Goal: Information Seeking & Learning: Learn about a topic

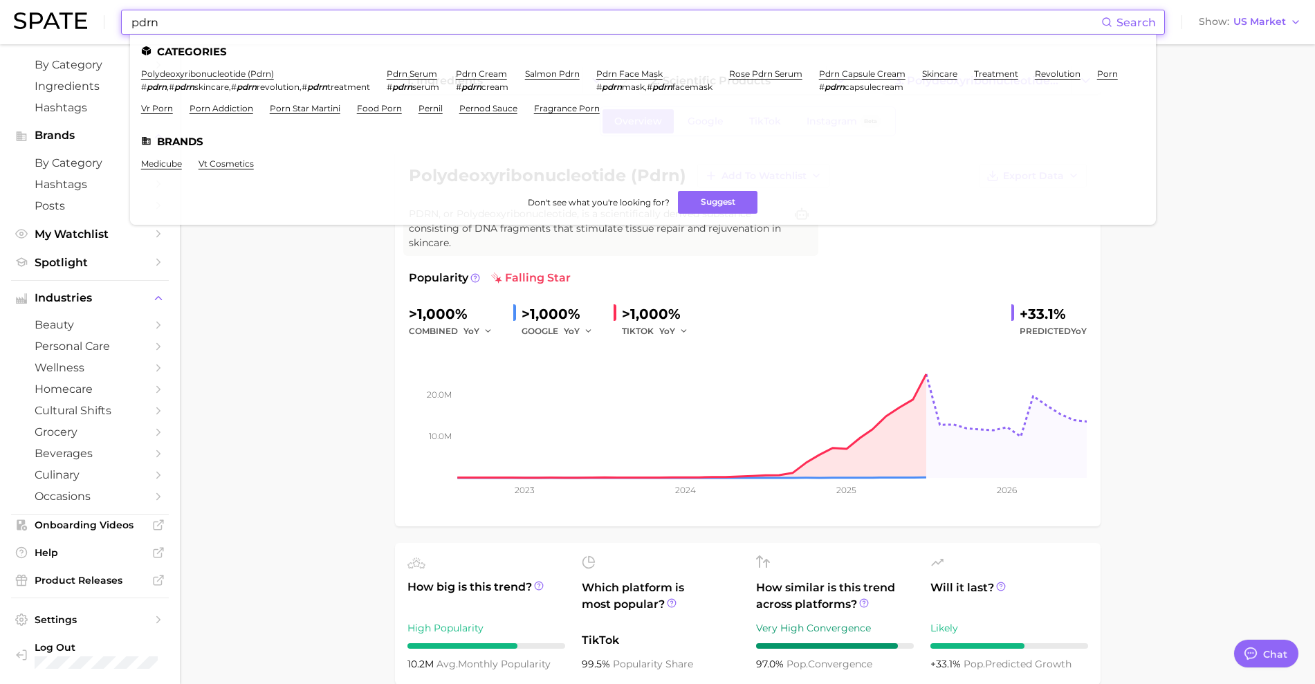
click at [234, 21] on input "pdrn" at bounding box center [615, 22] width 971 height 24
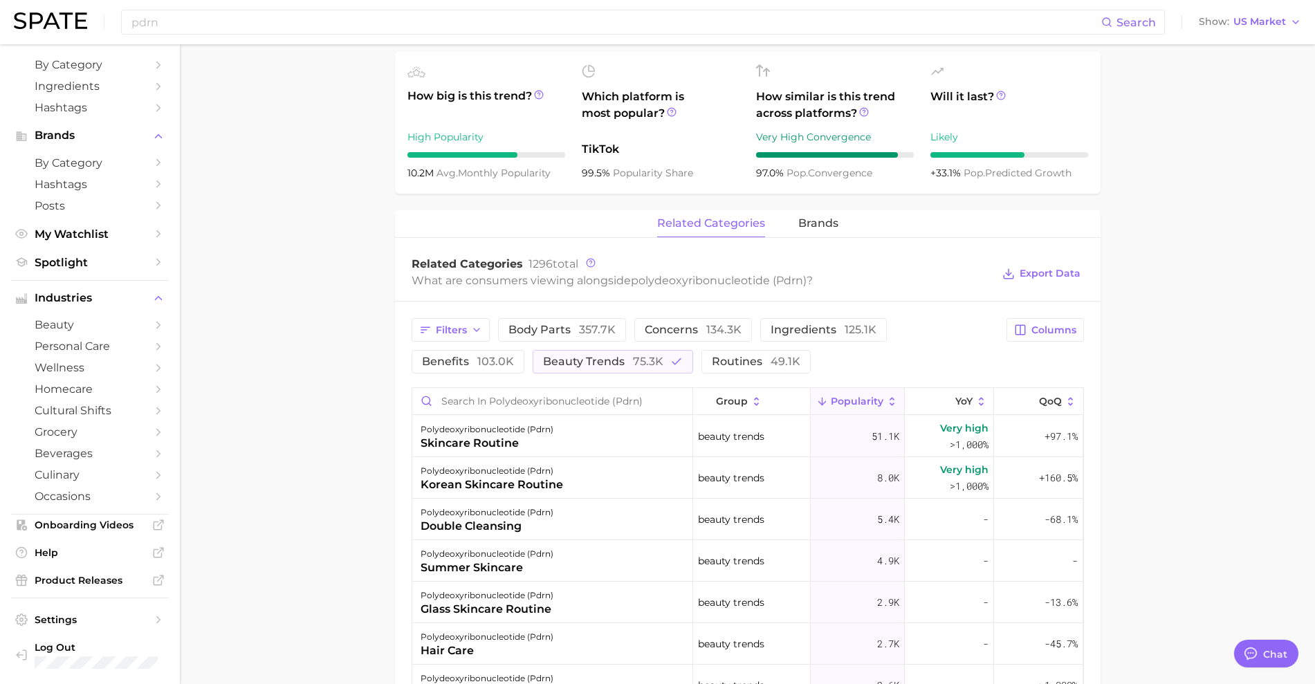
scroll to position [519, 0]
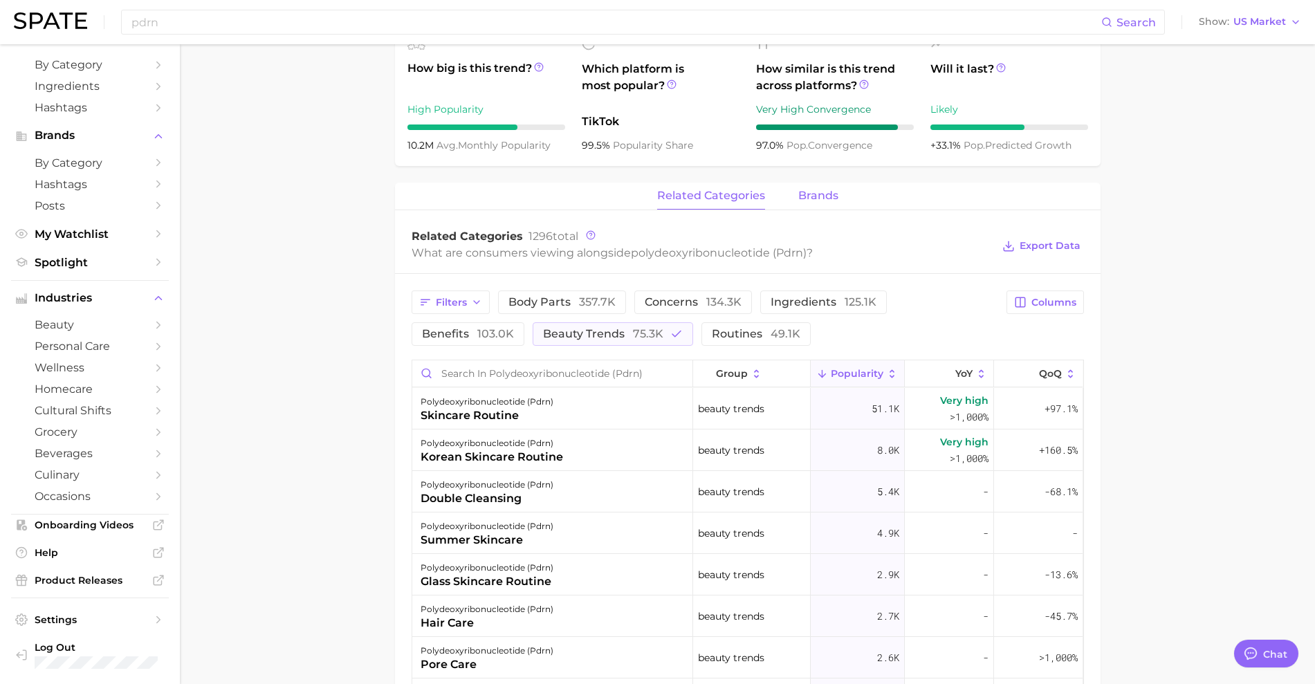
click at [832, 197] on span "brands" at bounding box center [818, 196] width 40 height 12
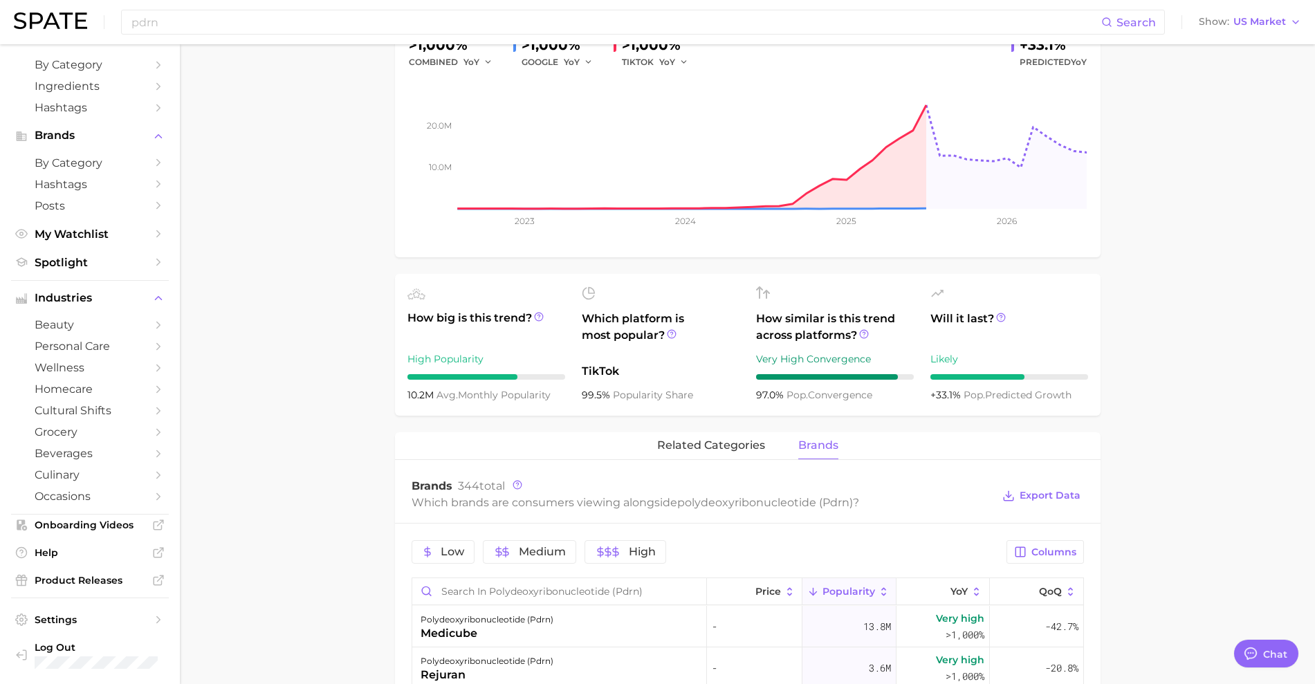
scroll to position [346, 0]
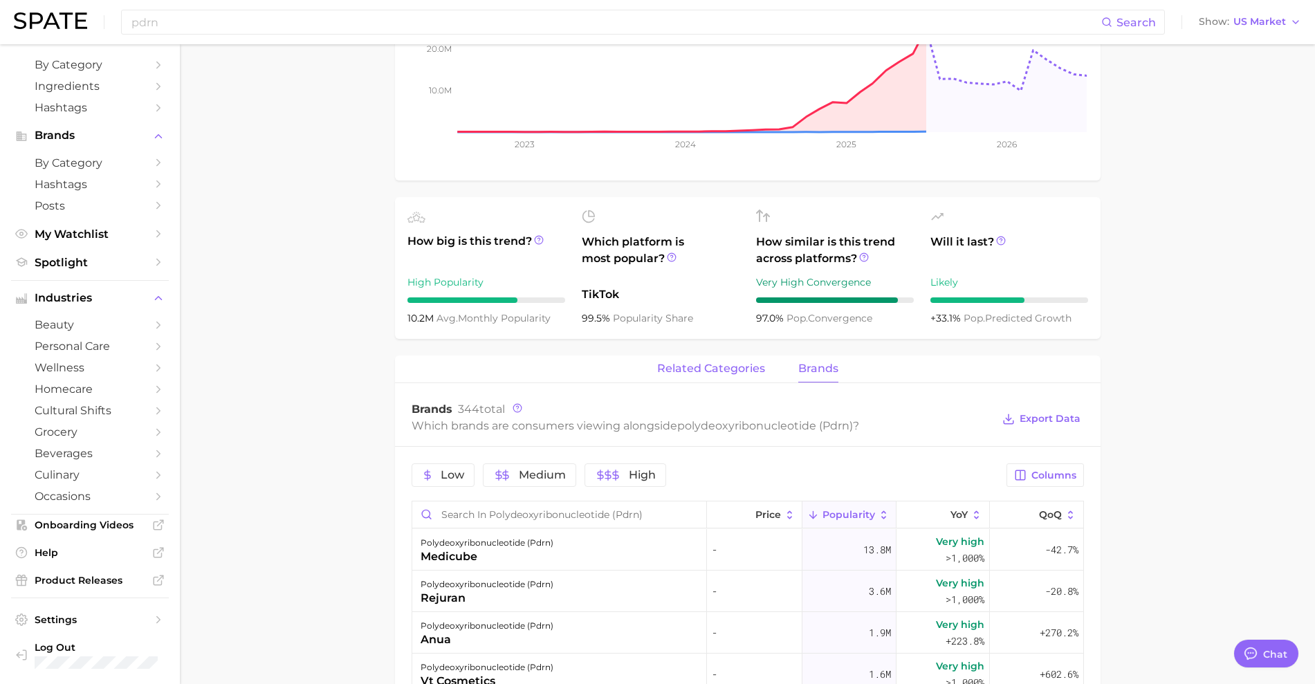
click at [682, 379] on button "related categories" at bounding box center [711, 369] width 108 height 27
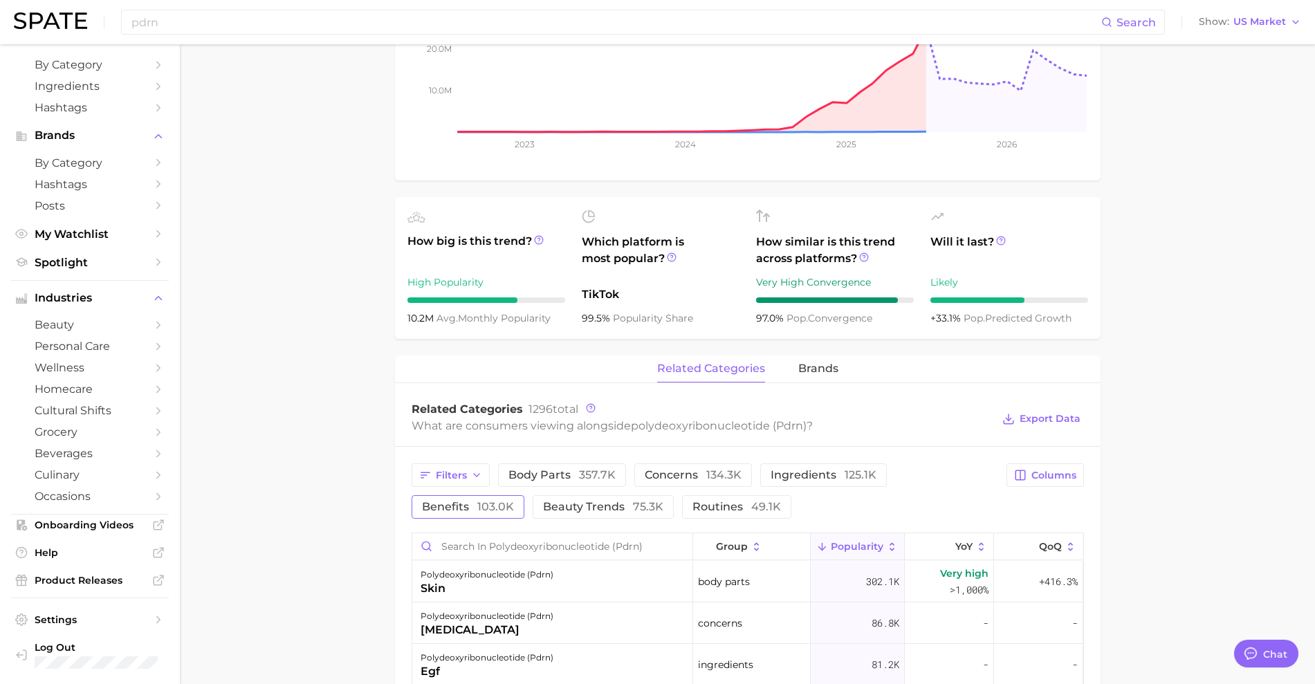
click at [486, 507] on span "103.0k" at bounding box center [495, 506] width 37 height 13
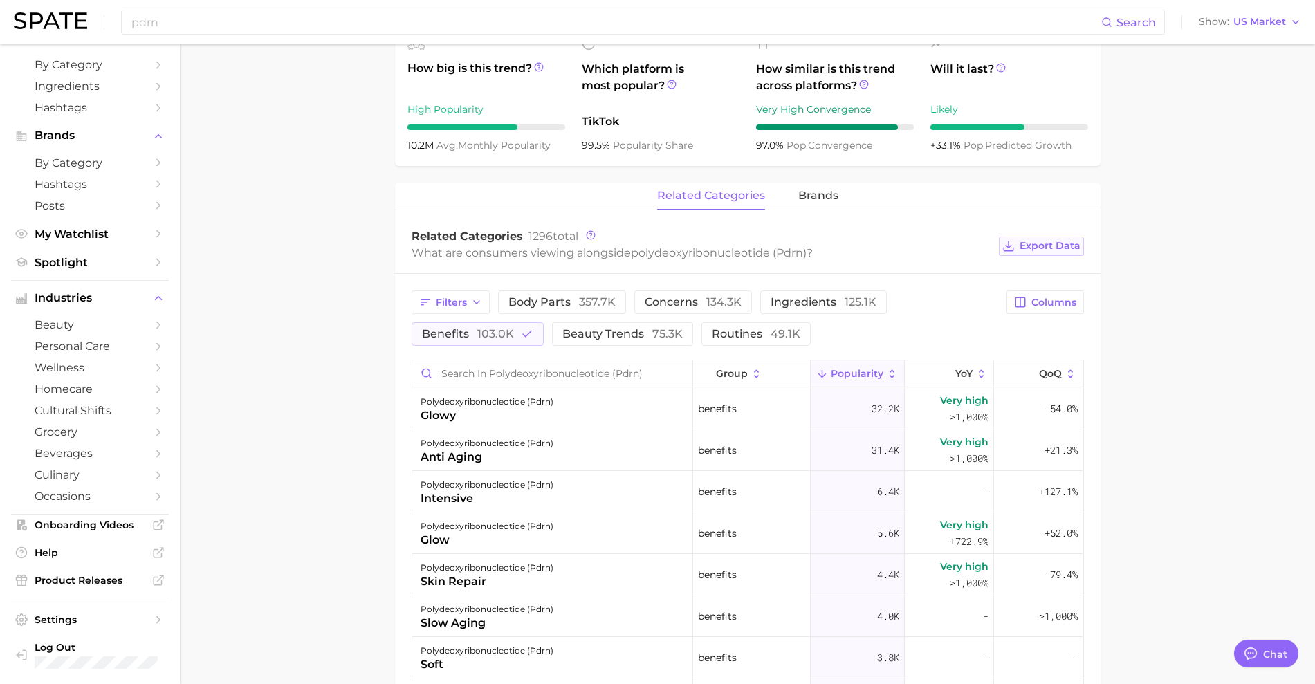
click at [1023, 242] on span "Export Data" at bounding box center [1050, 246] width 61 height 12
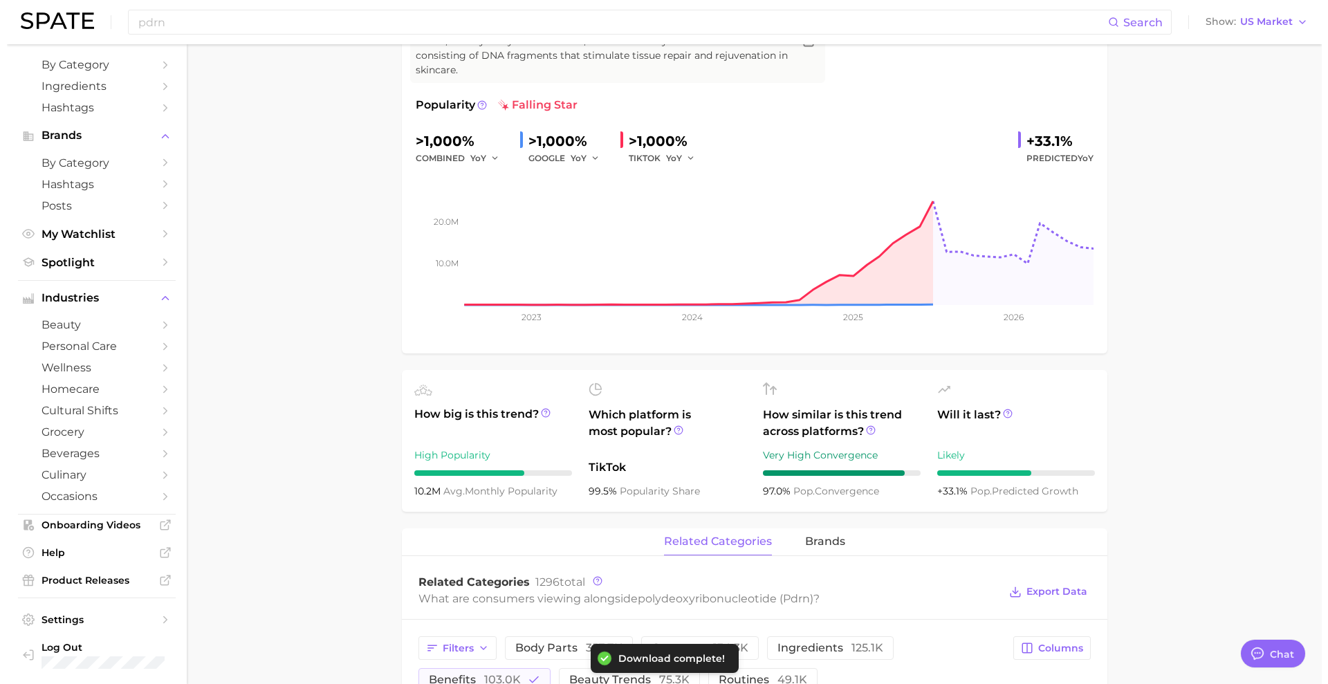
scroll to position [0, 0]
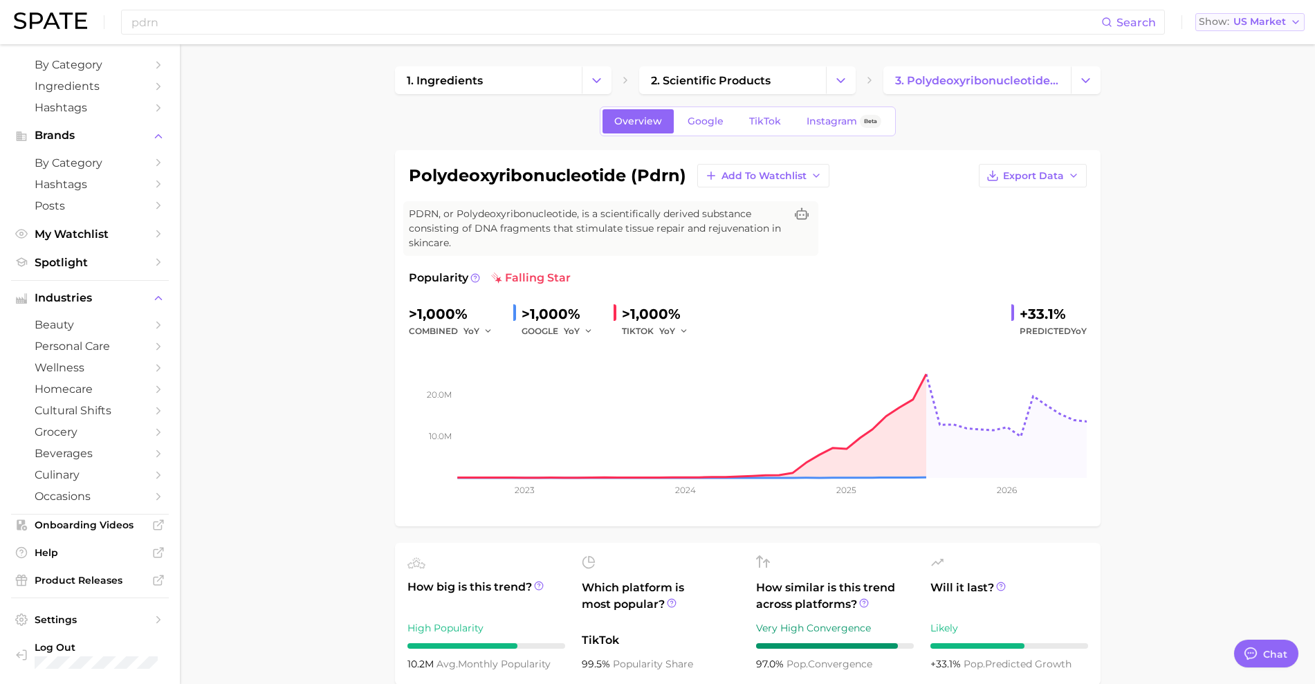
click at [1236, 19] on span "US Market" at bounding box center [1260, 22] width 53 height 8
click at [1253, 117] on span "[GEOGRAPHIC_DATA]" at bounding box center [1244, 119] width 107 height 12
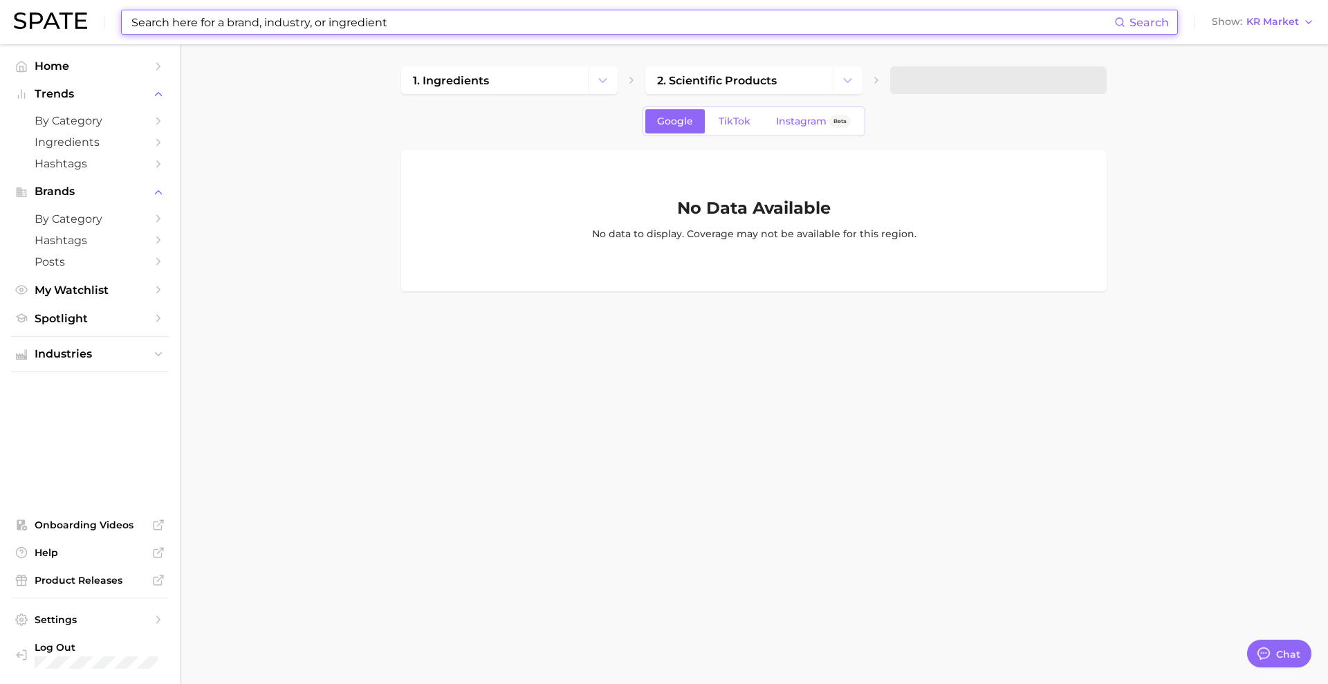
click at [592, 28] on input at bounding box center [622, 22] width 985 height 24
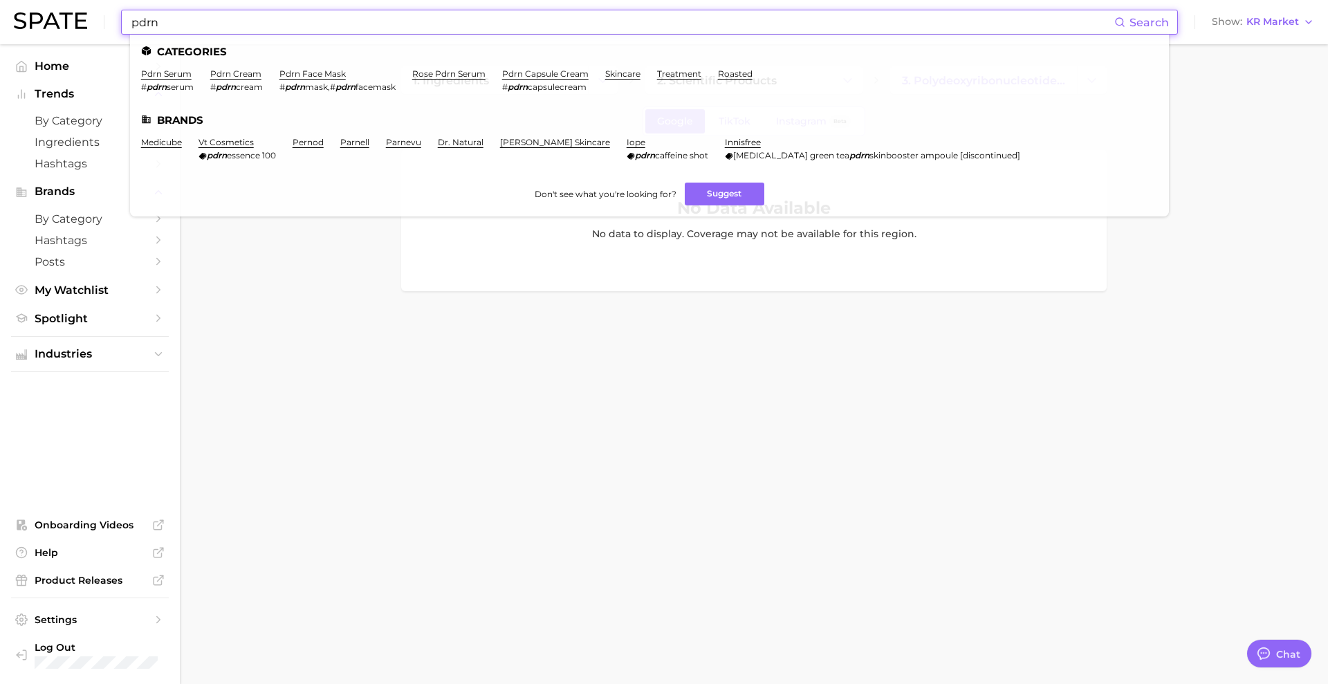
type input "pdrn"
click at [161, 75] on link "pdrn serum" at bounding box center [166, 74] width 51 height 10
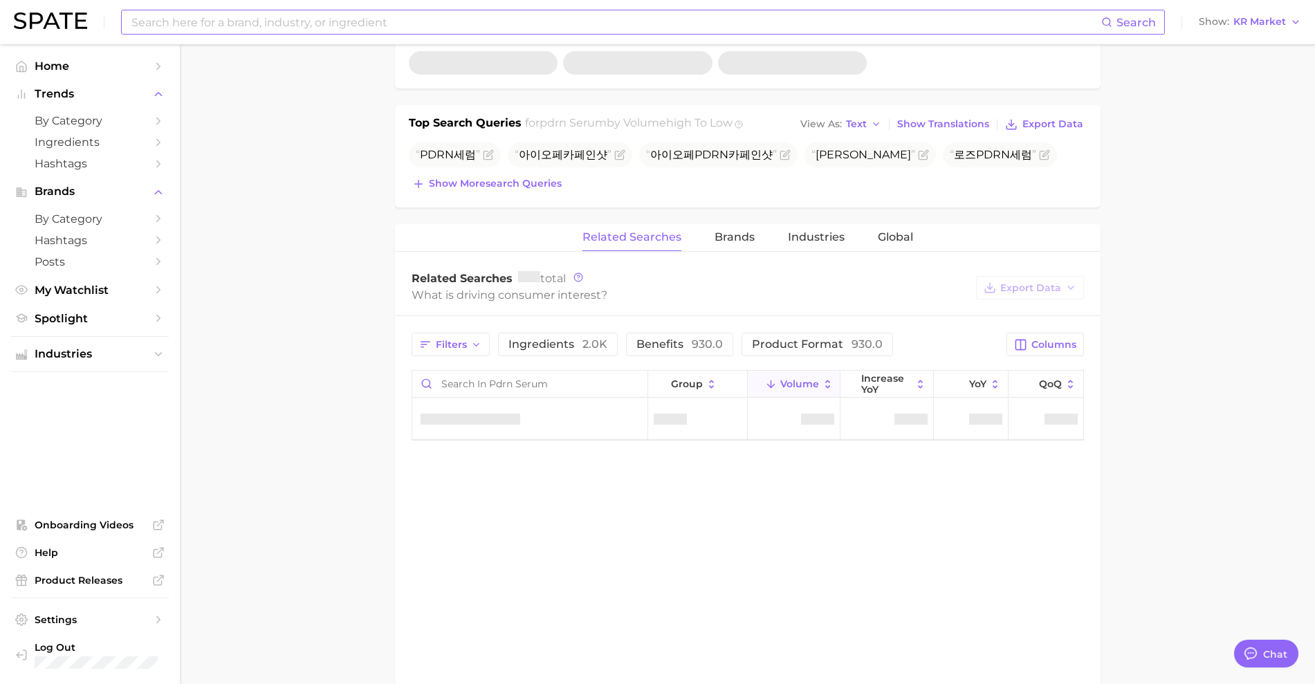
scroll to position [519, 0]
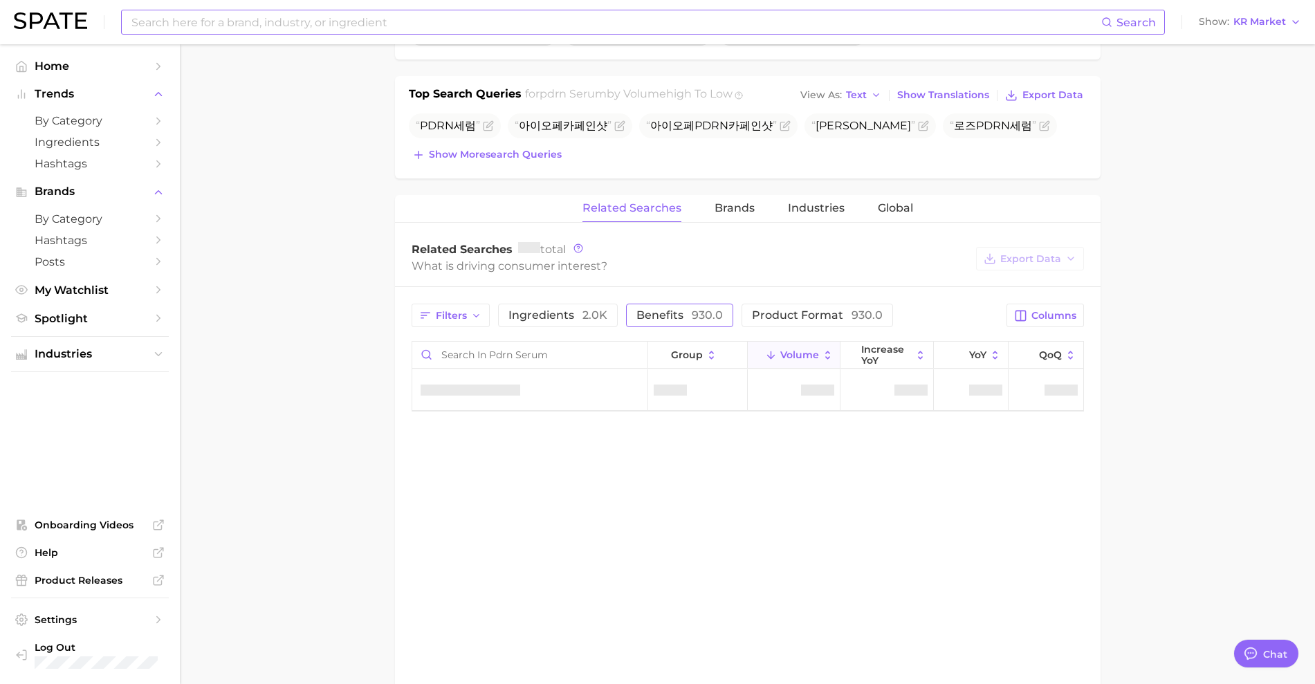
click at [699, 320] on span "930.0" at bounding box center [707, 315] width 31 height 13
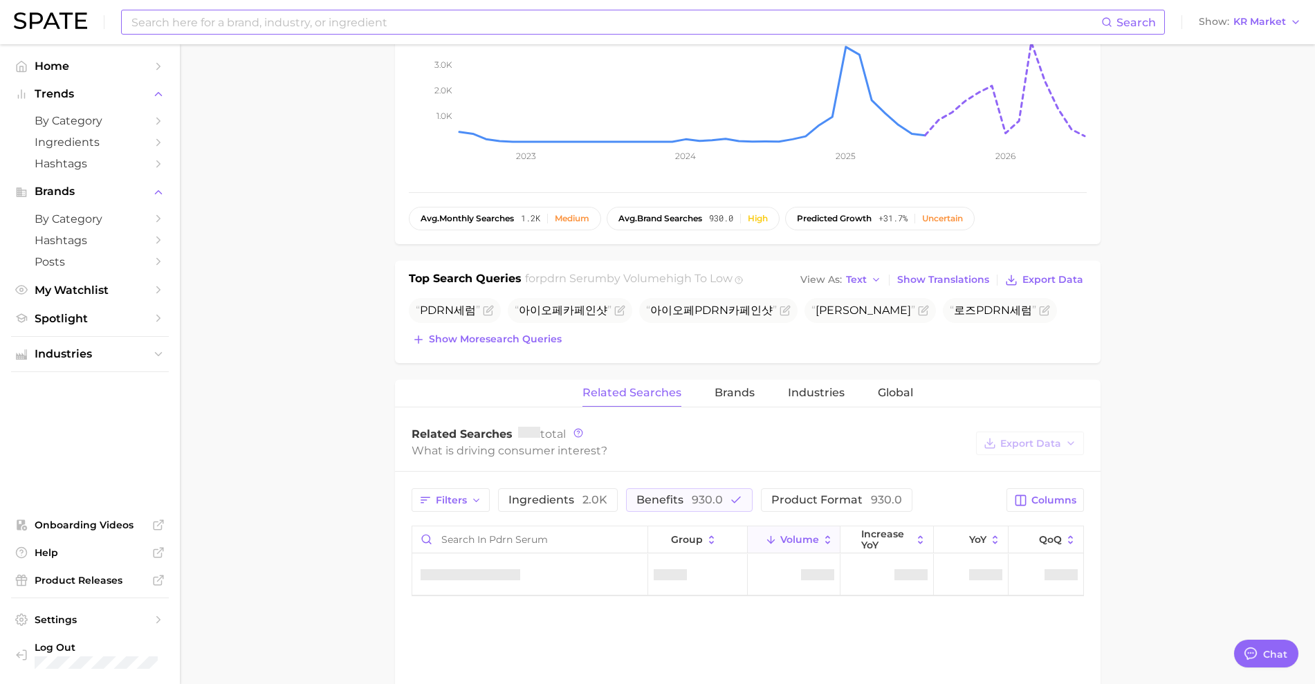
scroll to position [346, 0]
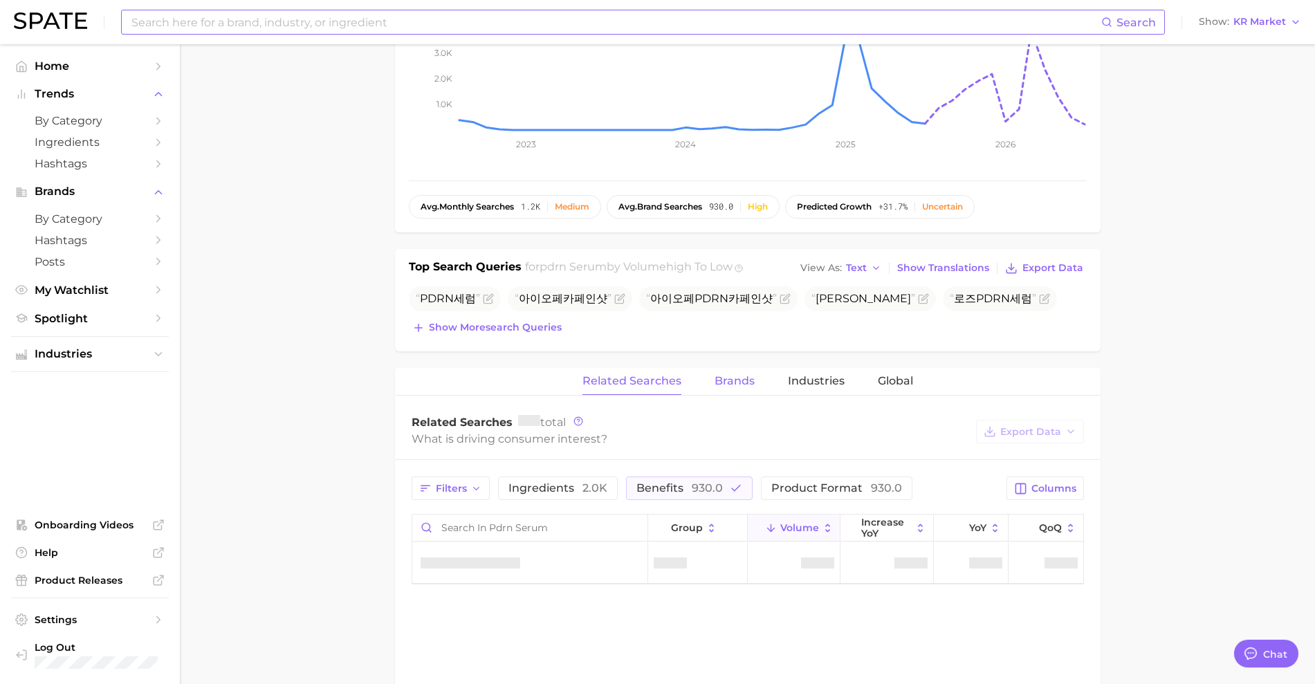
click at [733, 383] on span "Brands" at bounding box center [735, 381] width 40 height 12
click at [652, 388] on button "Related Searches" at bounding box center [632, 381] width 99 height 27
click at [899, 377] on span "Global" at bounding box center [895, 381] width 35 height 12
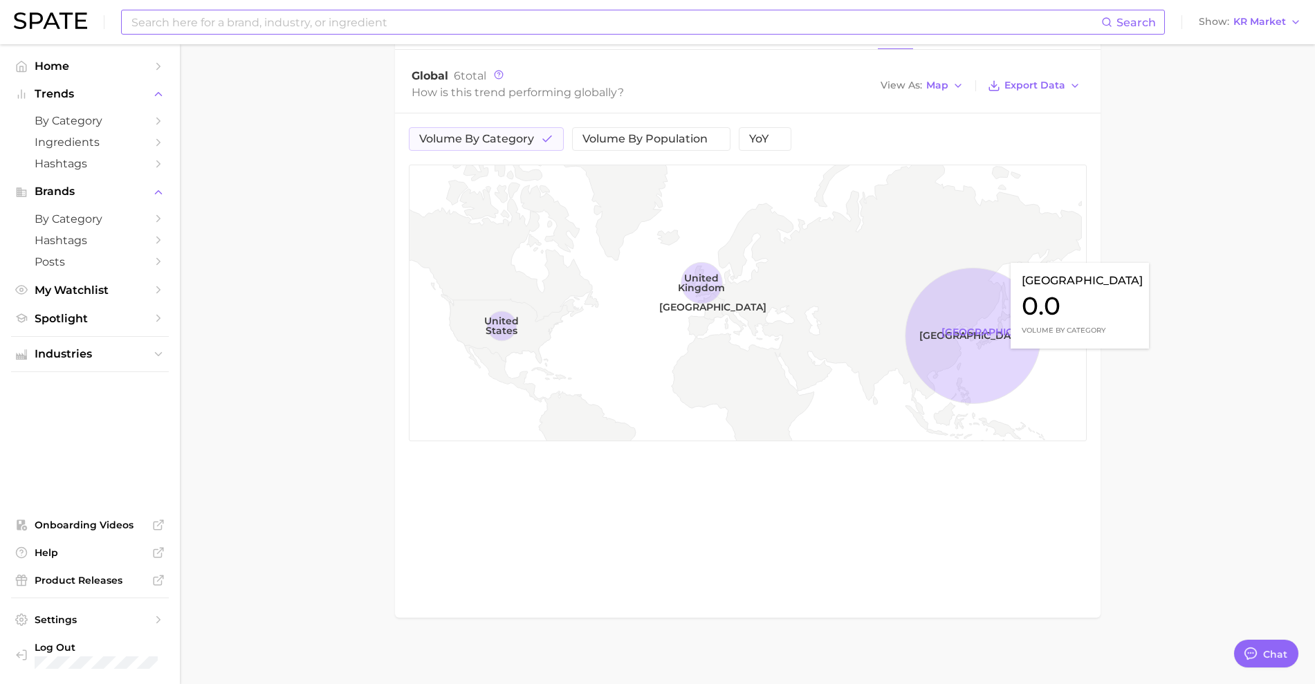
scroll to position [519, 0]
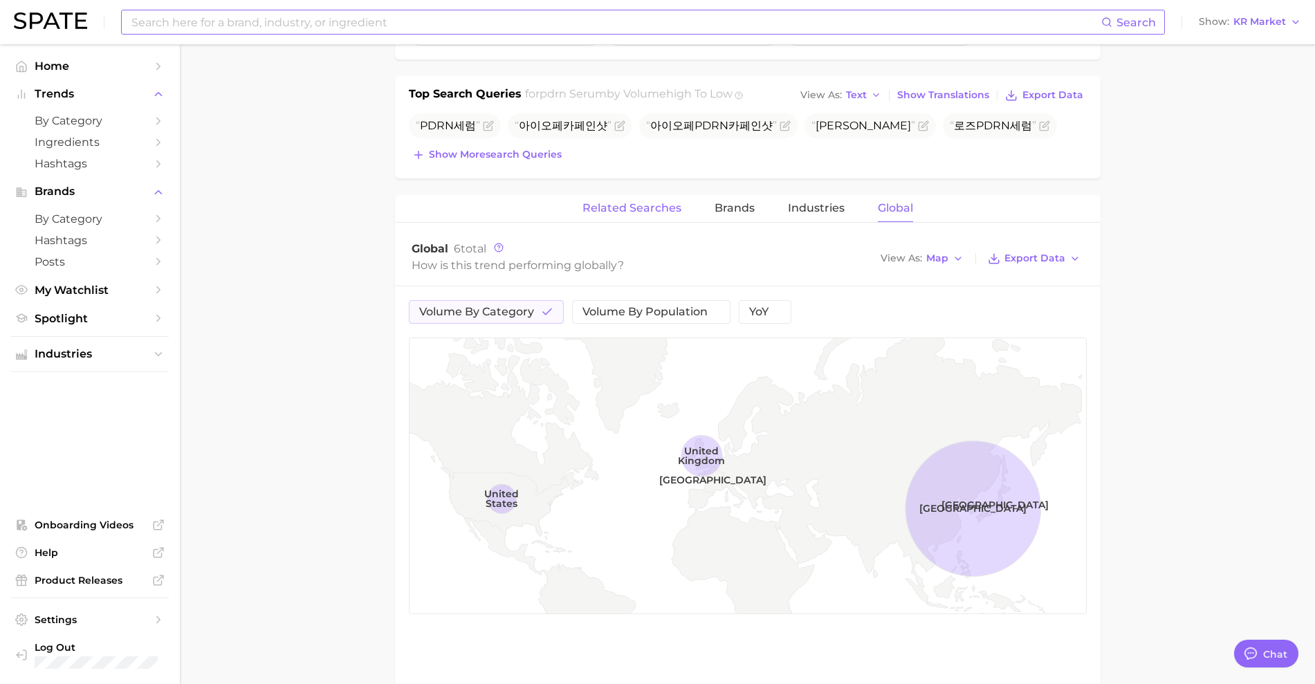
click at [659, 213] on span "Related Searches" at bounding box center [632, 208] width 99 height 12
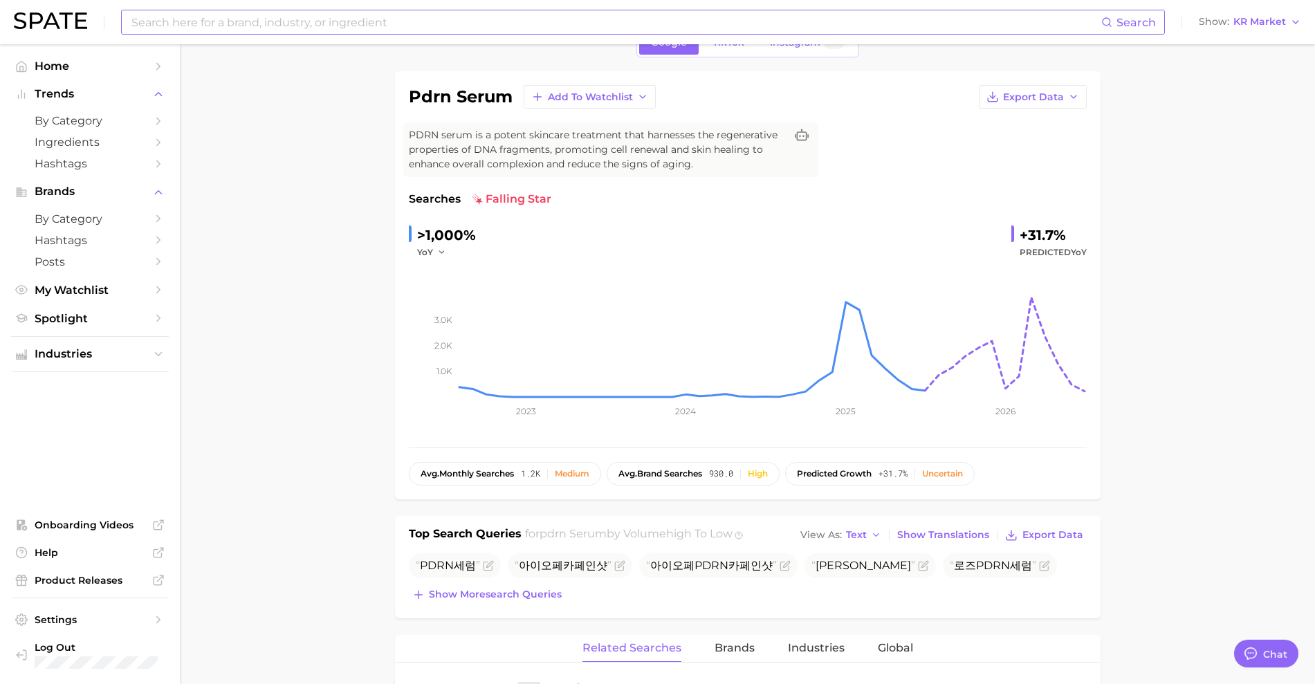
scroll to position [0, 0]
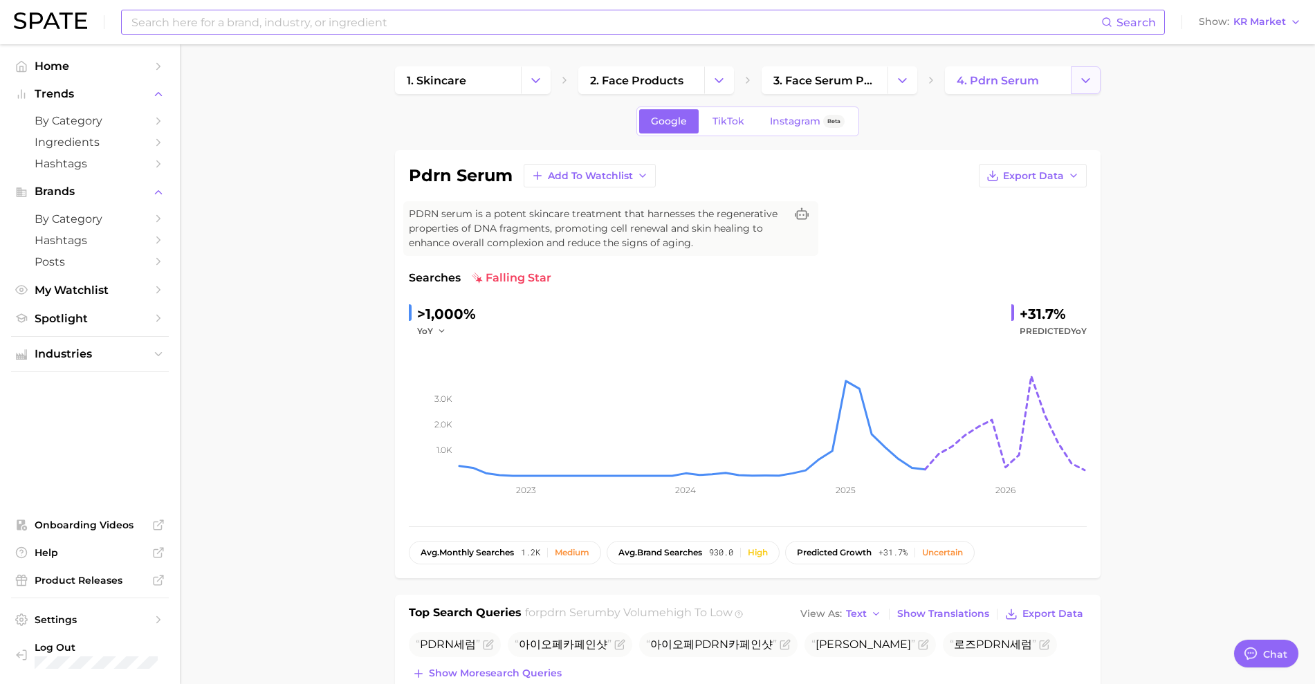
click at [1090, 82] on icon "Change Category" at bounding box center [1086, 80] width 15 height 15
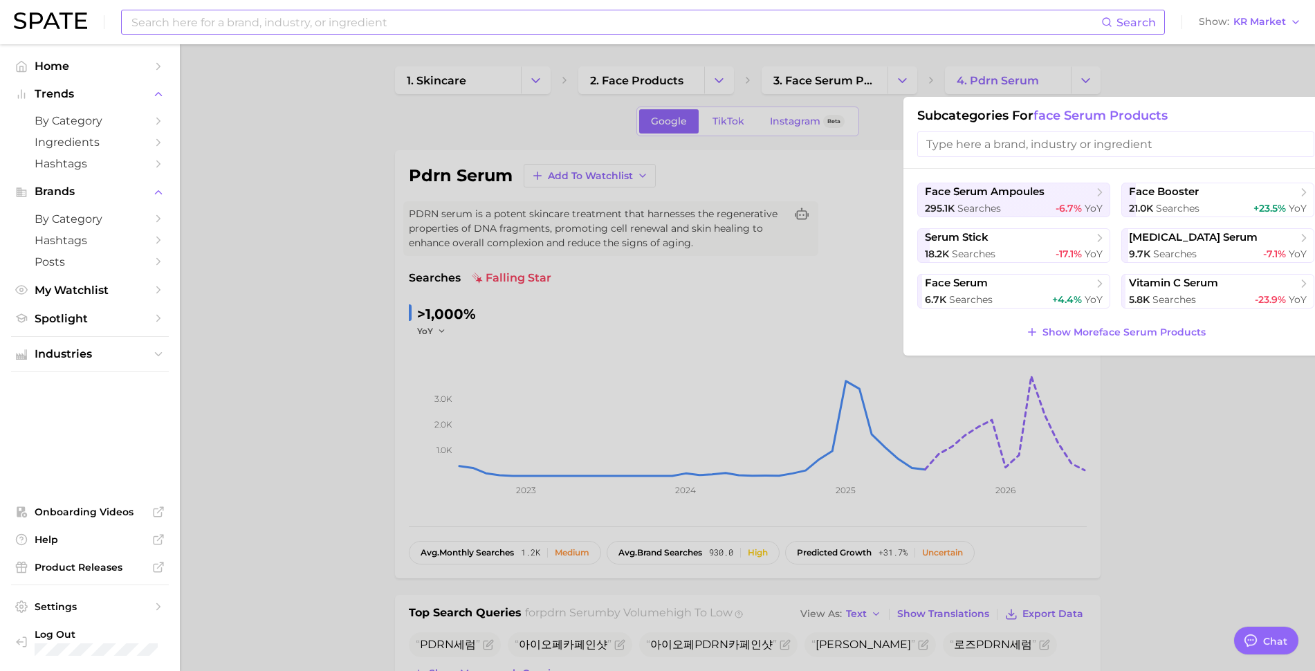
click at [1093, 139] on input "search" at bounding box center [1115, 144] width 397 height 26
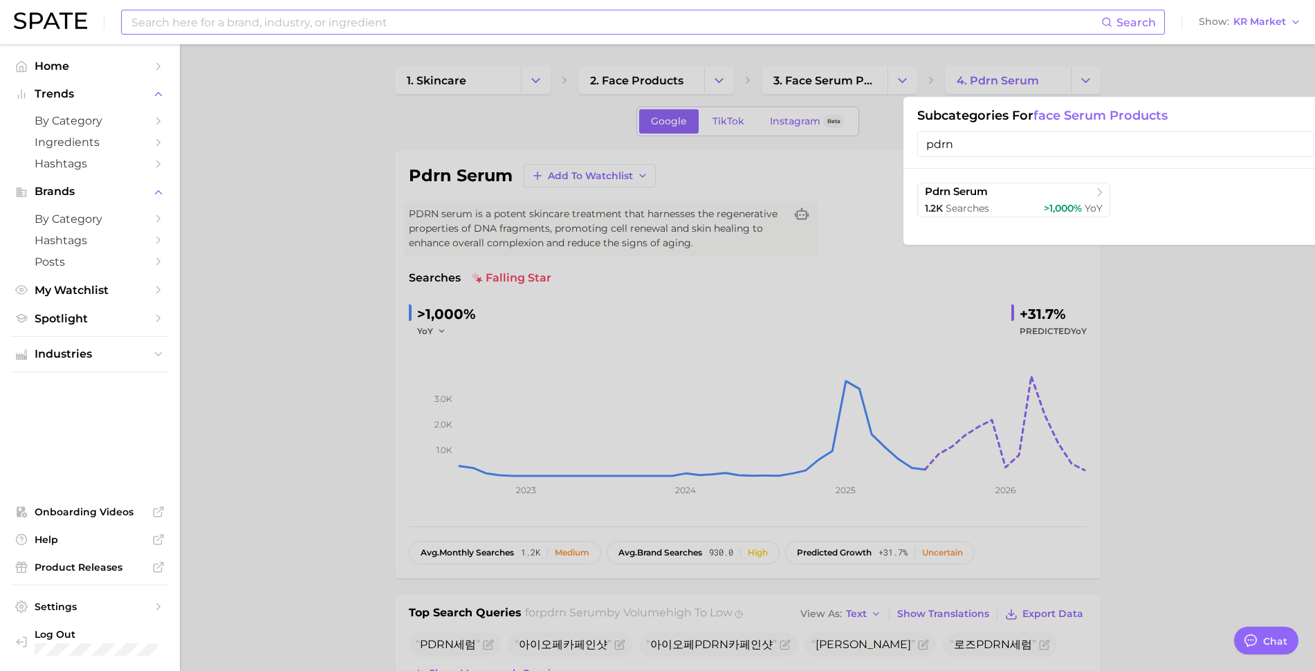
type input "pdrn"
click at [1199, 62] on div at bounding box center [657, 335] width 1315 height 671
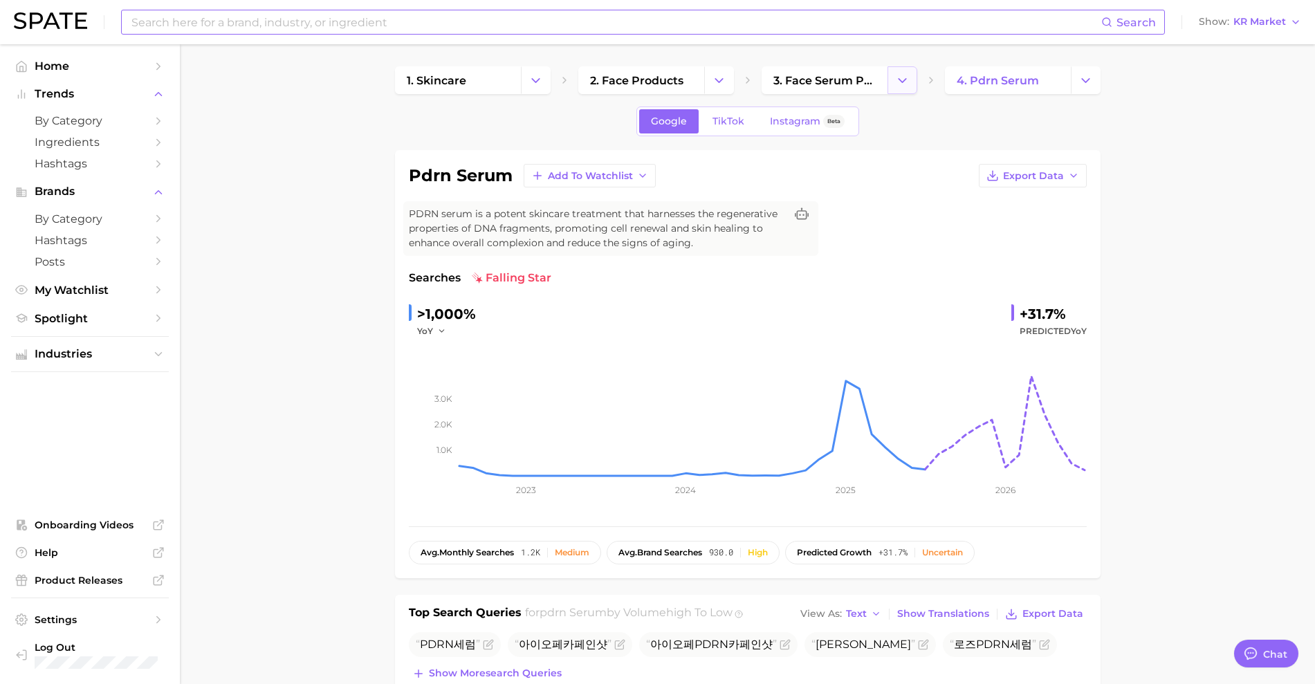
click at [893, 80] on button "Change Category" at bounding box center [903, 80] width 30 height 28
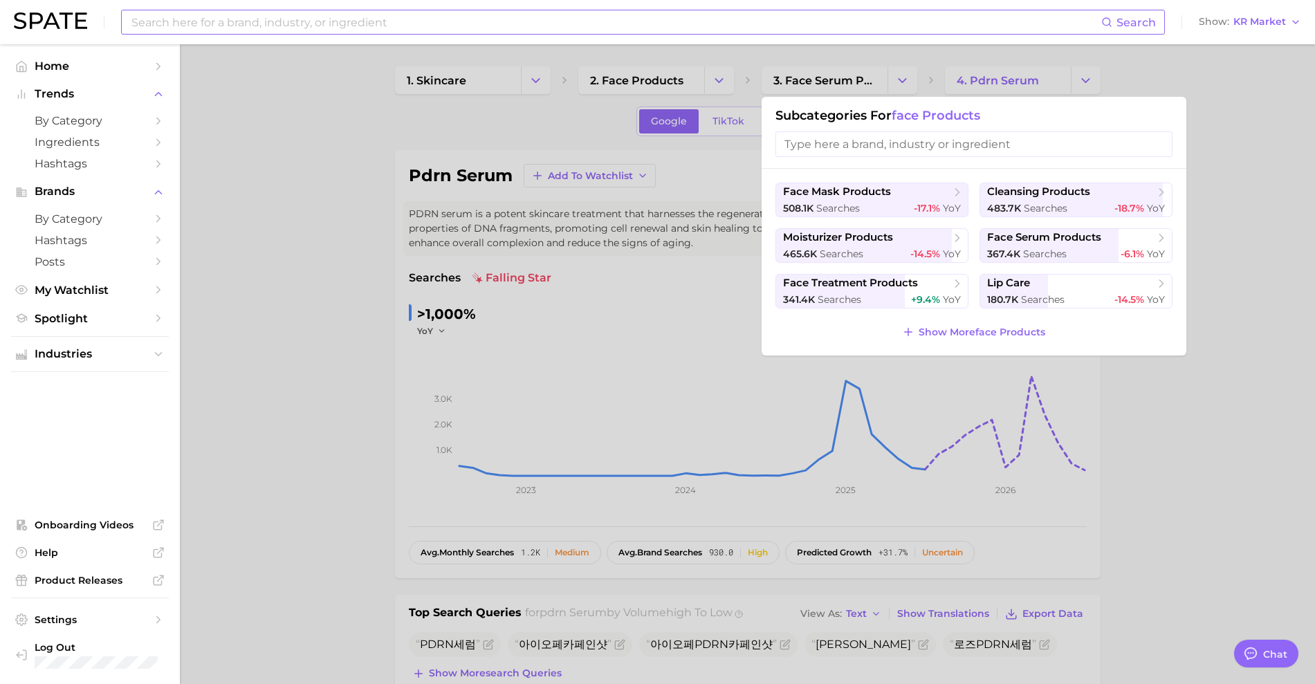
click at [737, 82] on div at bounding box center [657, 342] width 1315 height 684
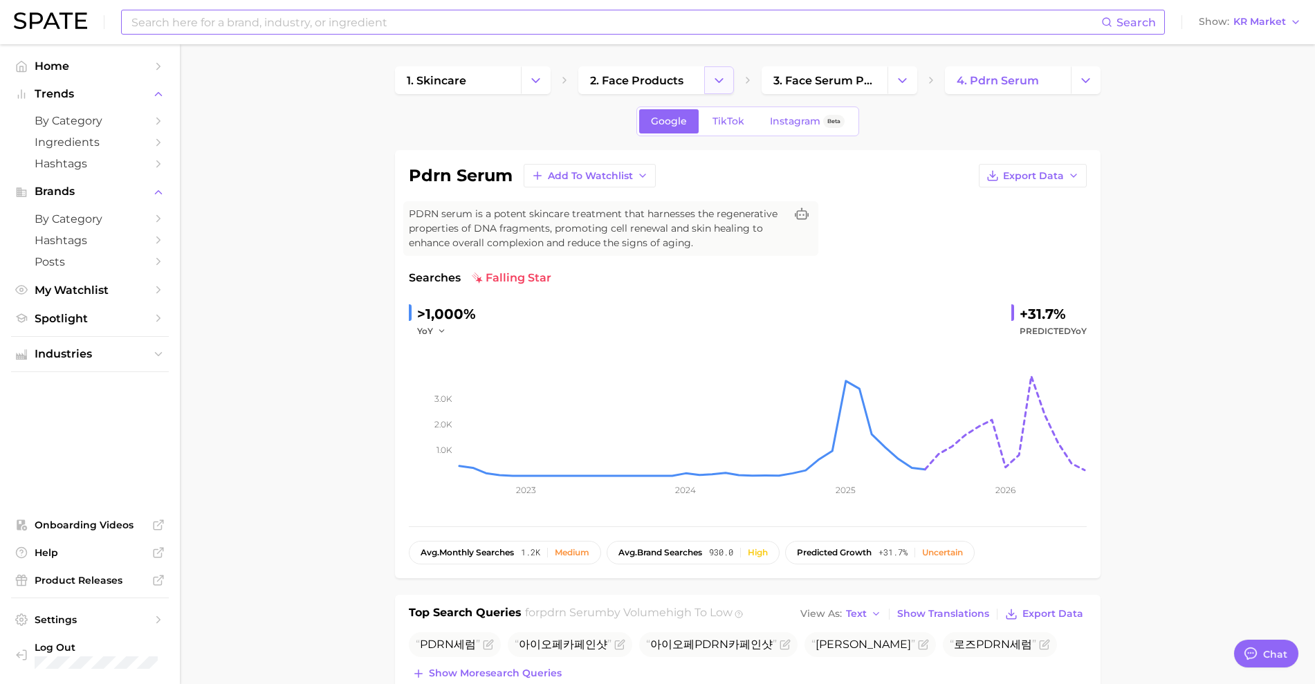
click at [722, 80] on polyline "Change Category" at bounding box center [719, 79] width 8 height 3
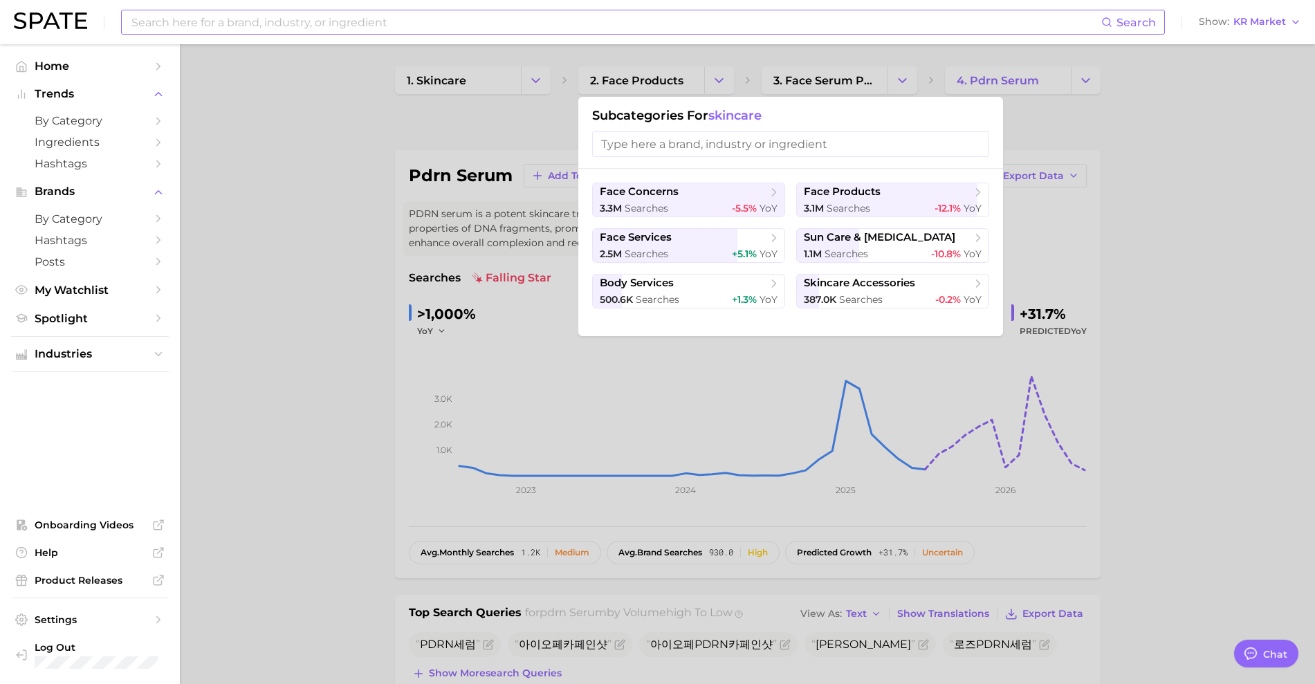
click at [727, 154] on input "search" at bounding box center [790, 144] width 397 height 26
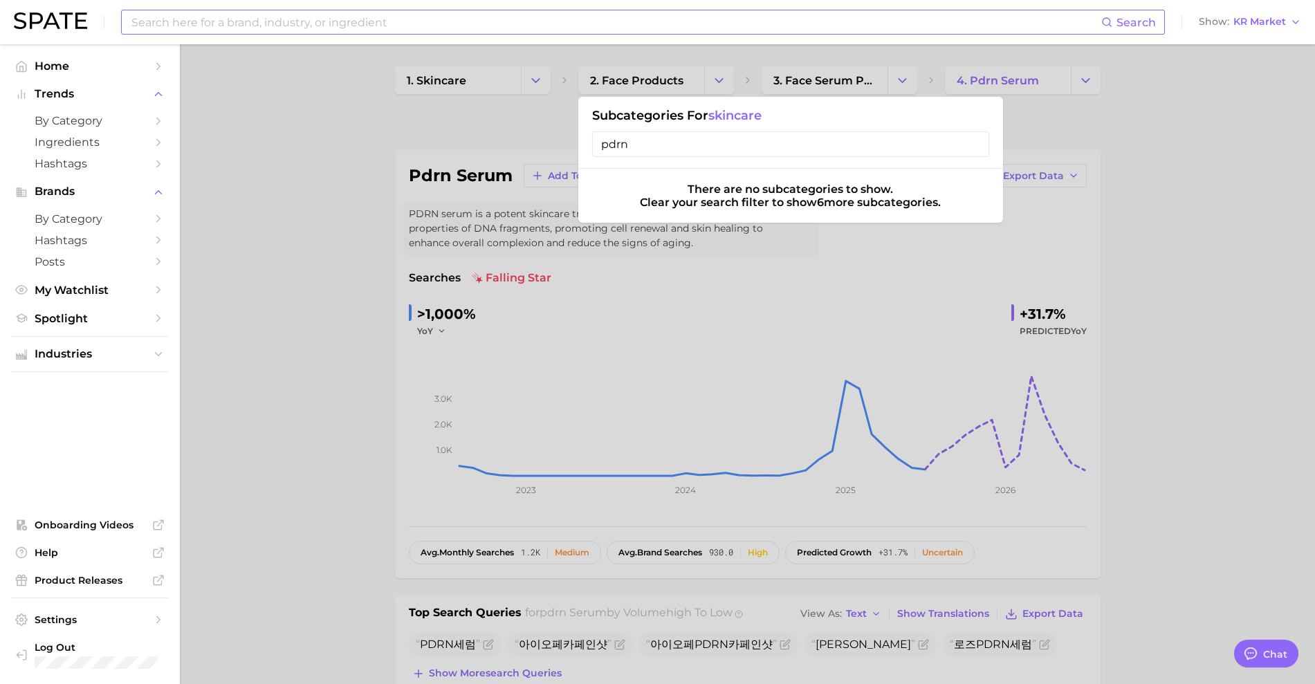
type input "pdrn"
click at [1199, 182] on div at bounding box center [657, 342] width 1315 height 684
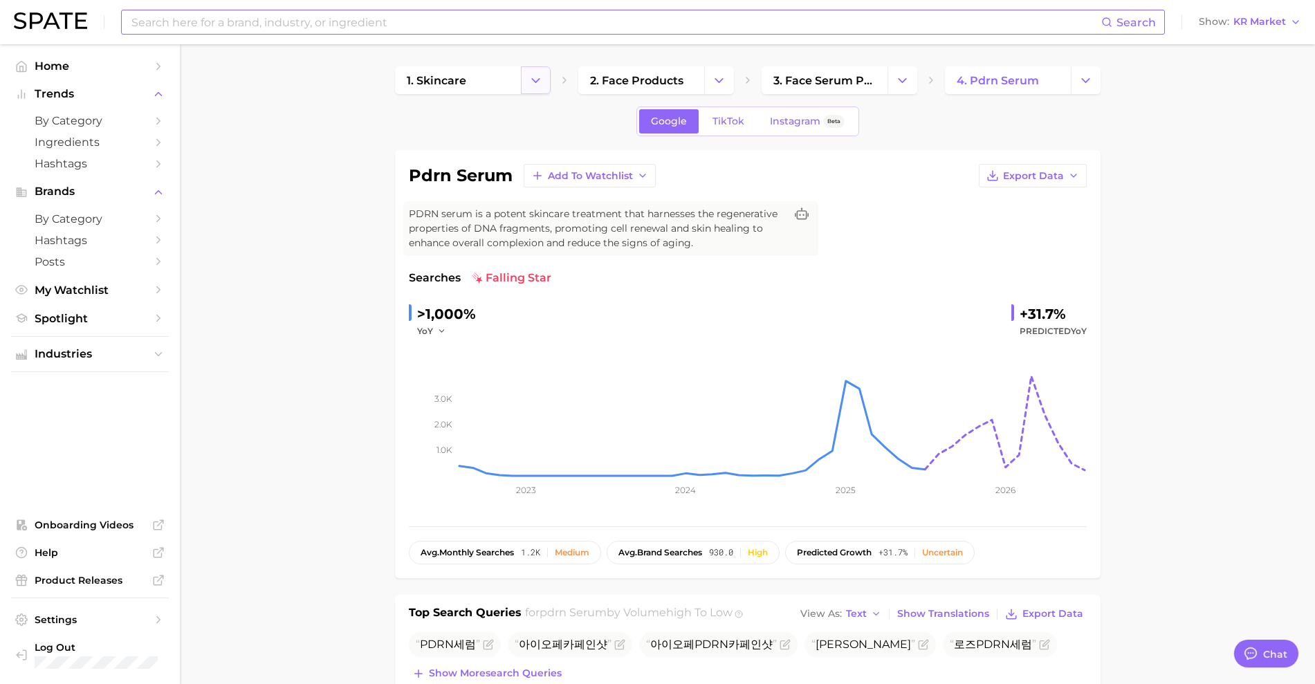
click at [533, 80] on polyline "Change Category" at bounding box center [536, 79] width 8 height 3
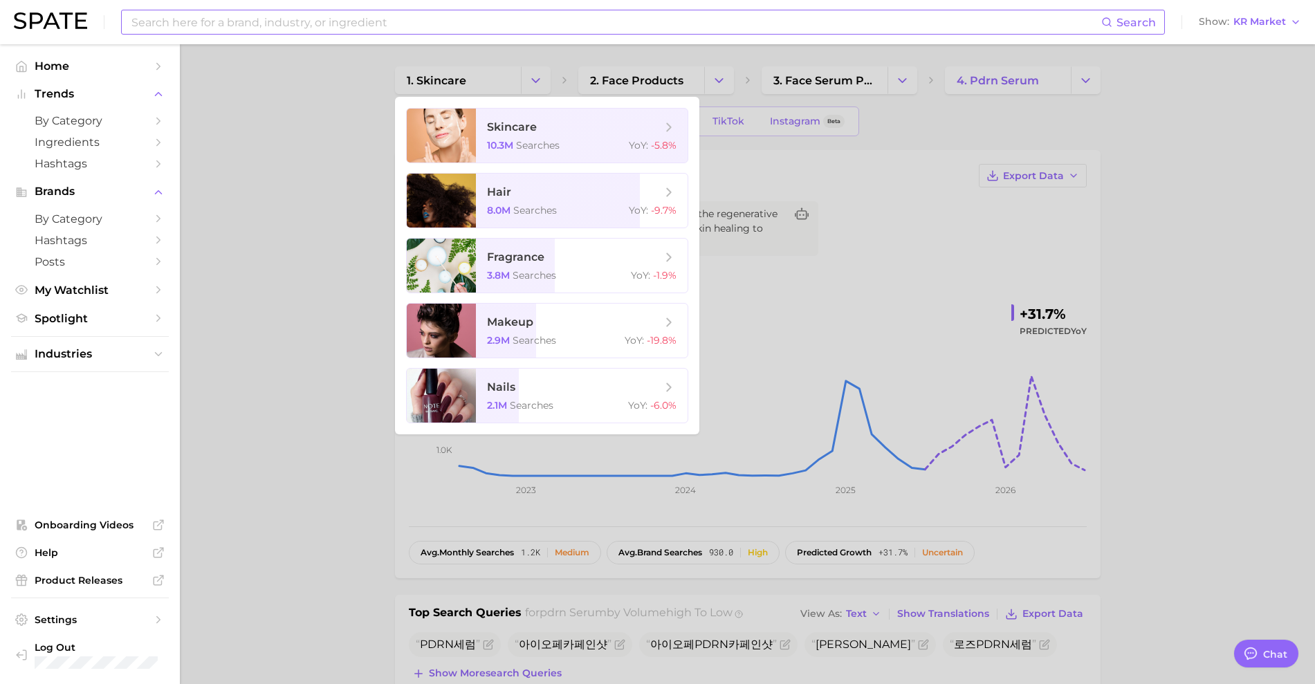
click at [717, 95] on div at bounding box center [657, 342] width 1315 height 684
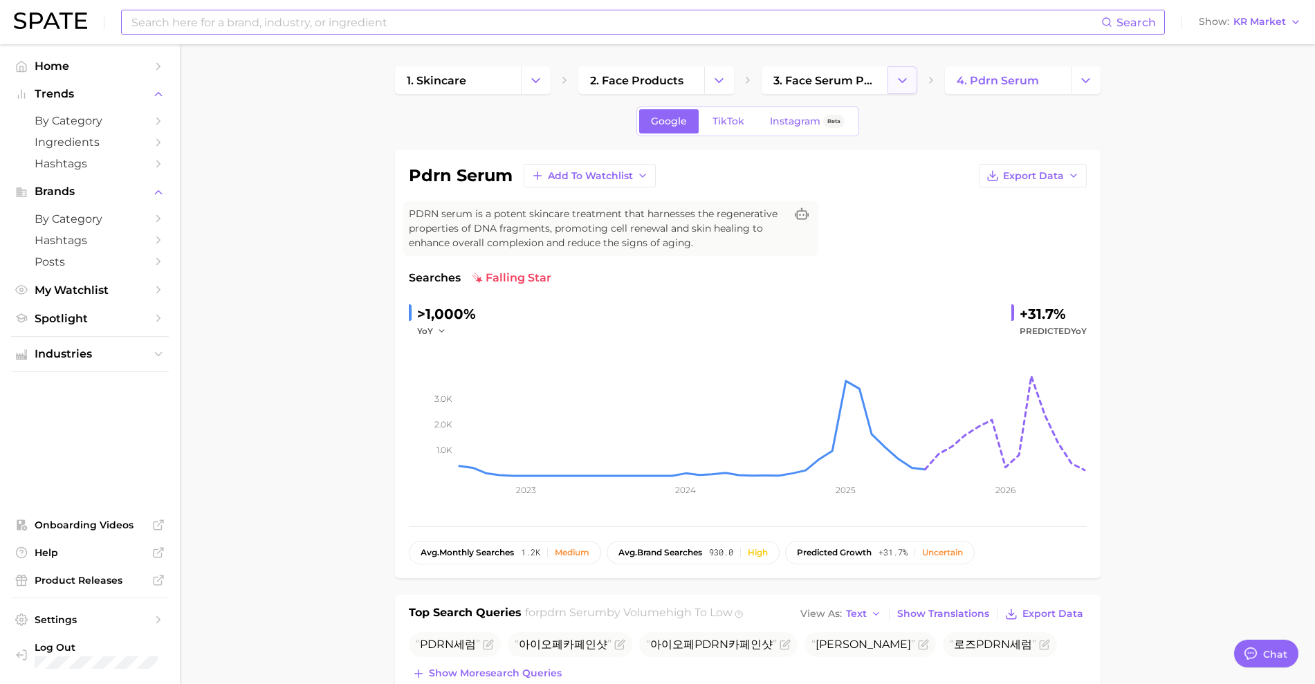
click at [900, 81] on icon "Change Category" at bounding box center [902, 80] width 15 height 15
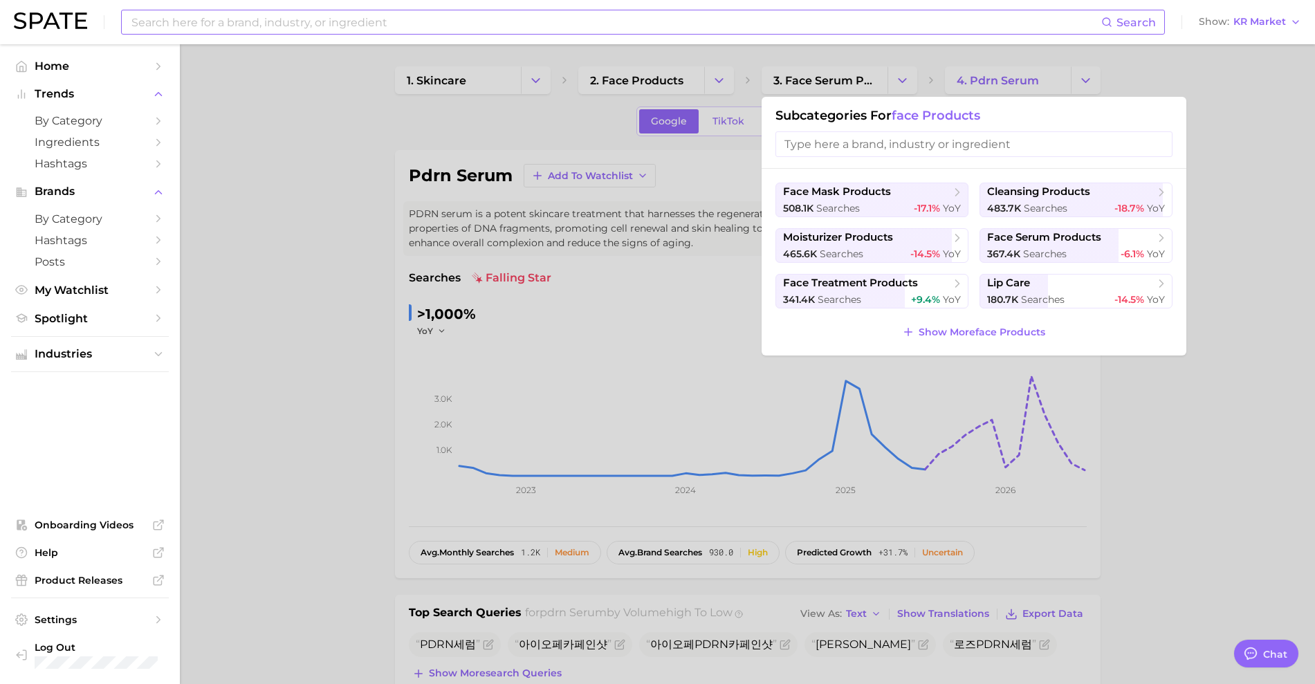
click at [1243, 128] on div at bounding box center [657, 342] width 1315 height 684
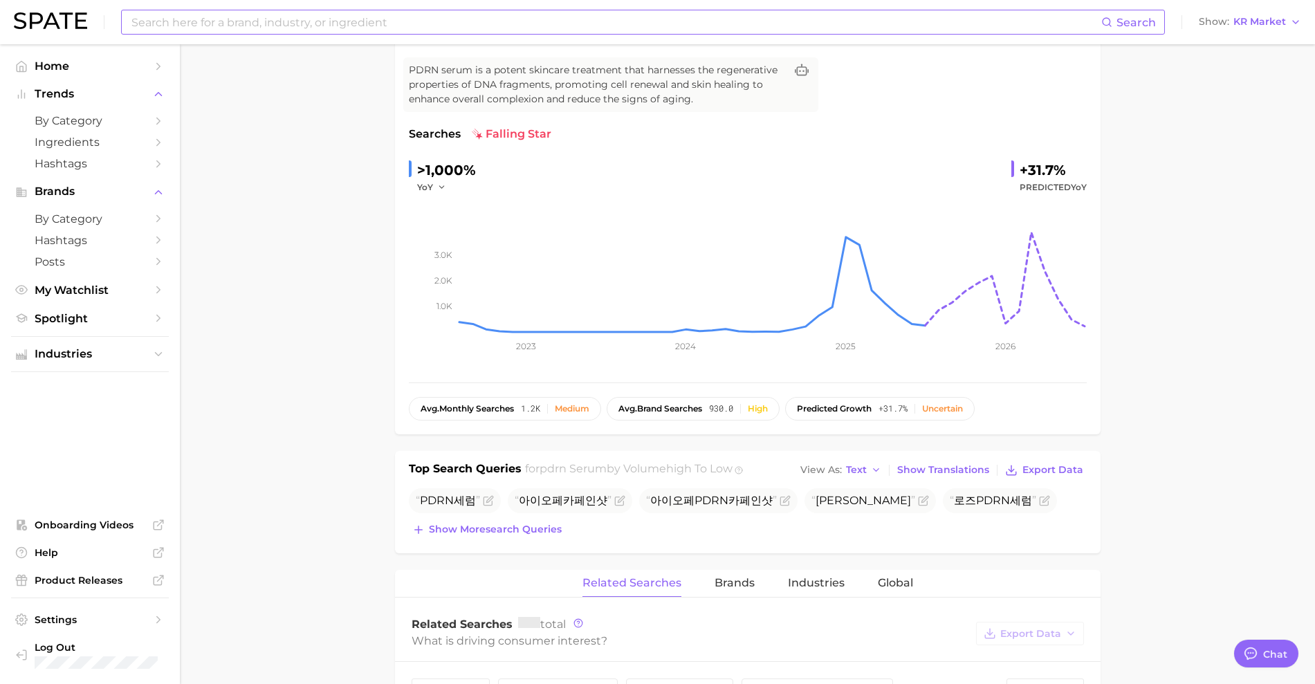
scroll to position [173, 0]
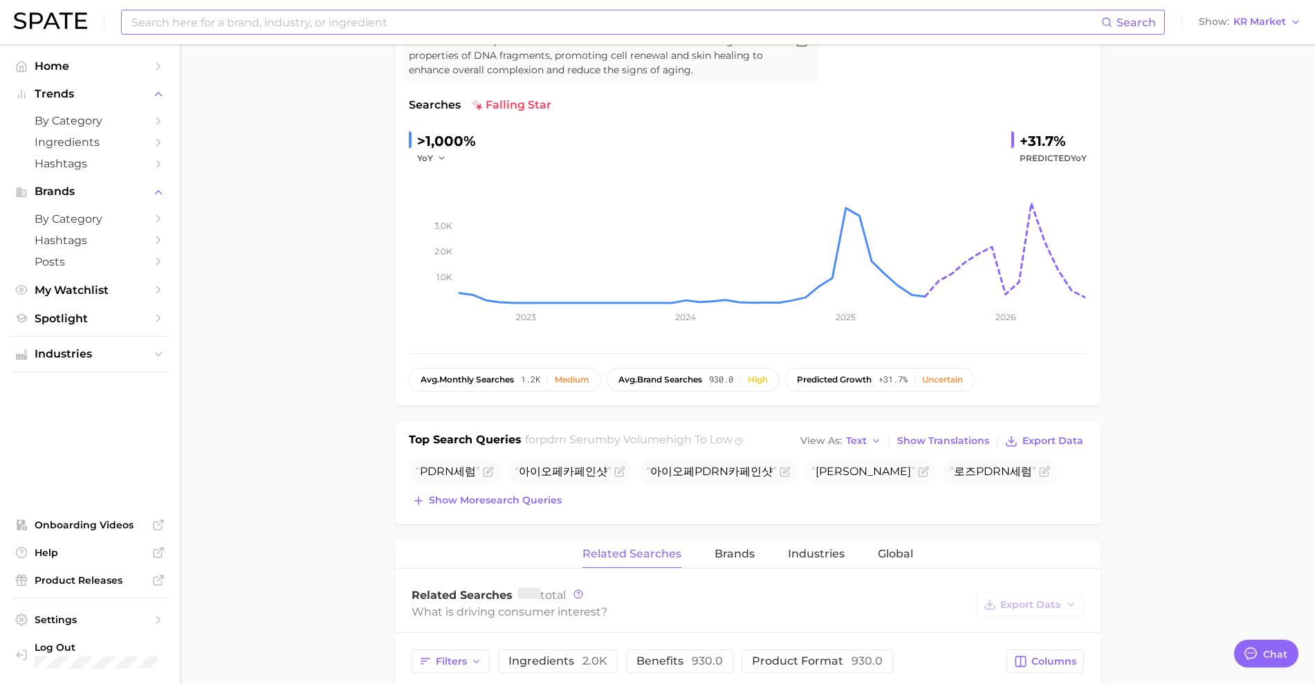
click at [643, 32] on input at bounding box center [615, 22] width 971 height 24
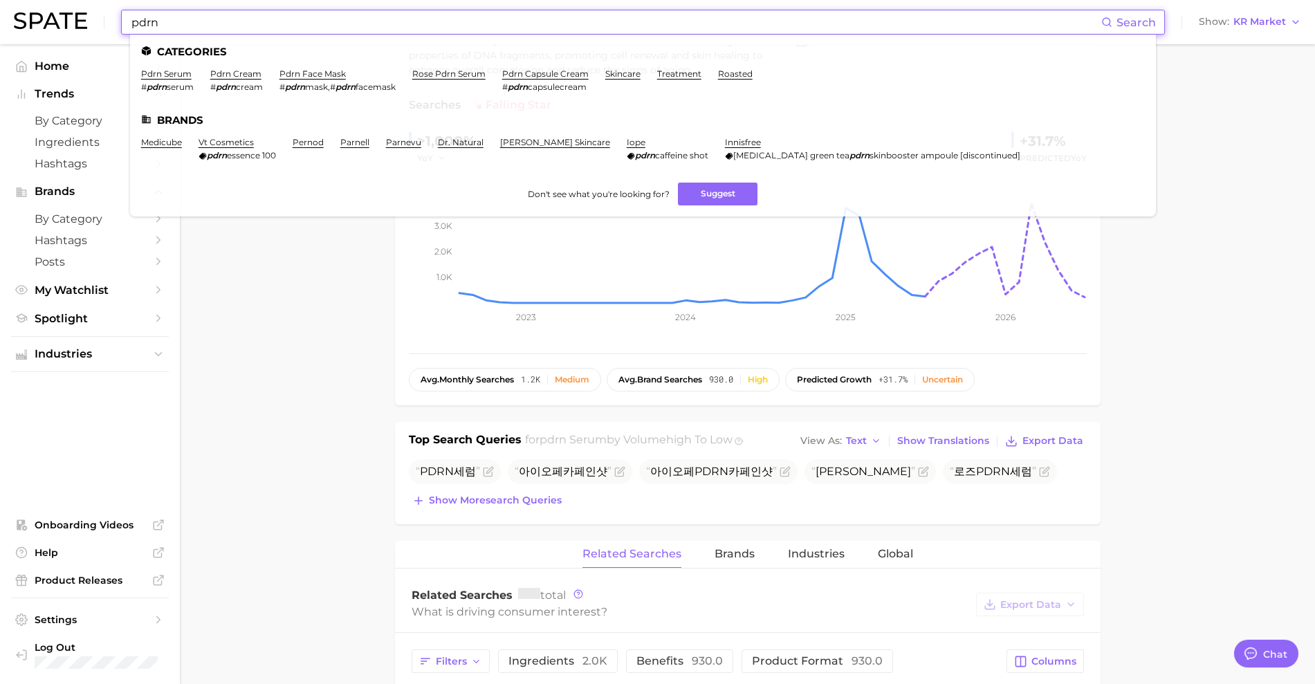
type input "pdrn"
click at [59, 149] on link "Ingredients" at bounding box center [90, 141] width 158 height 21
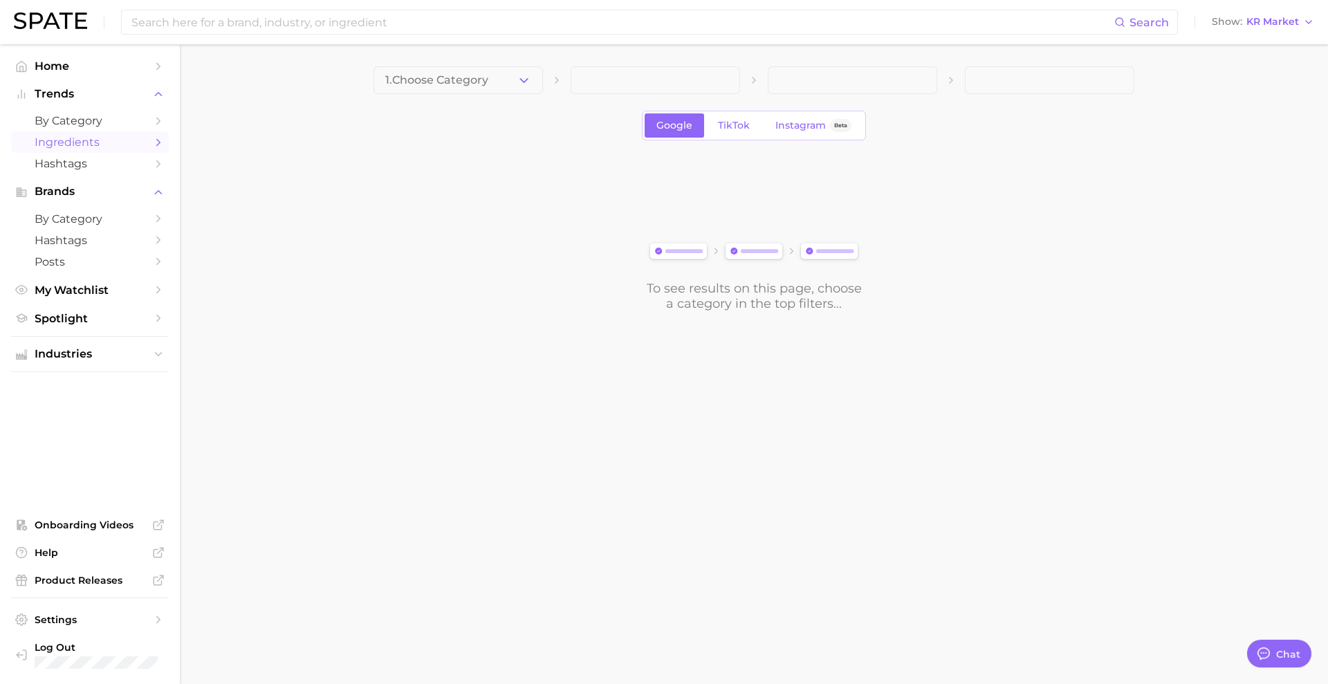
click at [607, 72] on span at bounding box center [656, 80] width 170 height 28
click at [534, 74] on button "1. Choose Category" at bounding box center [459, 80] width 170 height 28
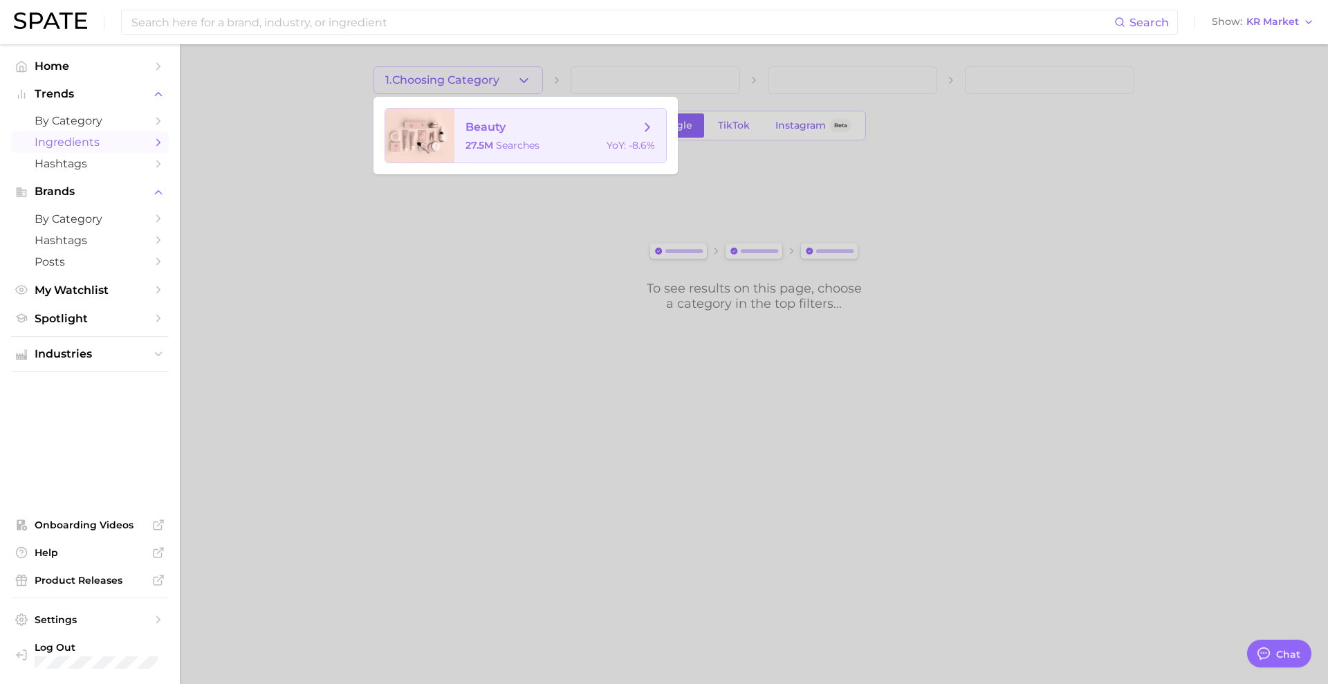
click at [518, 130] on span "beauty" at bounding box center [553, 127] width 174 height 15
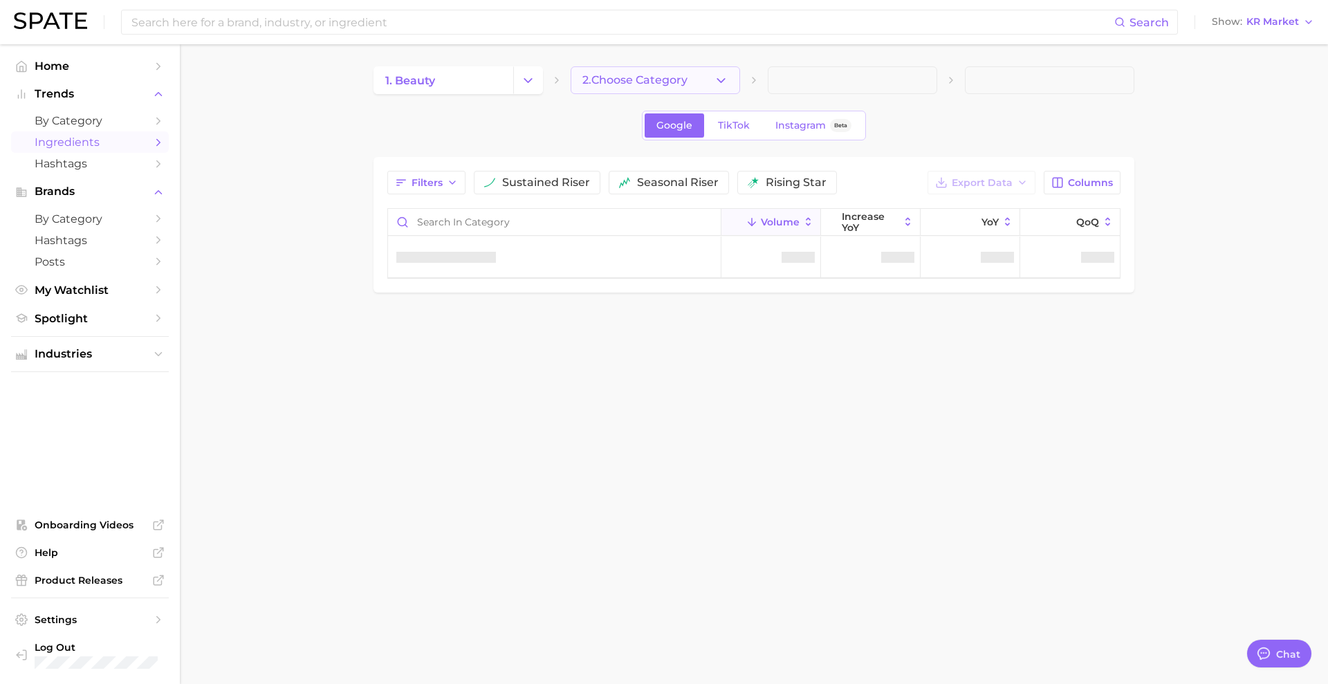
click at [624, 82] on span "2. Choose Category" at bounding box center [635, 80] width 105 height 12
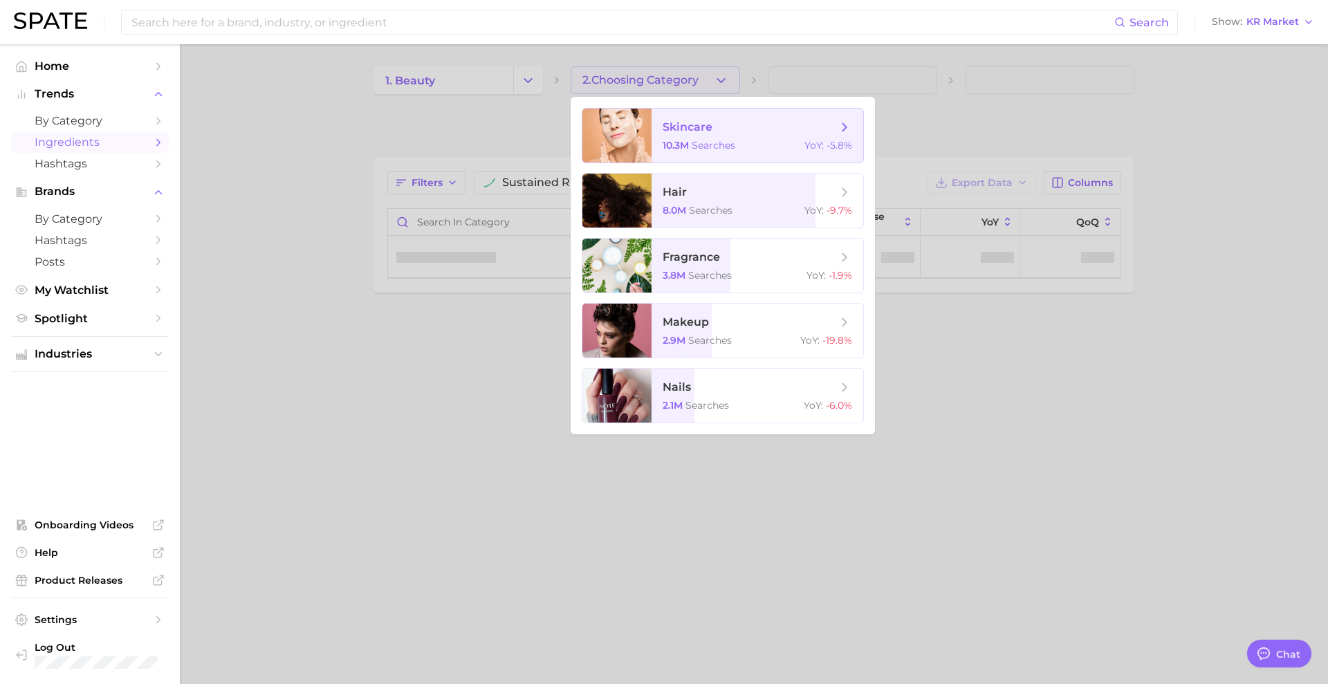
click at [648, 128] on div at bounding box center [617, 136] width 69 height 54
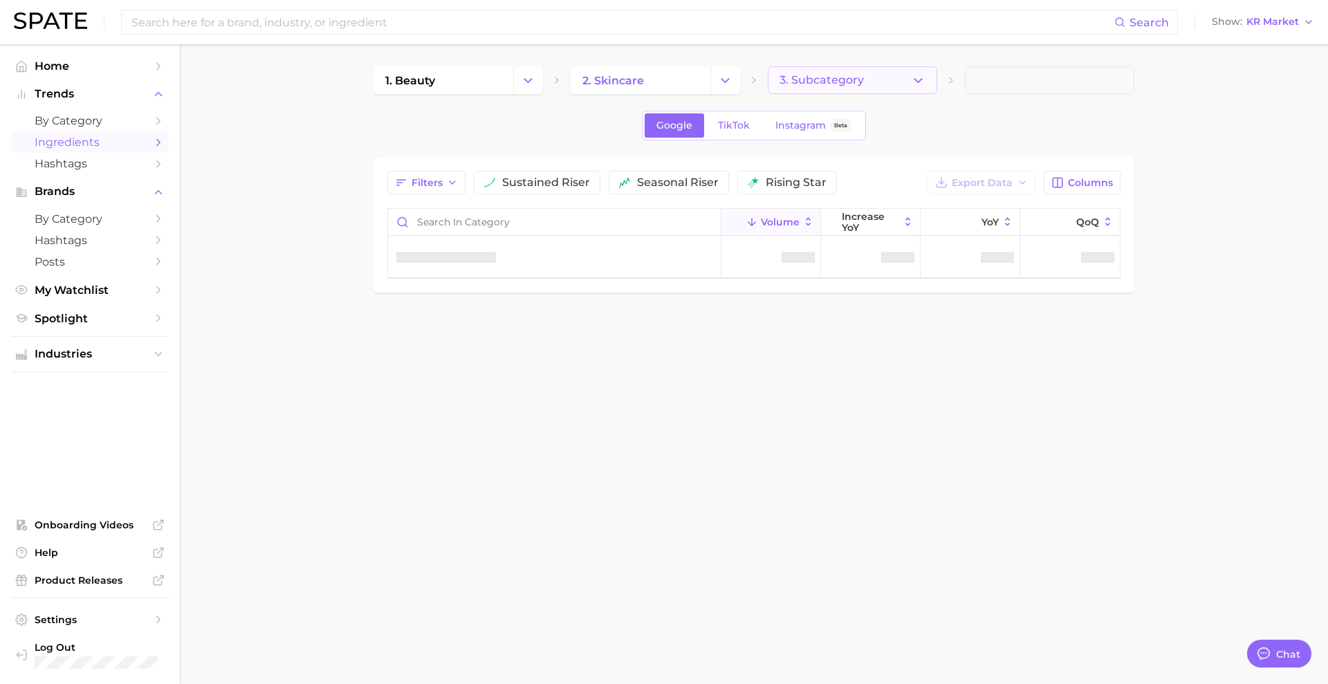
click at [853, 84] on span "3. Subcategory" at bounding box center [822, 80] width 84 height 12
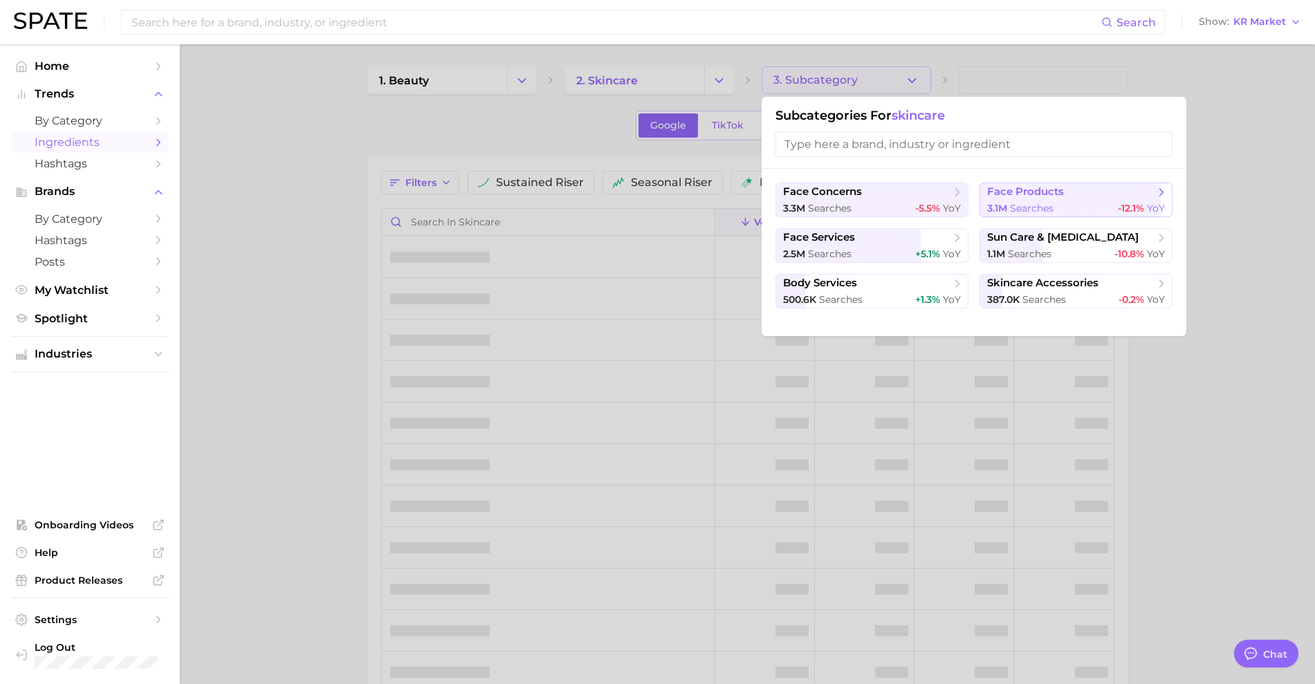
click at [1057, 201] on button "face products 3.1m searches -12.1% YoY" at bounding box center [1076, 200] width 193 height 35
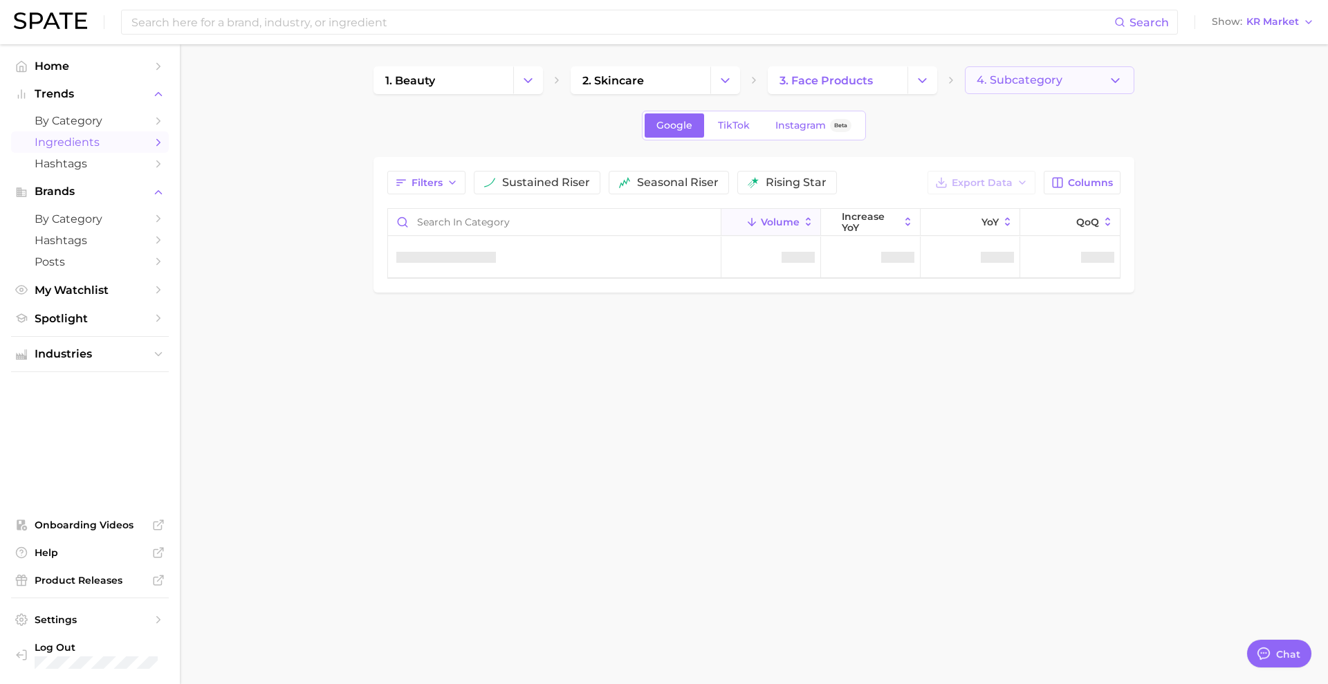
click at [1036, 89] on button "4. Subcategory" at bounding box center [1050, 80] width 170 height 28
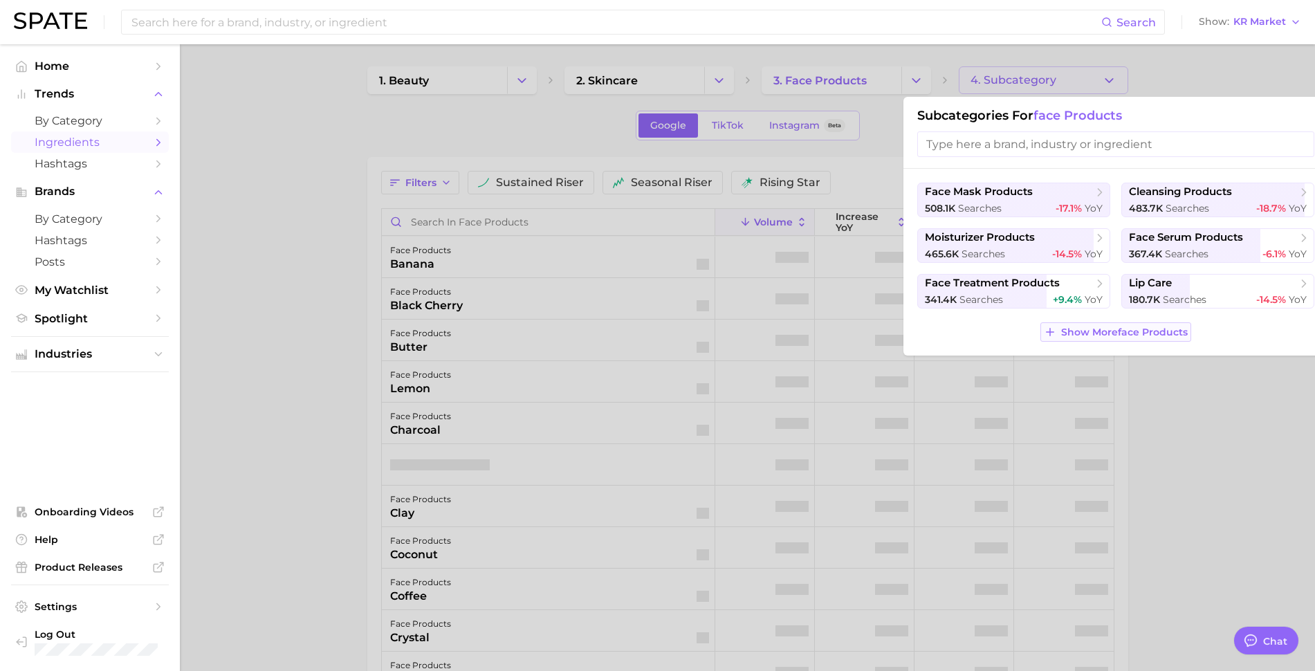
click at [1131, 329] on span "Show More face products" at bounding box center [1124, 333] width 127 height 12
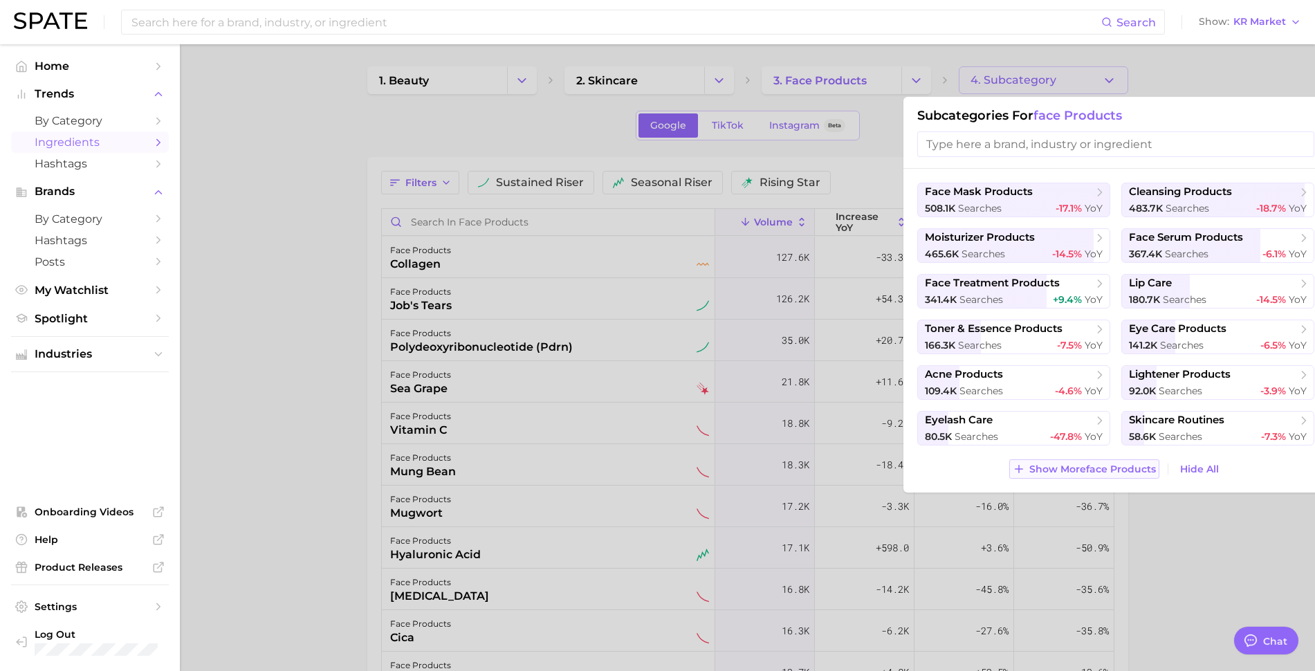
click at [1076, 462] on button "Show More face products" at bounding box center [1085, 468] width 150 height 19
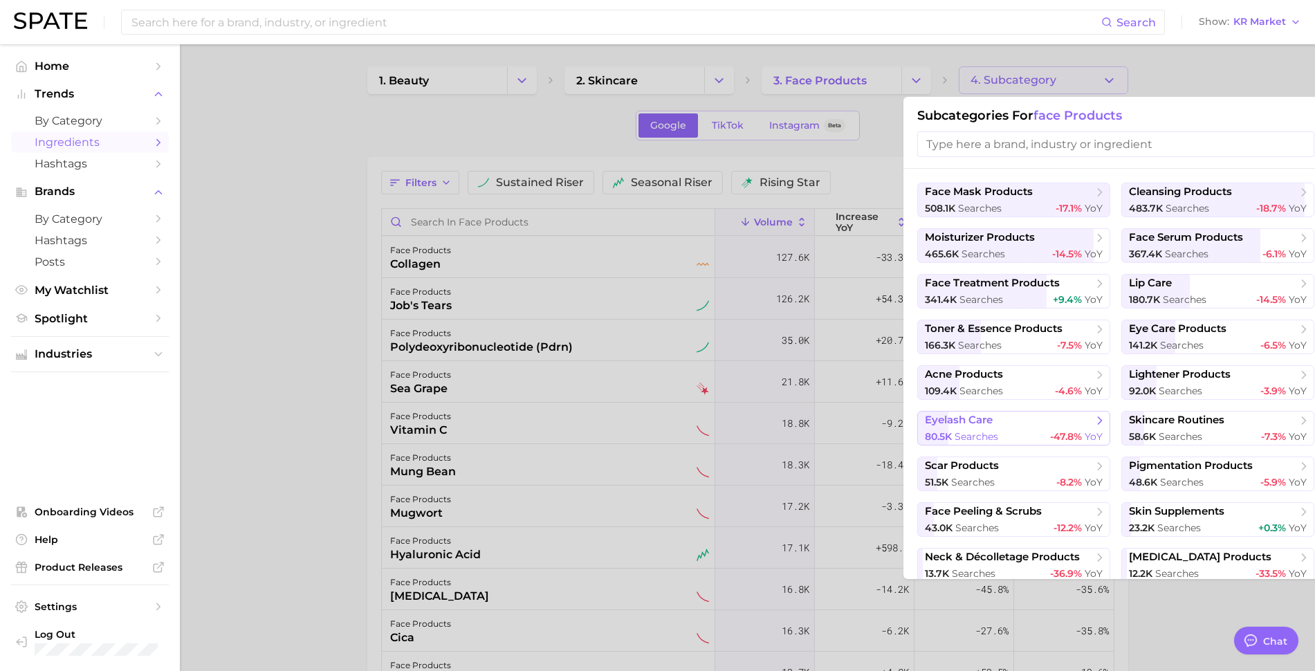
scroll to position [51, 0]
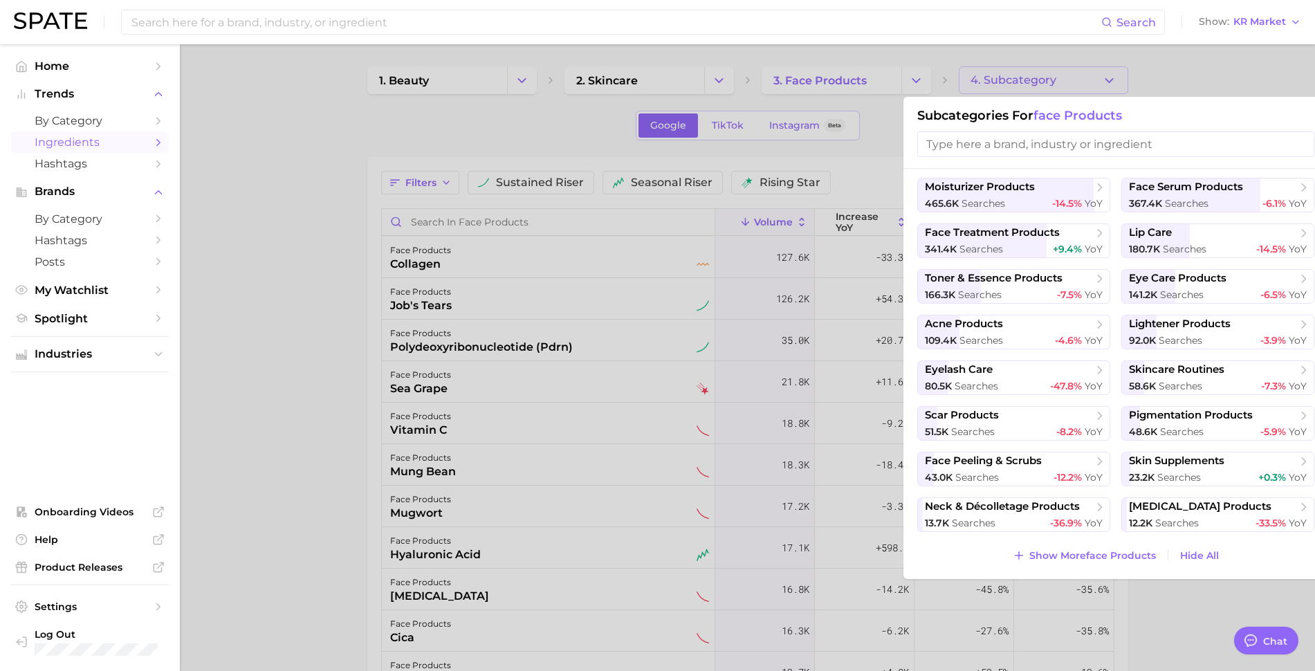
click at [993, 136] on input "search" at bounding box center [1115, 144] width 397 height 26
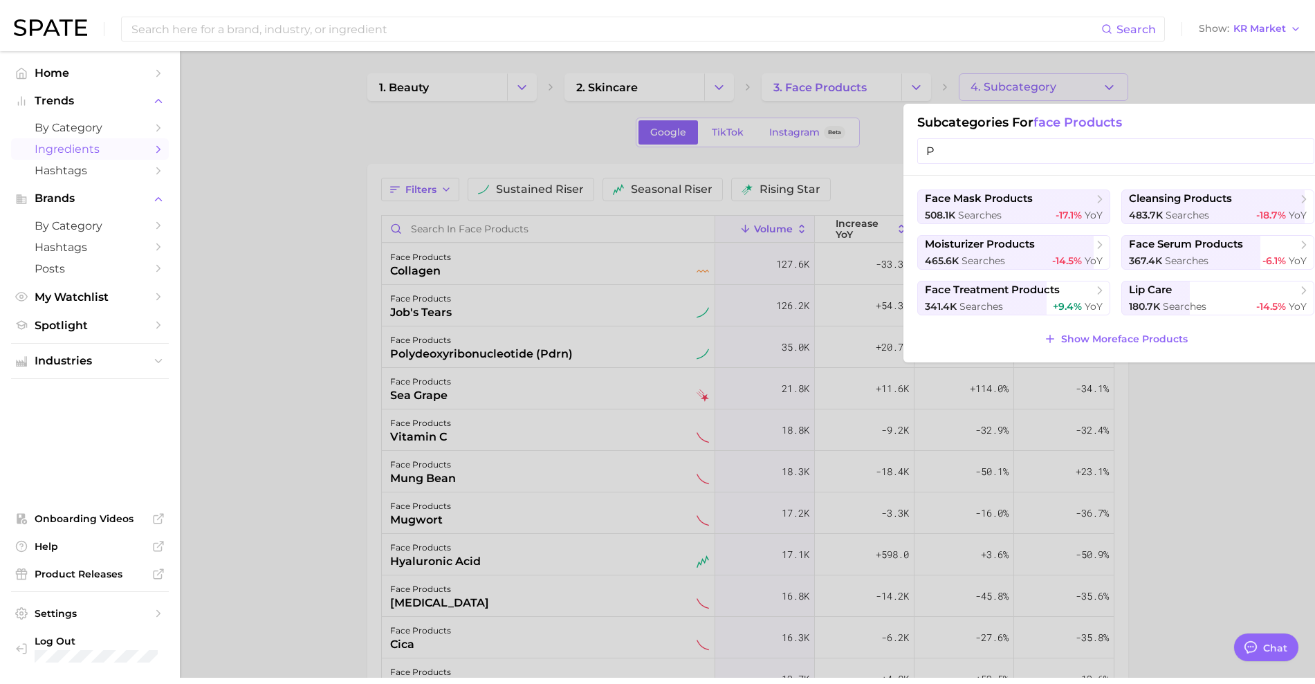
scroll to position [0, 0]
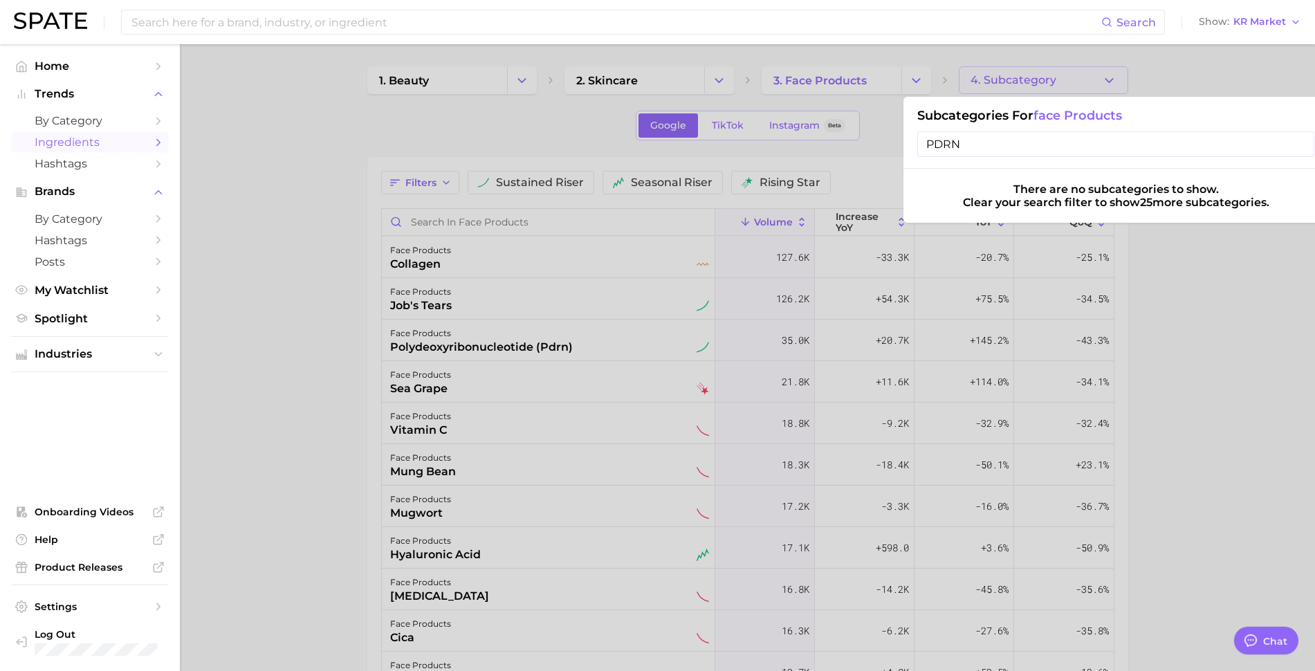
type input "PDRN"
click at [1178, 328] on div at bounding box center [657, 335] width 1315 height 671
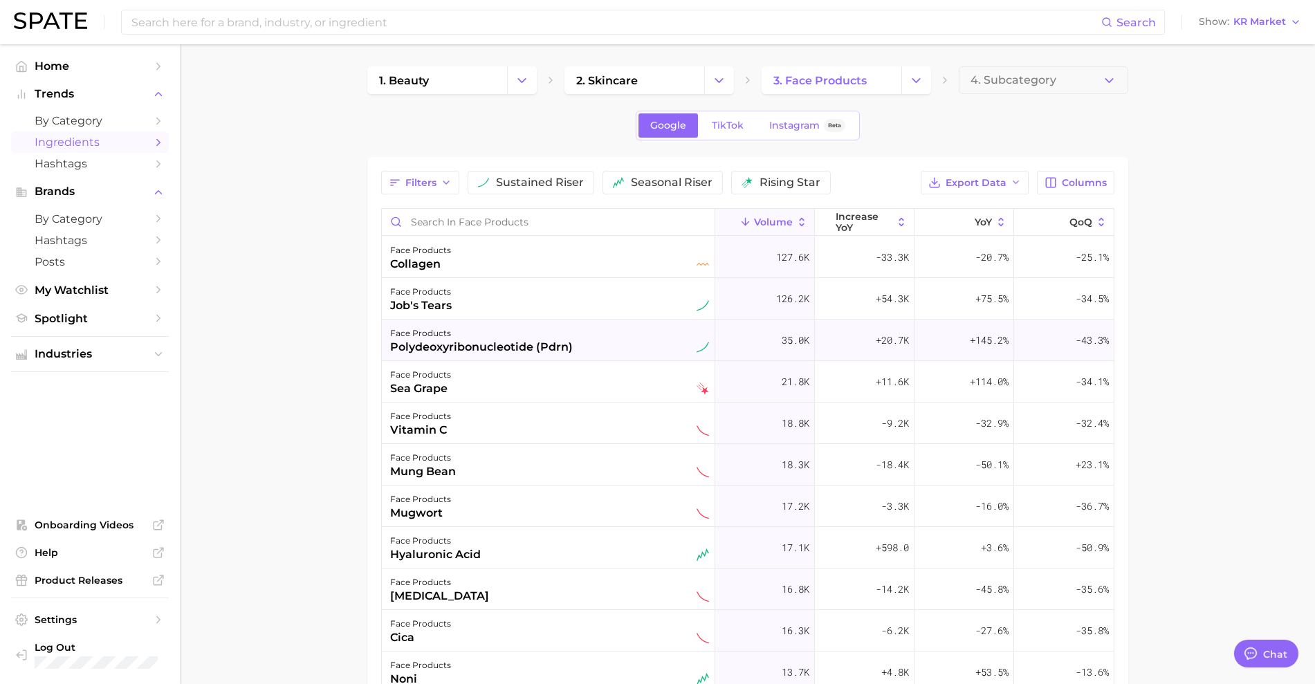
click at [558, 345] on div "polydeoxyribonucleotide (pdrn)" at bounding box center [481, 347] width 183 height 17
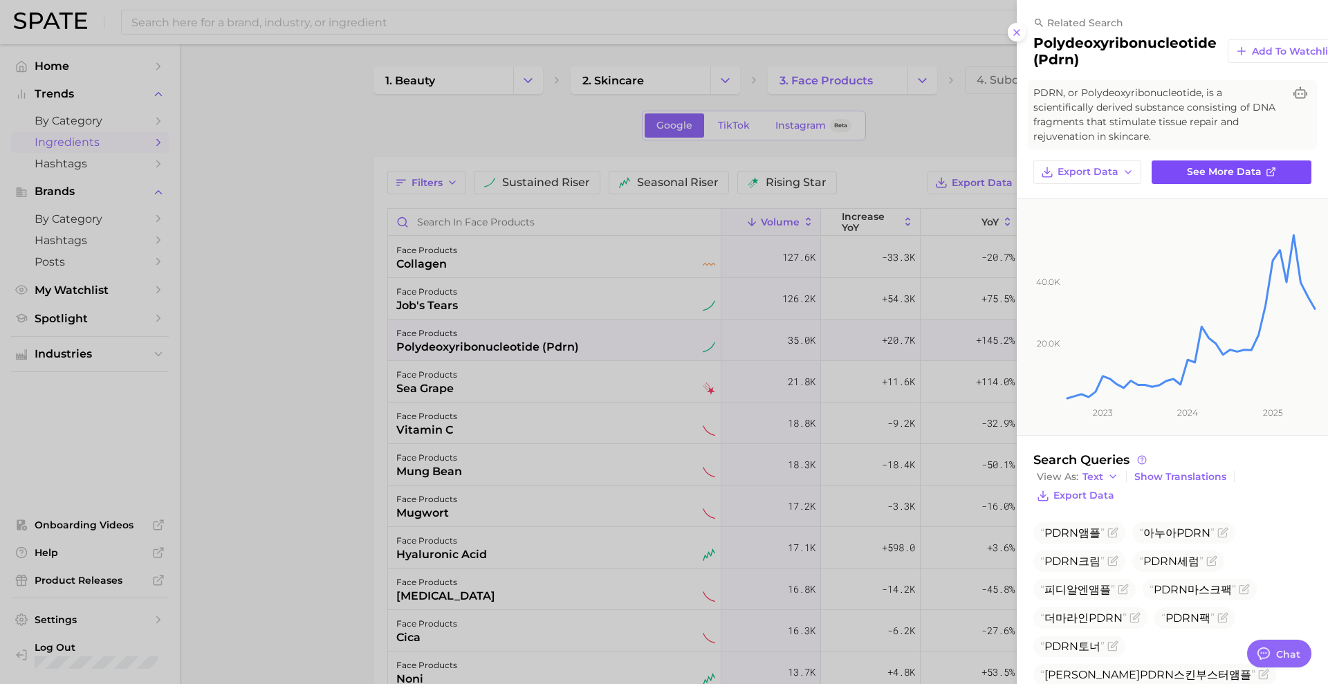
click at [1202, 166] on span "See more data" at bounding box center [1224, 172] width 75 height 12
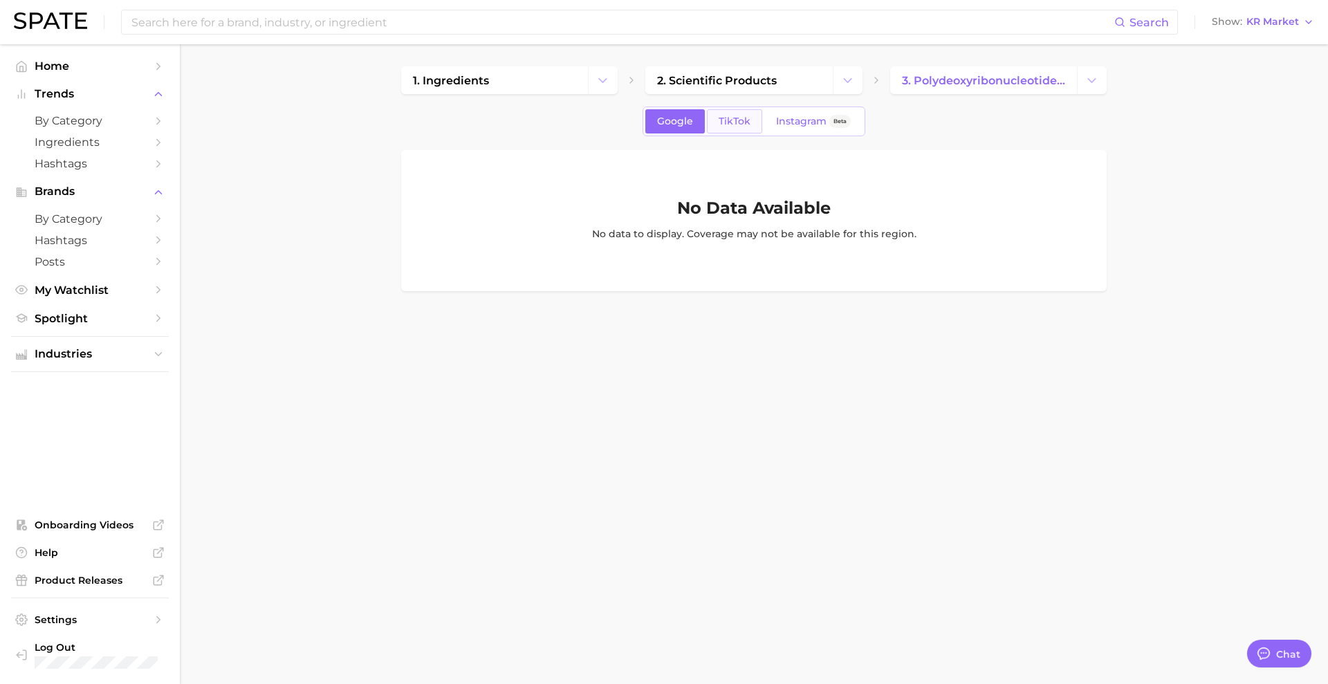
click at [745, 122] on span "TikTok" at bounding box center [735, 122] width 32 height 12
click at [816, 125] on span "Instagram" at bounding box center [801, 122] width 51 height 12
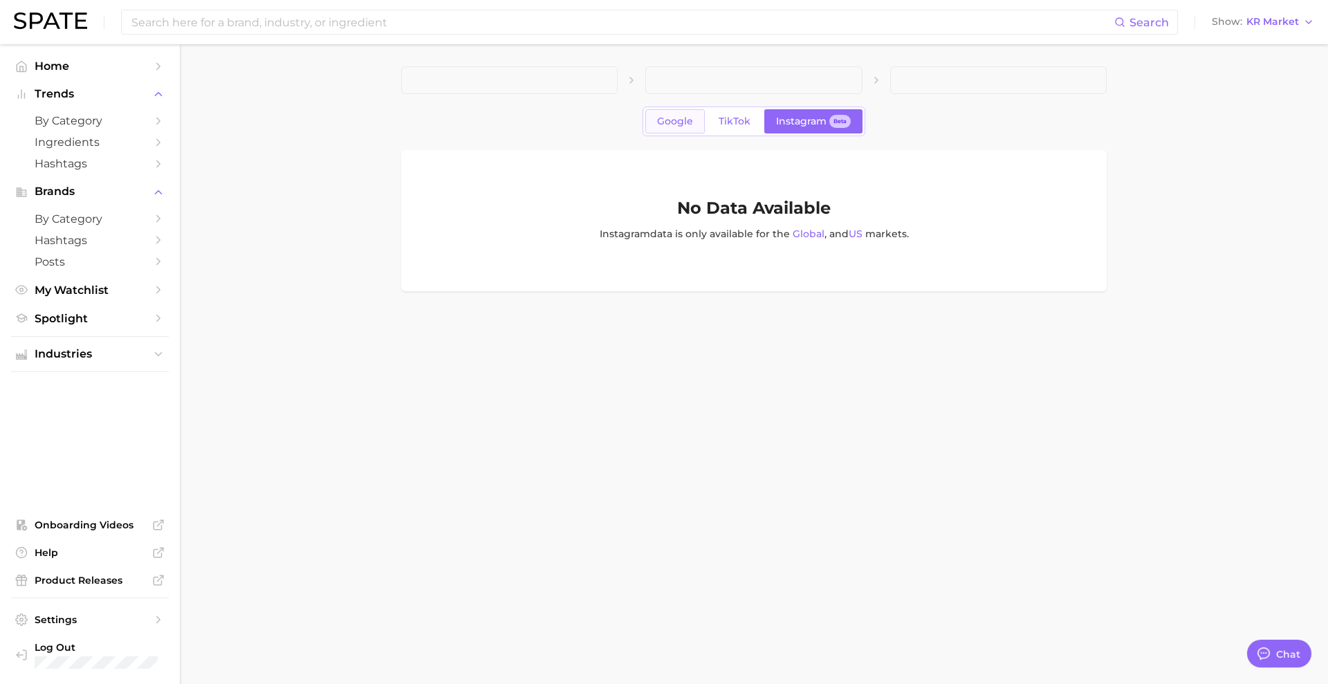
click at [682, 127] on span "Google" at bounding box center [675, 122] width 36 height 12
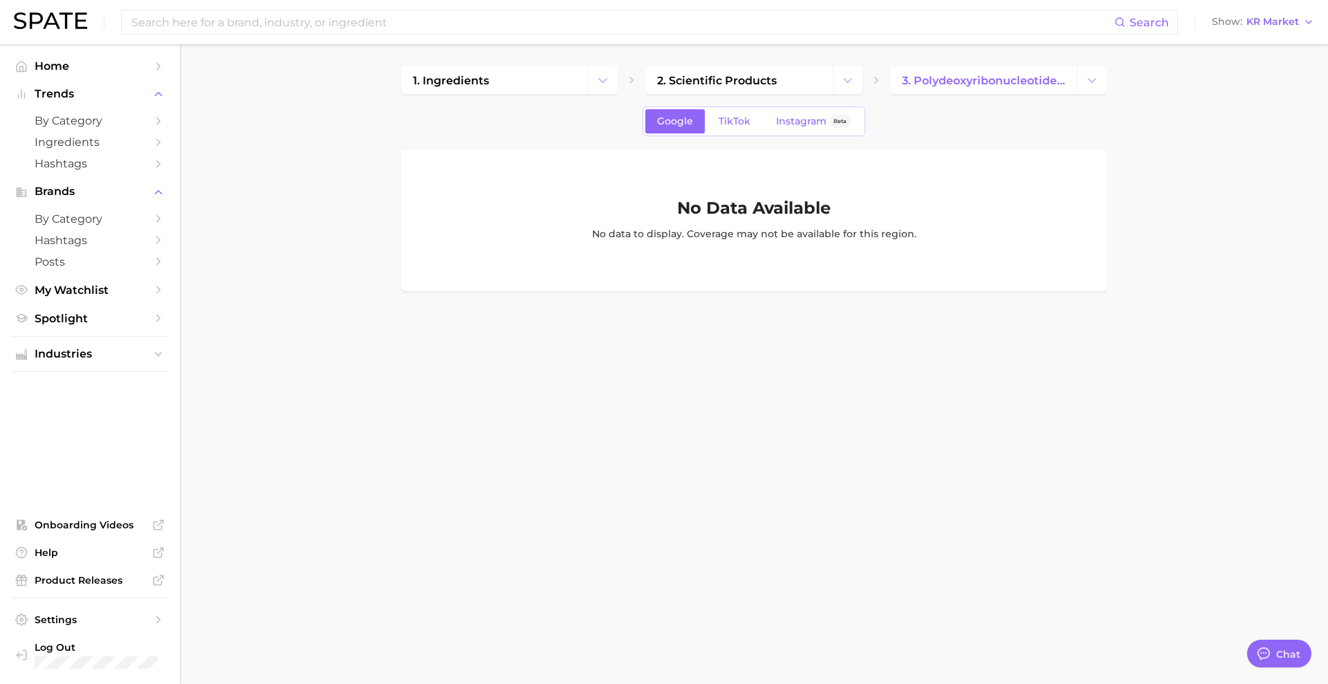
click at [1146, 334] on main "1. ingredients 2. scientific products 3. polydeoxyribonucleotide (pdrn) Google …" at bounding box center [754, 202] width 1149 height 316
click at [1138, 311] on main "1. ingredients 2. scientific products 3. polydeoxyribonucleotide (pdrn) Google …" at bounding box center [754, 202] width 1149 height 316
click at [1291, 24] on span "KR Market" at bounding box center [1273, 22] width 53 height 8
click at [1149, 273] on main "1. ingredients 2. scientific products 3. polydeoxyribonucleotide (pdrn) Google …" at bounding box center [754, 202] width 1149 height 316
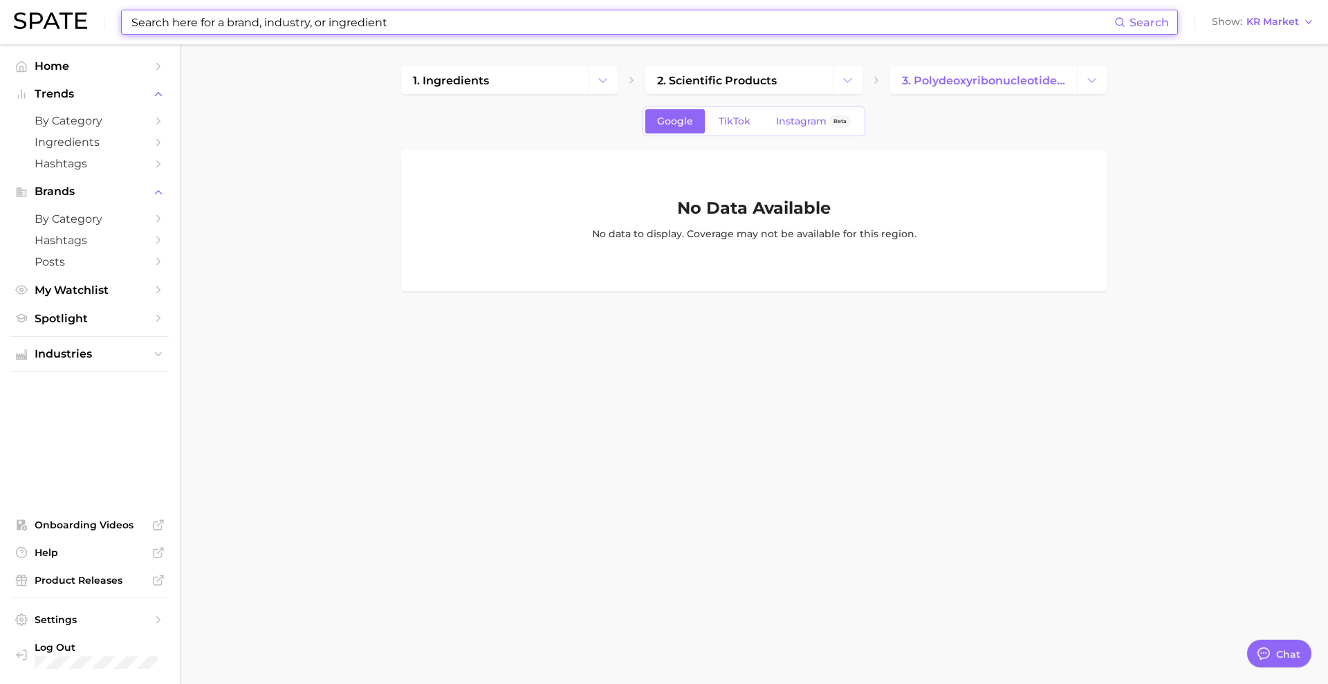
click at [385, 20] on input at bounding box center [622, 22] width 985 height 24
click at [84, 145] on span "Ingredients" at bounding box center [90, 142] width 111 height 13
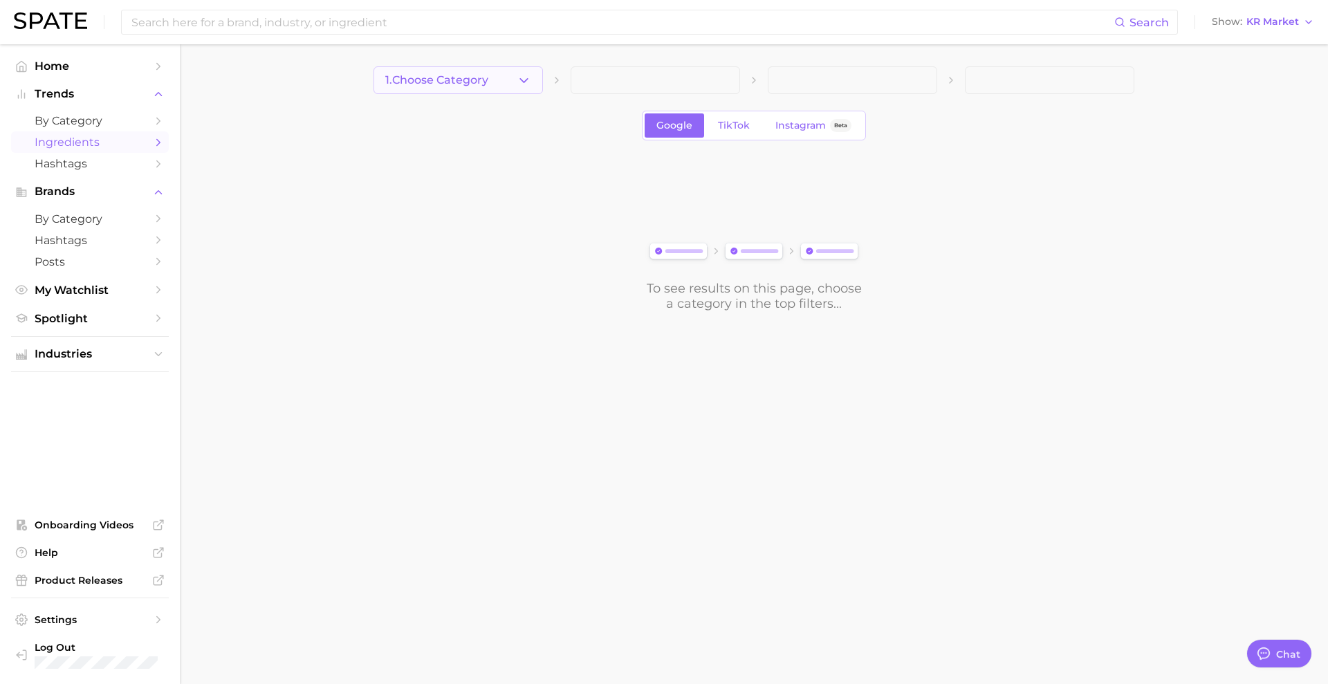
click at [486, 73] on button "1. Choose Category" at bounding box center [459, 80] width 170 height 28
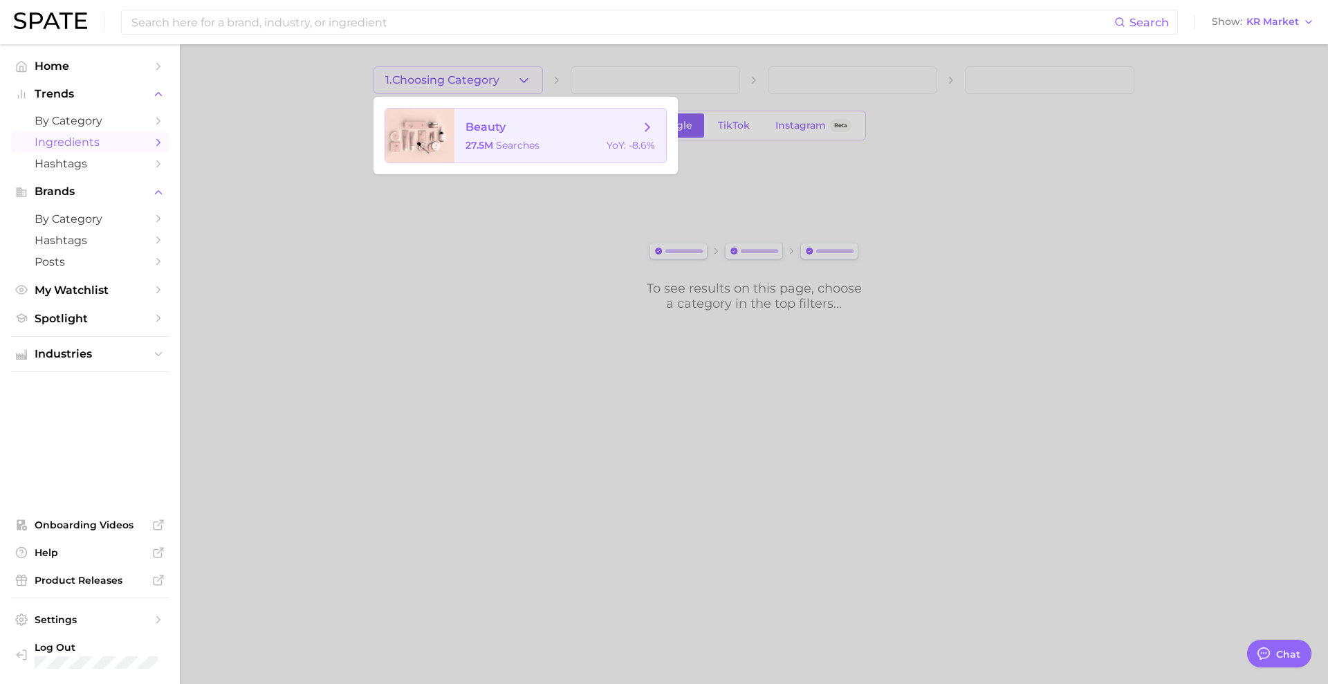
click at [506, 120] on span "beauty" at bounding box center [553, 127] width 174 height 15
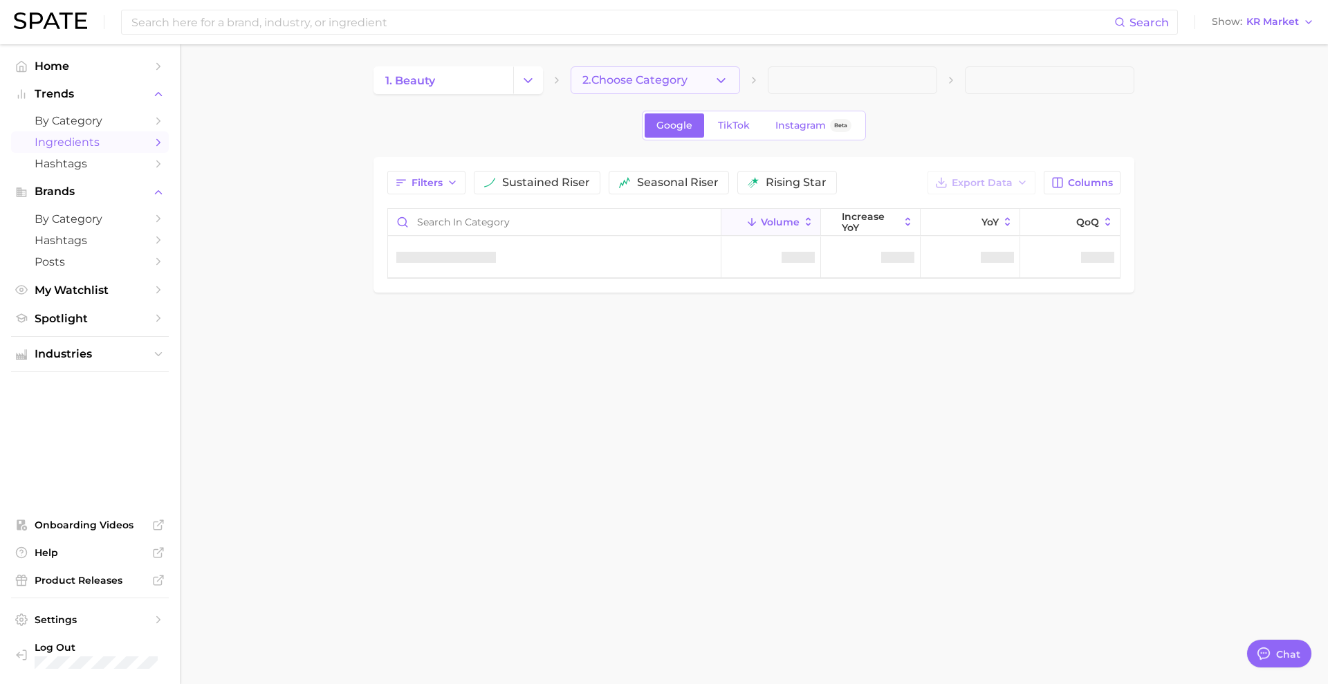
click at [634, 71] on button "2. Choose Category" at bounding box center [656, 80] width 170 height 28
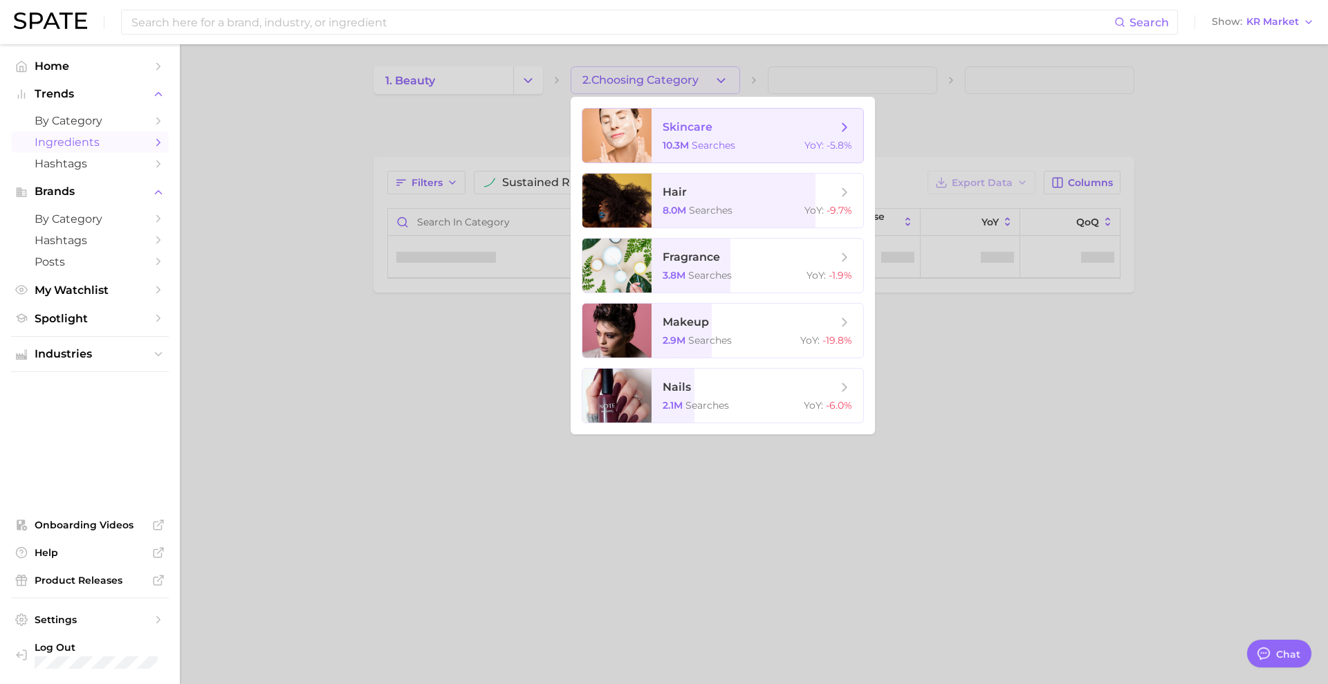
click at [666, 145] on span "10.3m" at bounding box center [676, 145] width 26 height 12
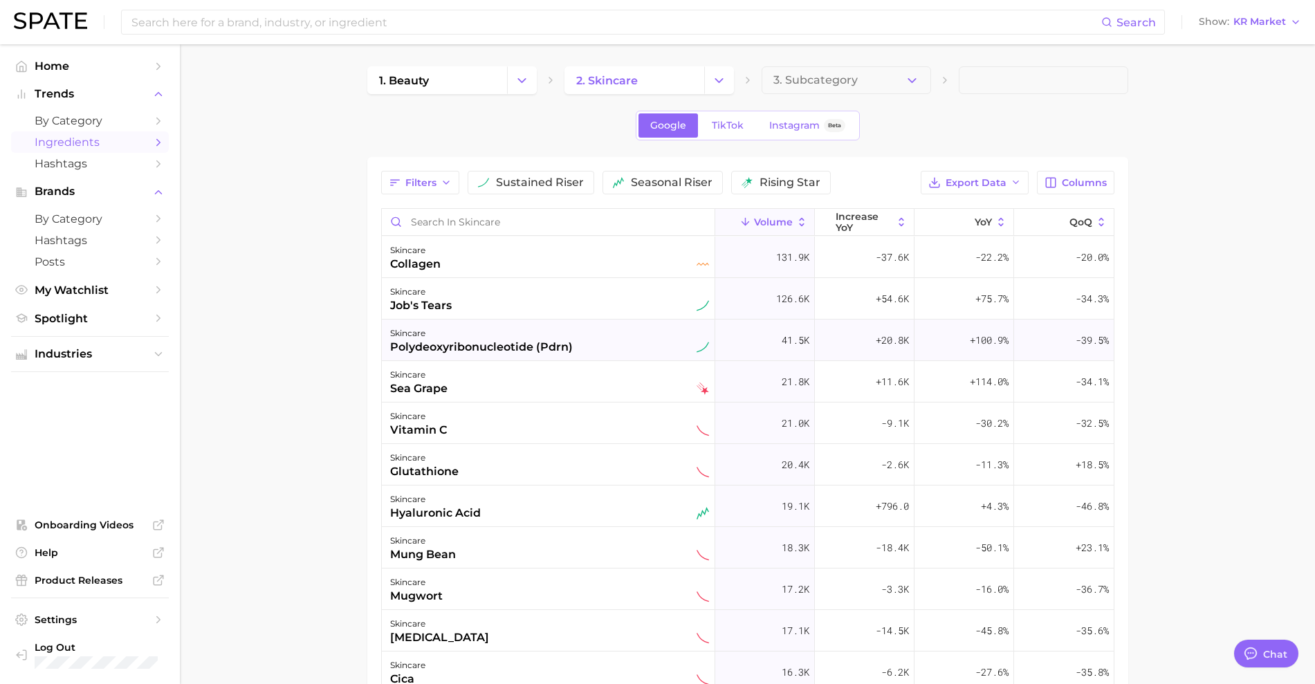
click at [484, 347] on div "polydeoxyribonucleotide (pdrn)" at bounding box center [481, 347] width 183 height 17
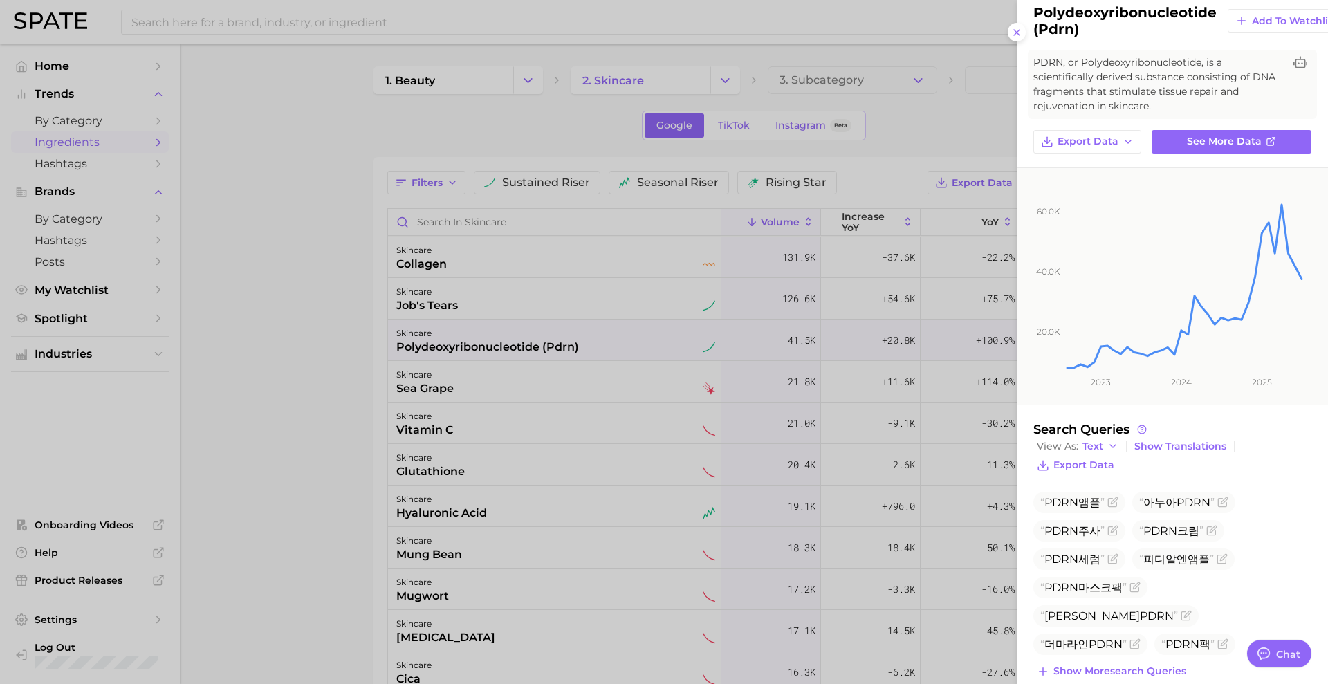
scroll to position [66, 0]
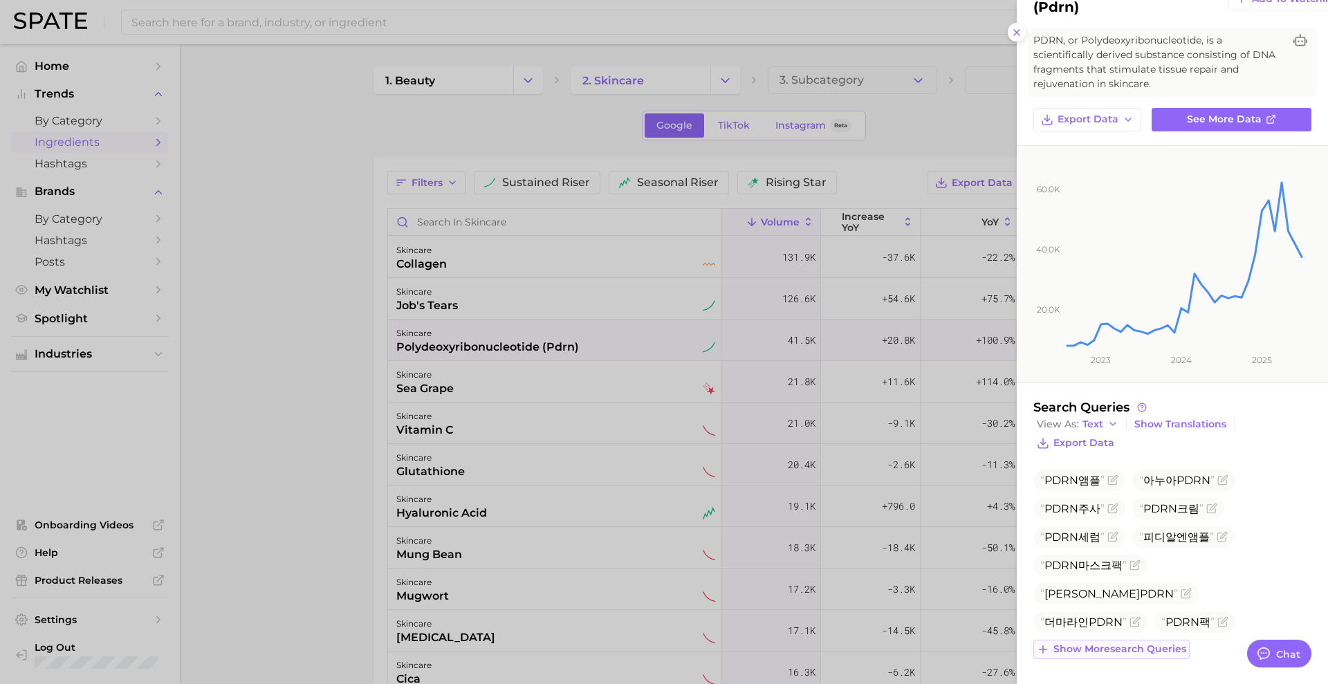
click at [1141, 643] on span "Show more search queries" at bounding box center [1120, 649] width 133 height 12
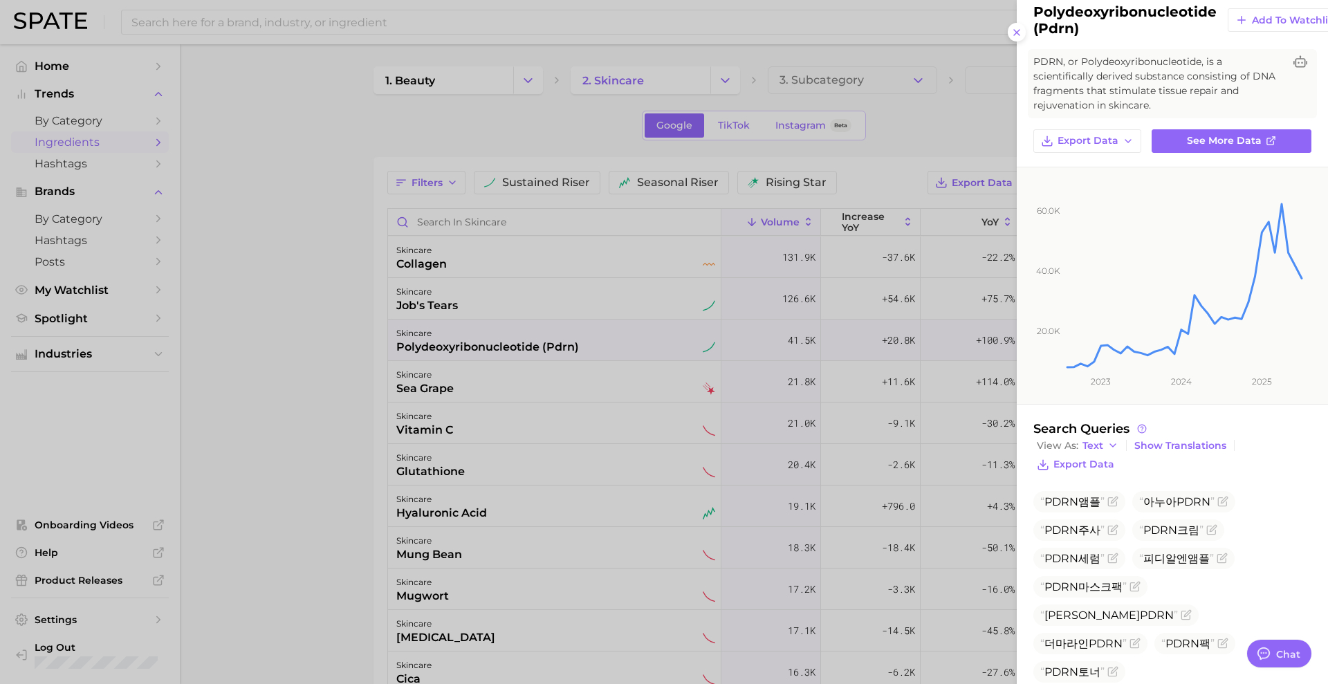
scroll to position [0, 0]
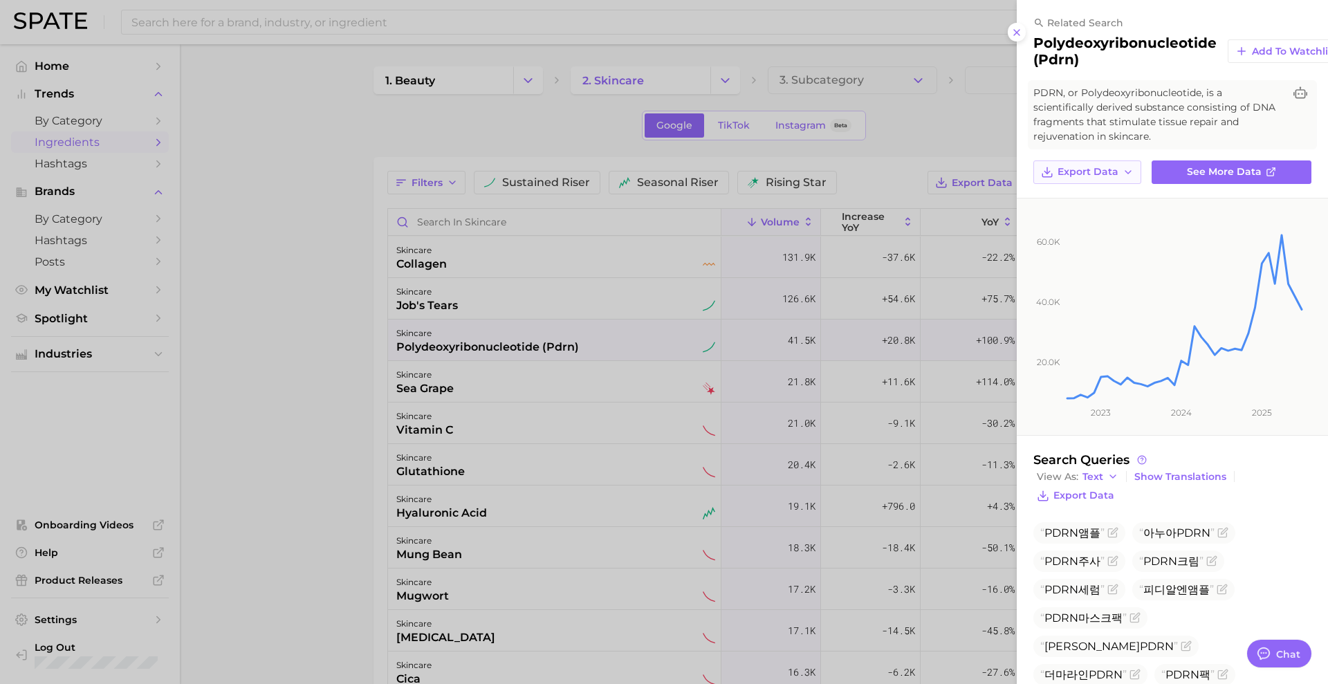
click at [1140, 172] on button "Export Data" at bounding box center [1088, 173] width 108 height 24
click at [1132, 228] on span "Time Series Image" at bounding box center [1103, 223] width 93 height 12
click at [1223, 167] on span "See more data" at bounding box center [1224, 172] width 75 height 12
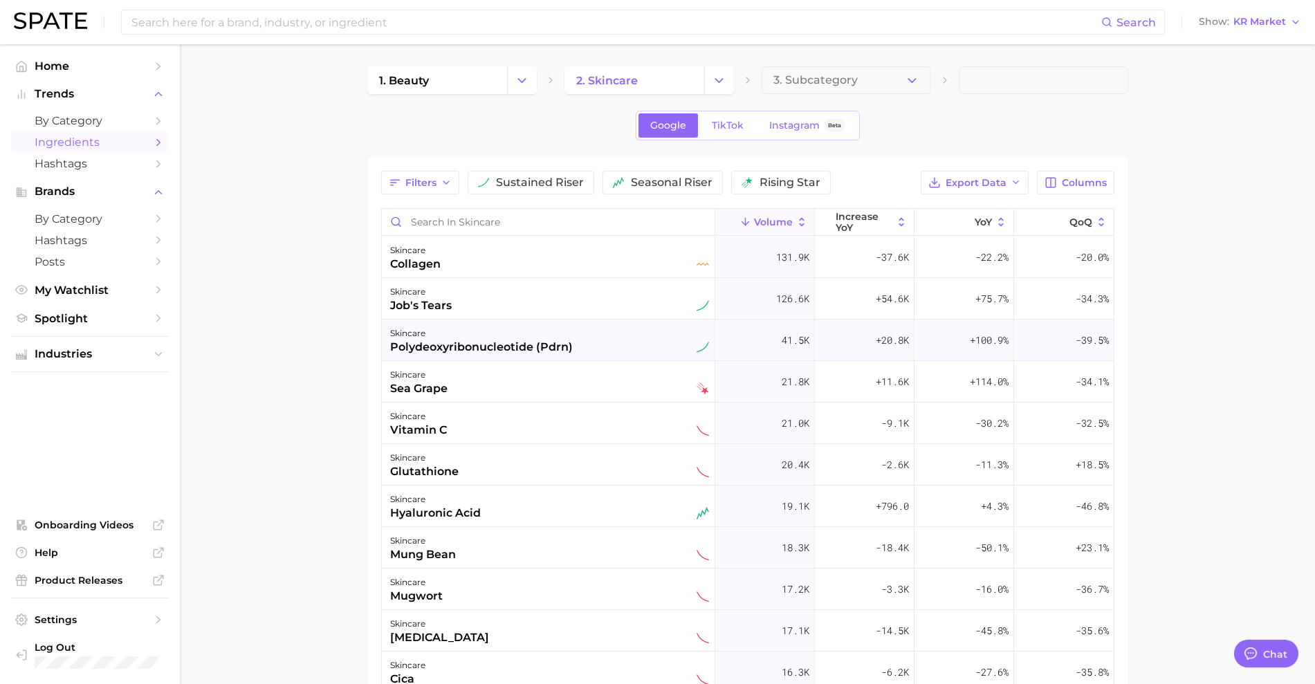
click at [515, 336] on div "skincare" at bounding box center [481, 333] width 183 height 17
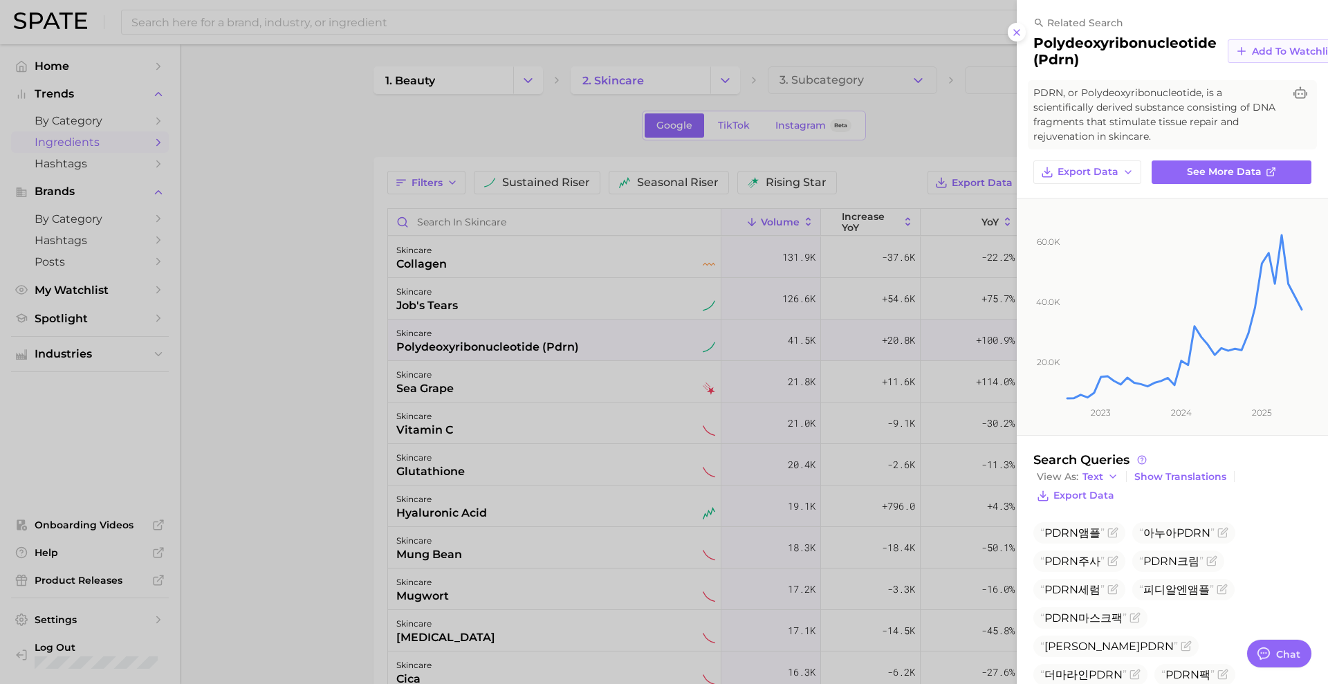
click at [1263, 49] on span "Add to Watchlist" at bounding box center [1294, 52] width 85 height 12
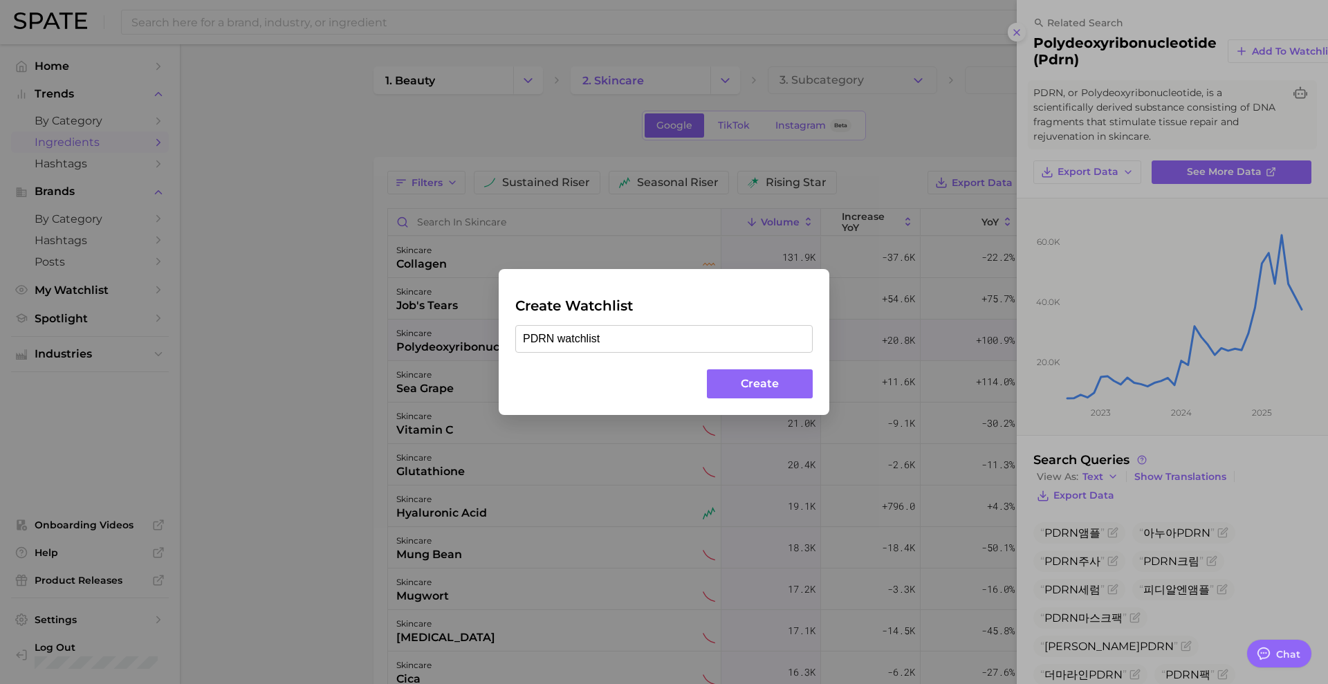
type input "PDRN watchlist"
click at [780, 399] on div "Create Watchlist PDRN watchlist Create" at bounding box center [664, 342] width 331 height 146
click at [776, 385] on button "Create" at bounding box center [760, 384] width 106 height 30
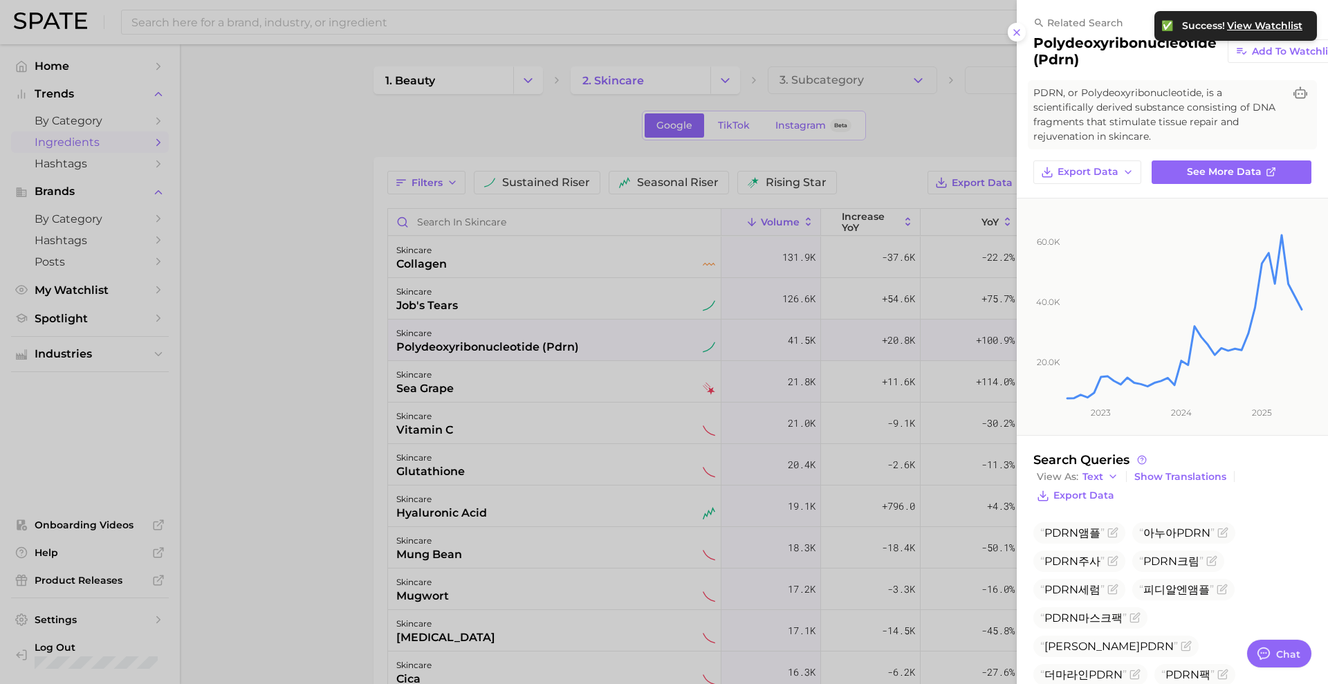
click at [897, 151] on div at bounding box center [664, 342] width 1328 height 684
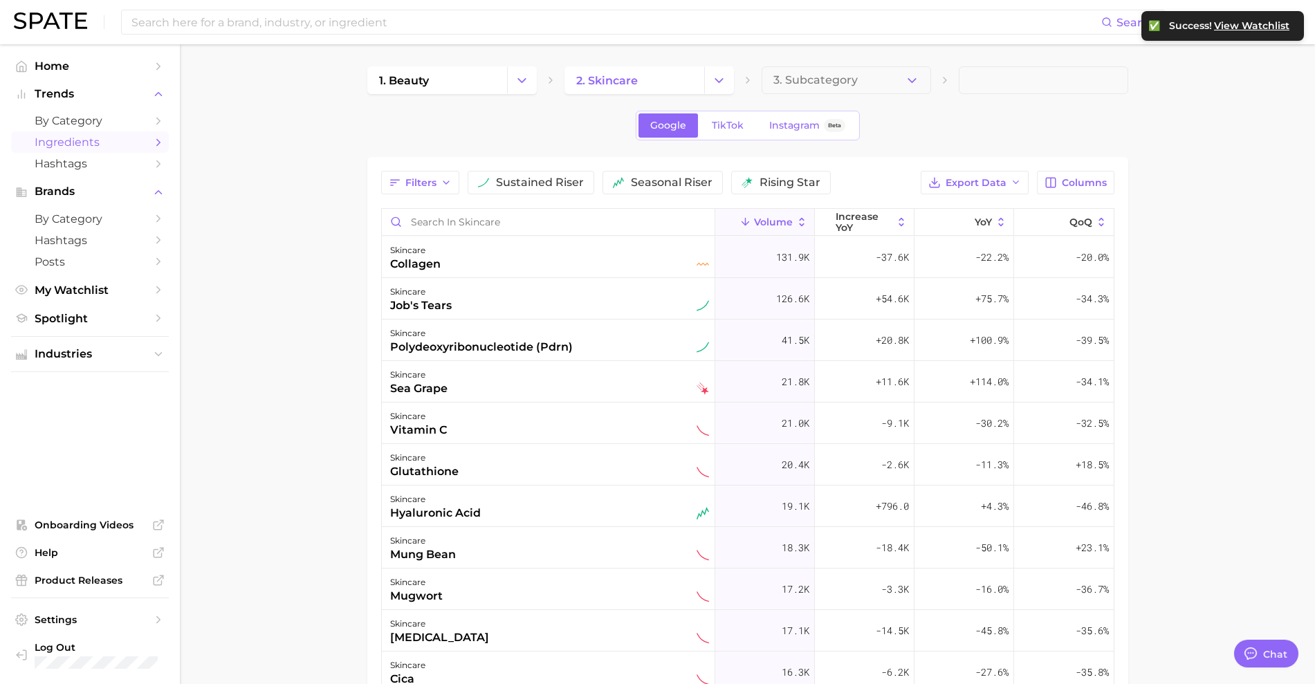
click at [1269, 105] on main "1. beauty 2. skincare 3. Subcategory Google TikTok Instagram Beta Filters susta…" at bounding box center [747, 509] width 1135 height 931
click at [1171, 100] on main "1. beauty 2. skincare 3. Subcategory Google TikTok Instagram Beta Filters susta…" at bounding box center [747, 509] width 1135 height 931
click at [557, 361] on div "skincare sea grape" at bounding box center [549, 382] width 334 height 42
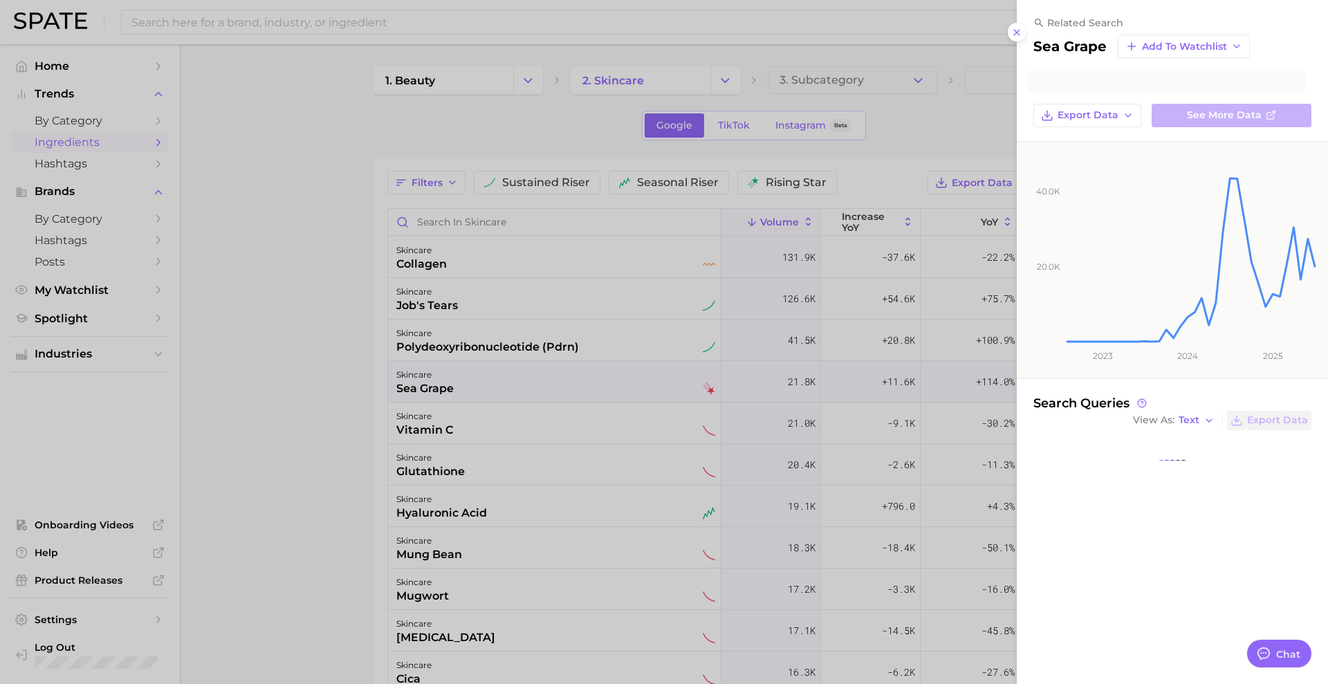
click at [563, 340] on div at bounding box center [664, 342] width 1328 height 684
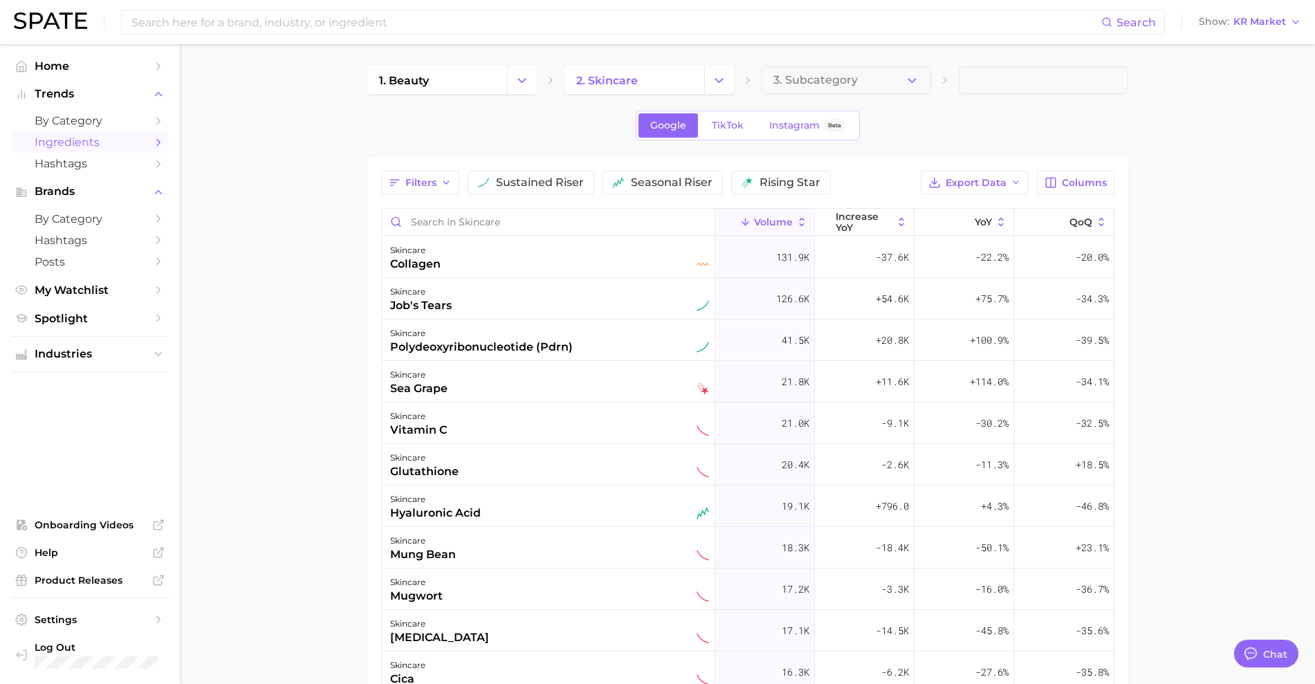
click at [563, 340] on div "polydeoxyribonucleotide (pdrn)" at bounding box center [481, 347] width 183 height 17
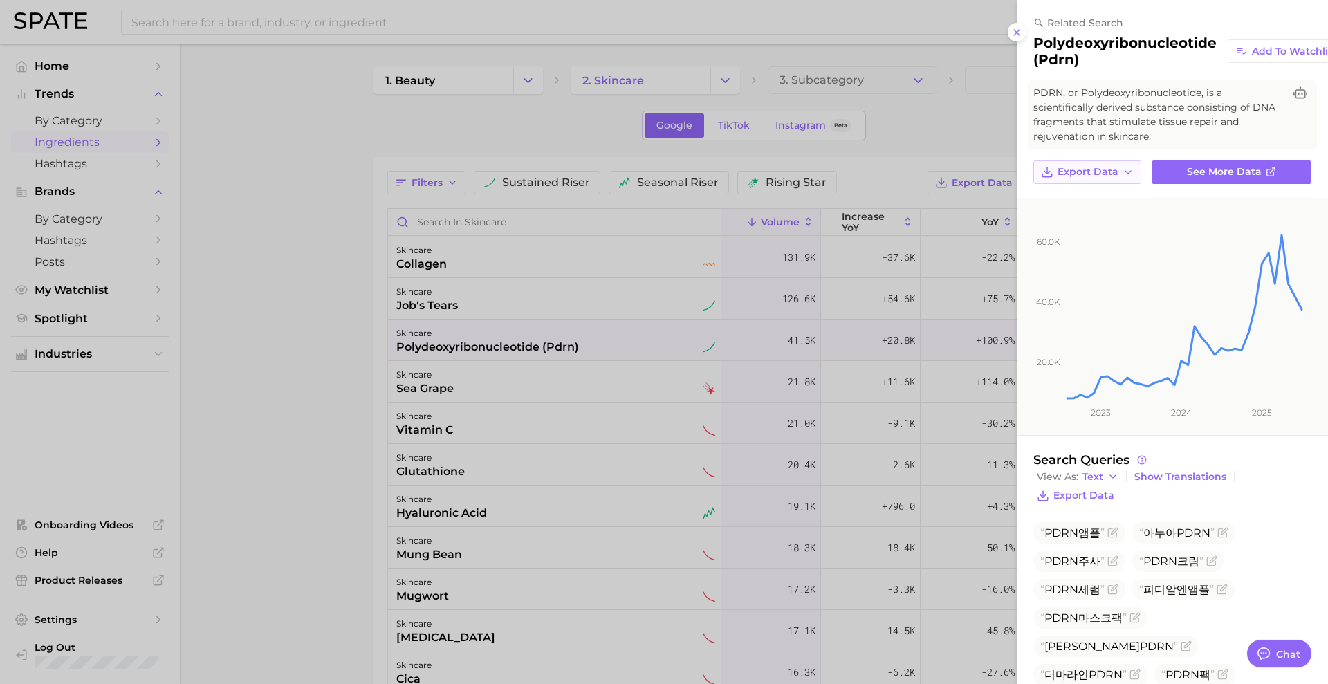
click at [1135, 172] on button "Export Data" at bounding box center [1088, 173] width 108 height 24
click at [1123, 195] on span "Time Series CSV" at bounding box center [1097, 198] width 81 height 12
click at [1131, 163] on button "Export Data" at bounding box center [1088, 173] width 108 height 24
click at [1111, 217] on span "Time Series Image" at bounding box center [1103, 223] width 93 height 12
click at [941, 127] on div at bounding box center [664, 342] width 1328 height 684
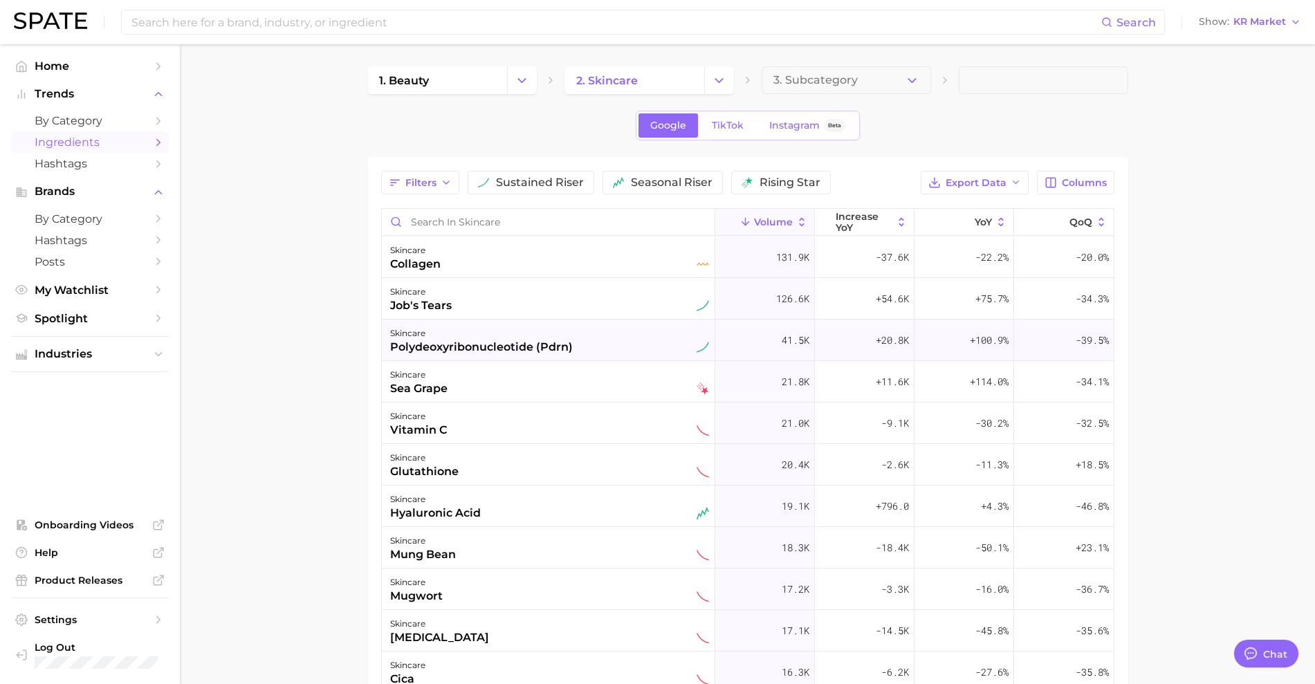
click at [502, 351] on div "polydeoxyribonucleotide (pdrn)" at bounding box center [481, 347] width 183 height 17
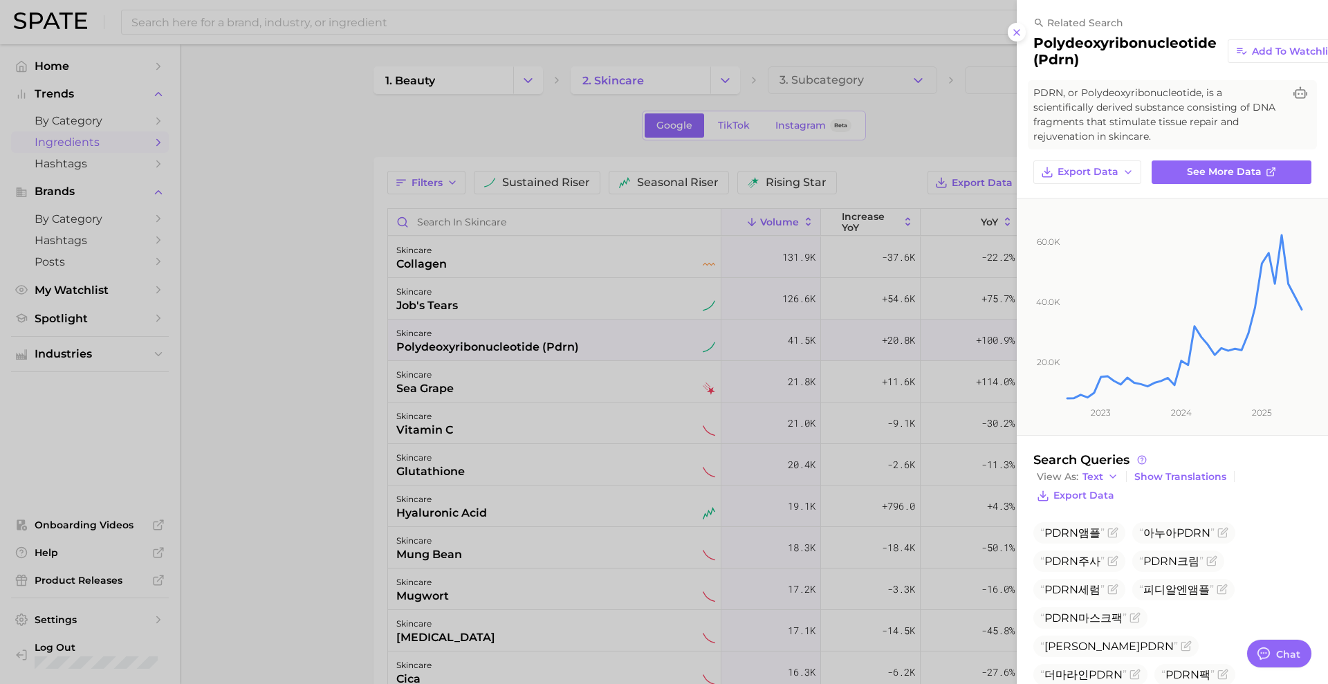
click at [500, 345] on div at bounding box center [664, 342] width 1328 height 684
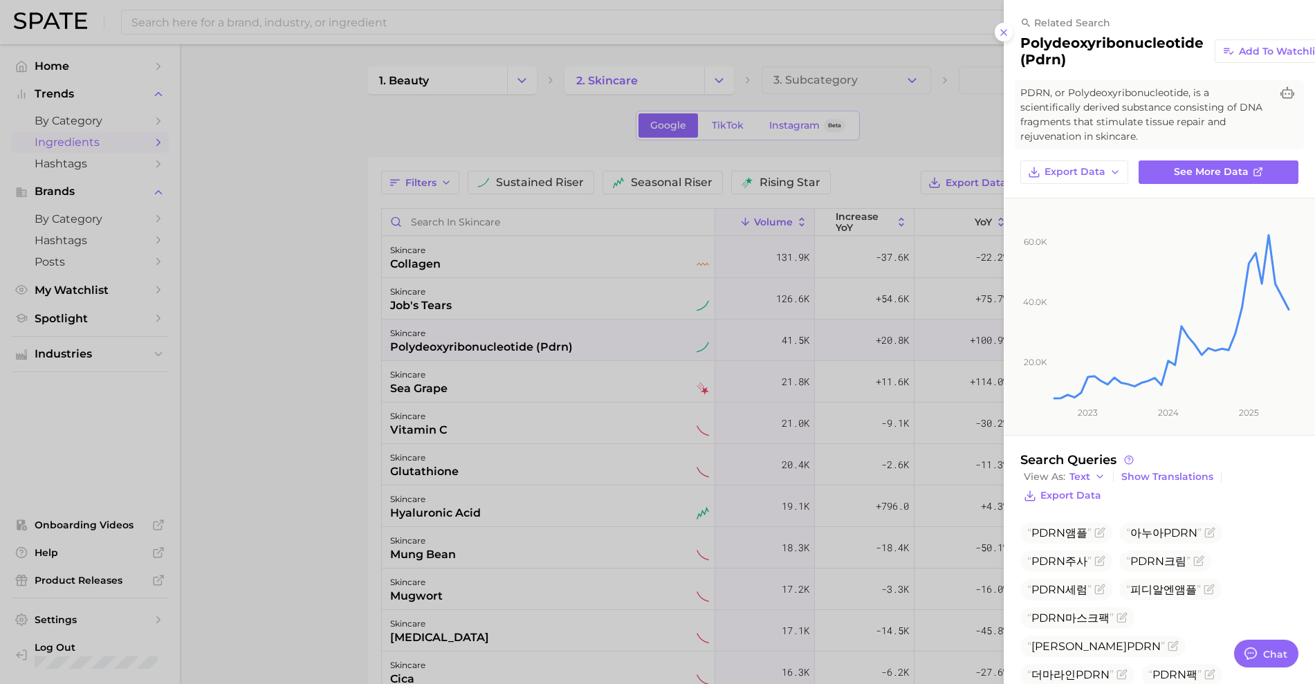
click at [500, 345] on div at bounding box center [657, 342] width 1315 height 684
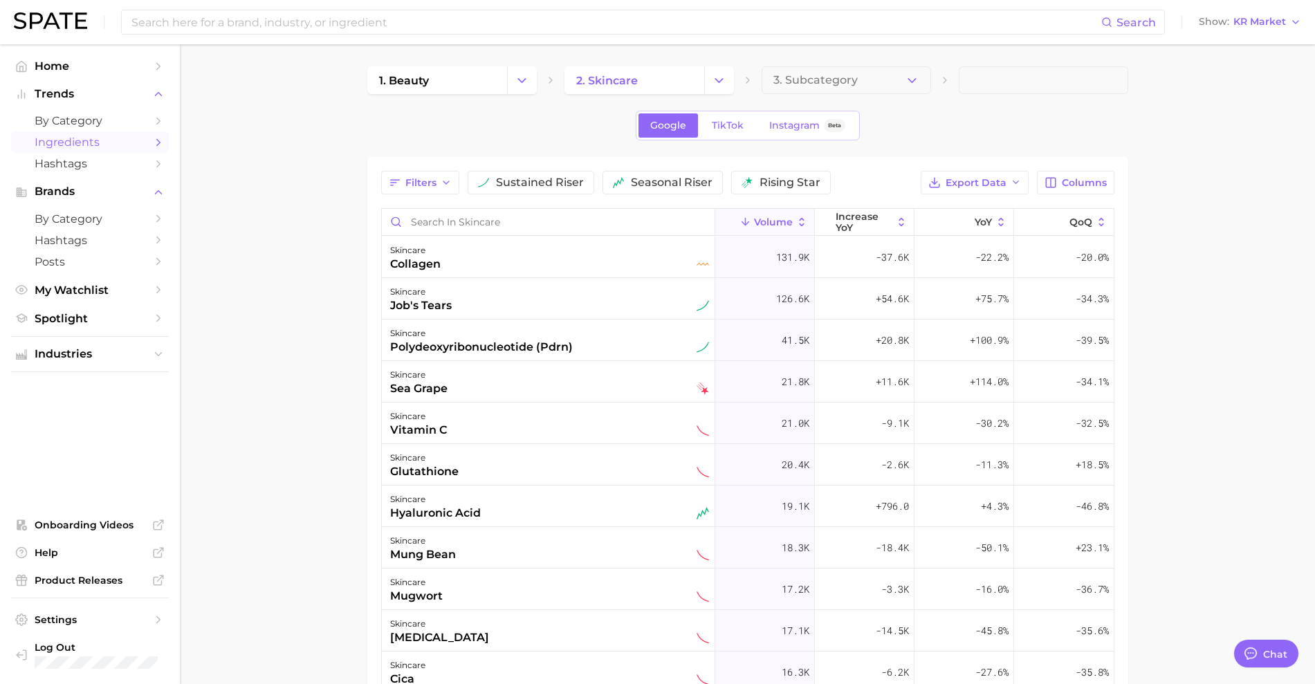
click at [500, 345] on div "polydeoxyribonucleotide (pdrn)" at bounding box center [481, 347] width 183 height 17
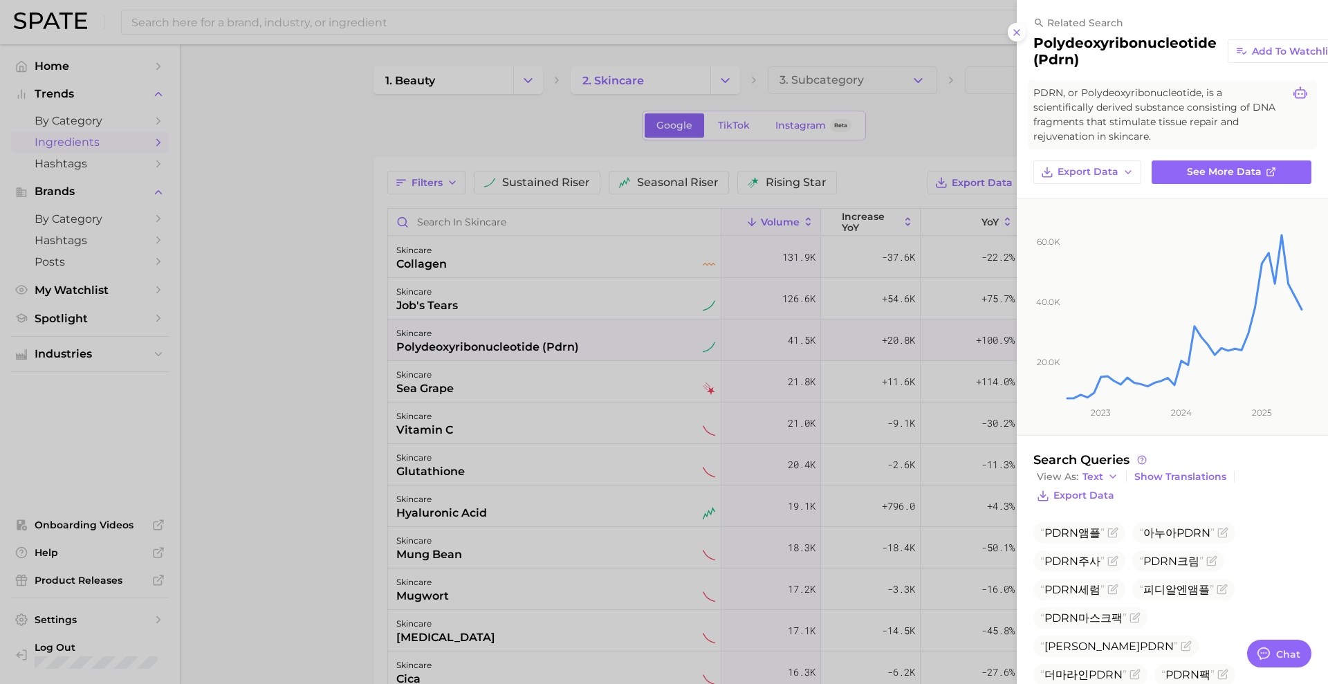
click at [1294, 91] on icon at bounding box center [1301, 93] width 14 height 14
click at [1176, 166] on link "See more data" at bounding box center [1232, 173] width 160 height 24
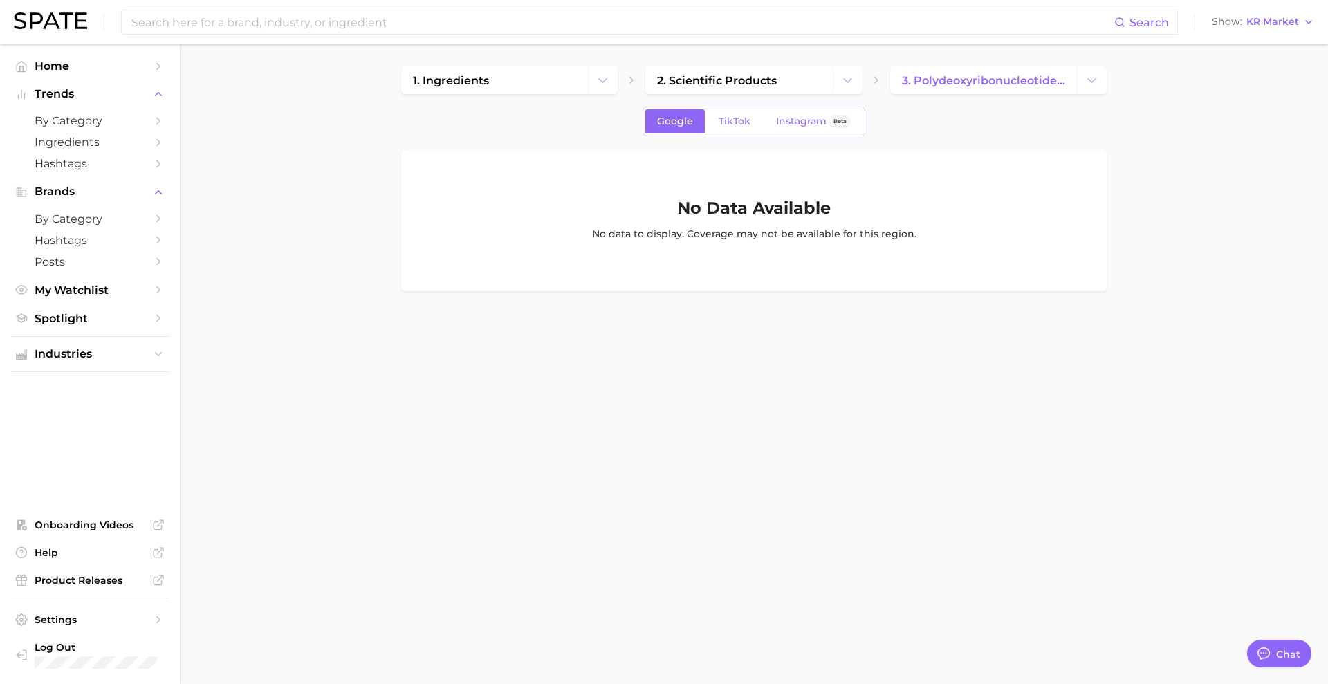
click at [1275, 35] on div "Search Show KR Market" at bounding box center [664, 22] width 1301 height 44
click at [1276, 26] on span "KR Market" at bounding box center [1273, 22] width 53 height 8
click at [1254, 39] on span "[GEOGRAPHIC_DATA]" at bounding box center [1257, 45] width 107 height 12
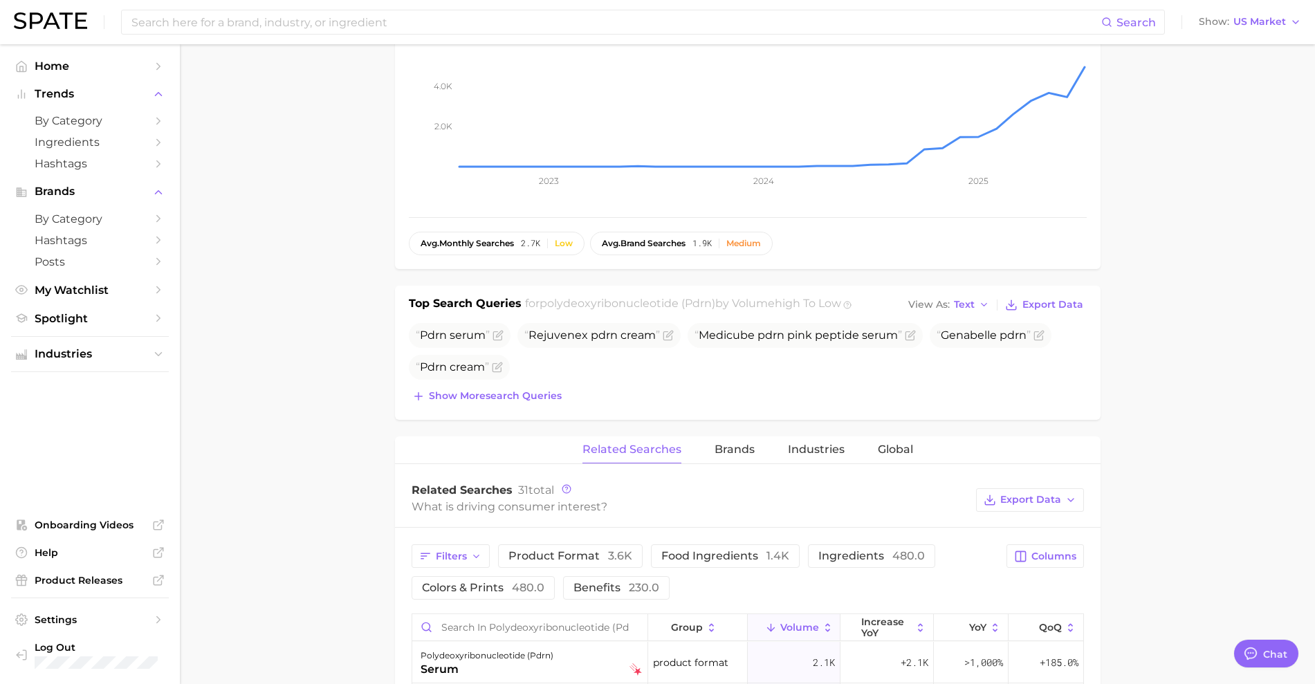
scroll to position [519, 0]
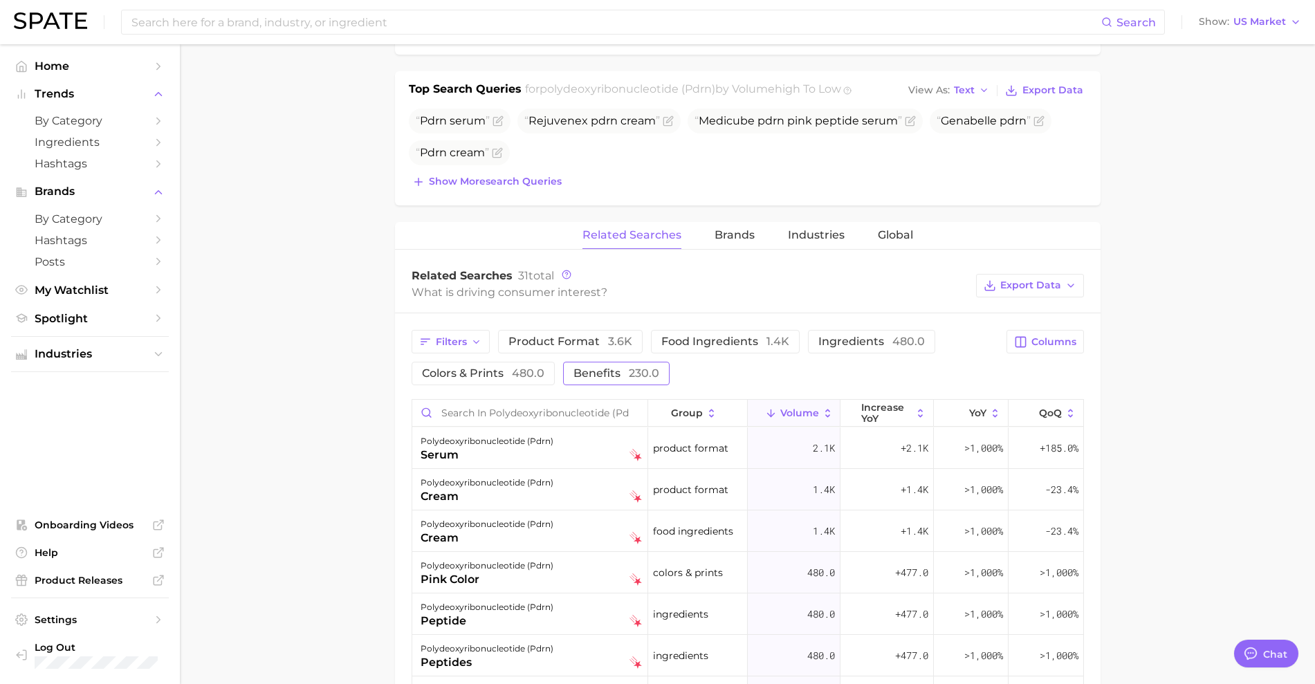
click at [567, 370] on button "benefits 230.0" at bounding box center [616, 374] width 107 height 24
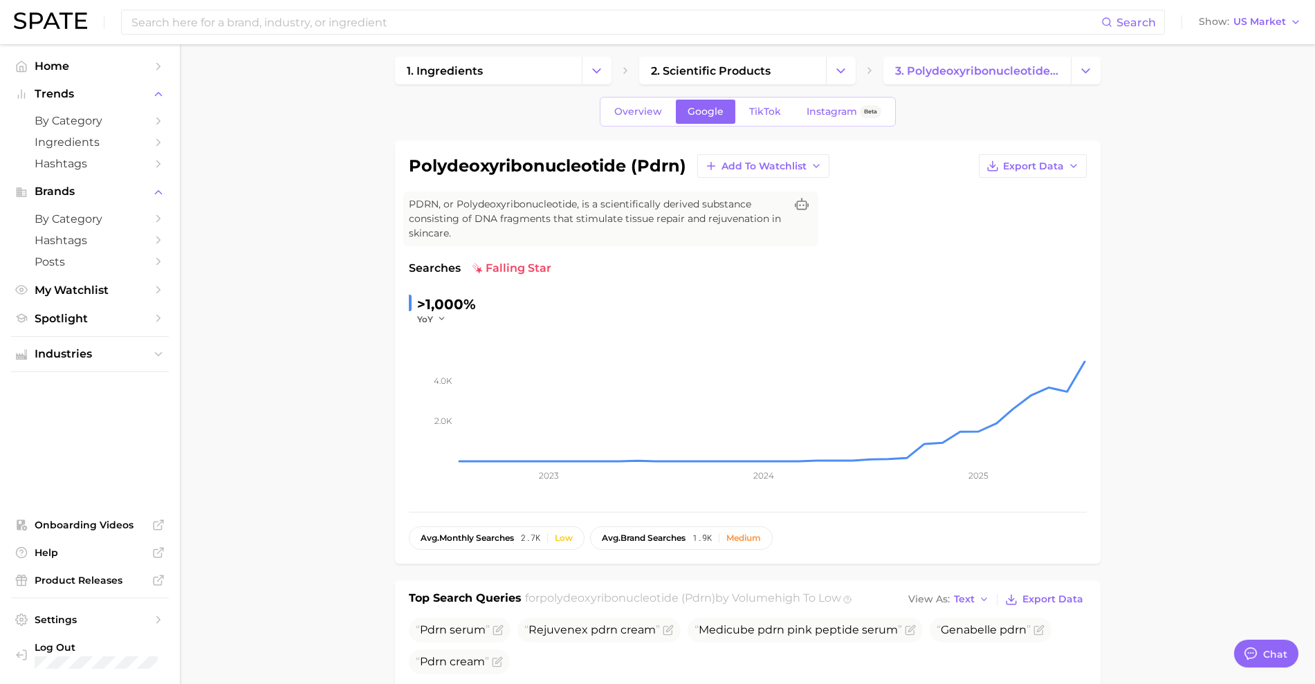
scroll to position [0, 0]
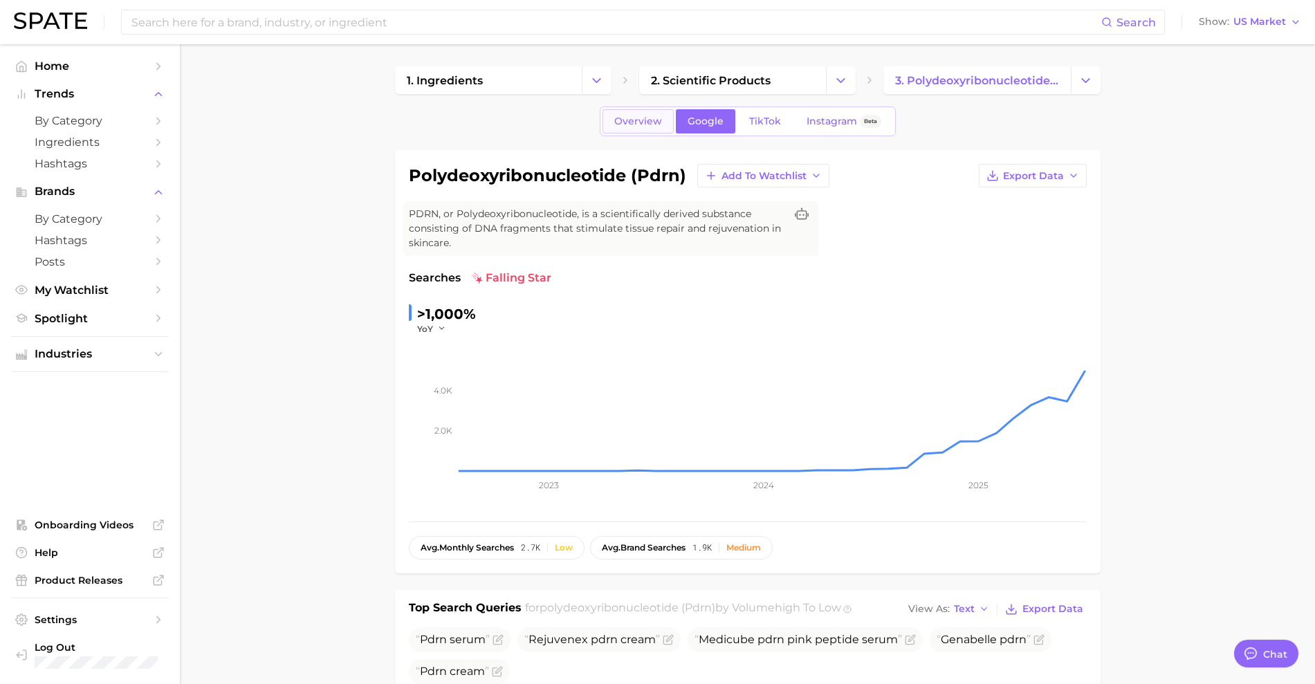
click at [643, 113] on link "Overview" at bounding box center [638, 121] width 71 height 24
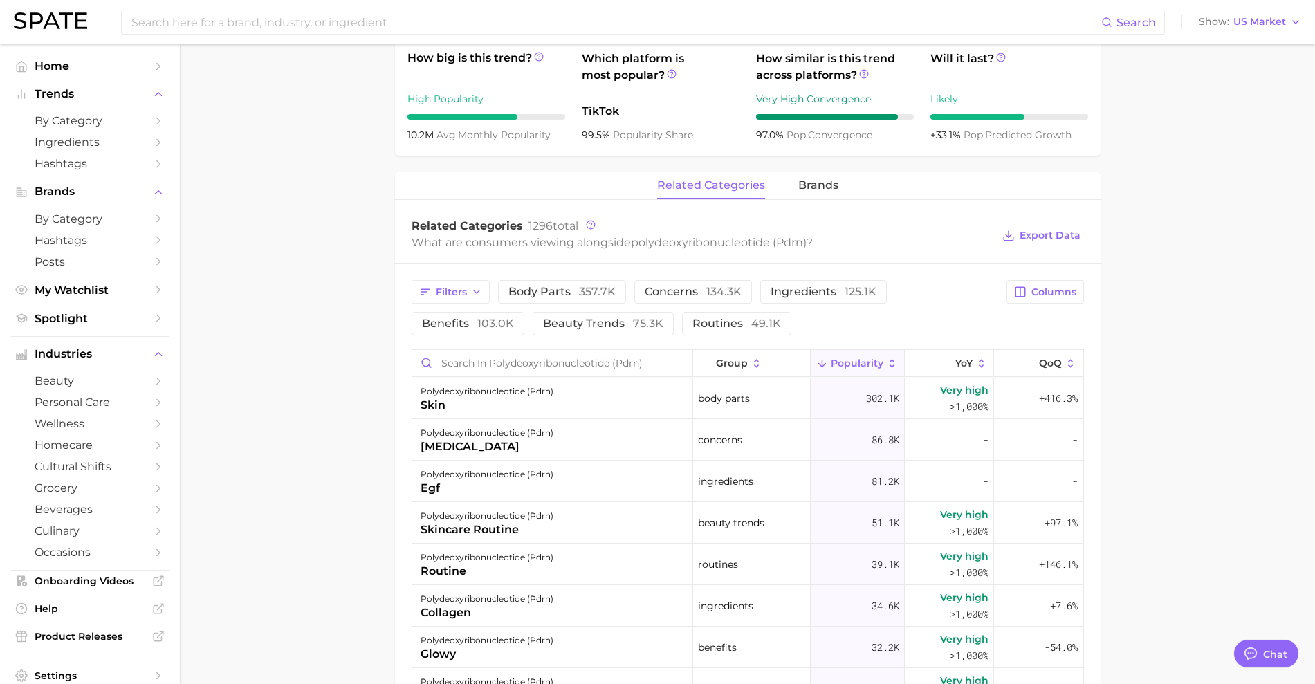
scroll to position [692, 0]
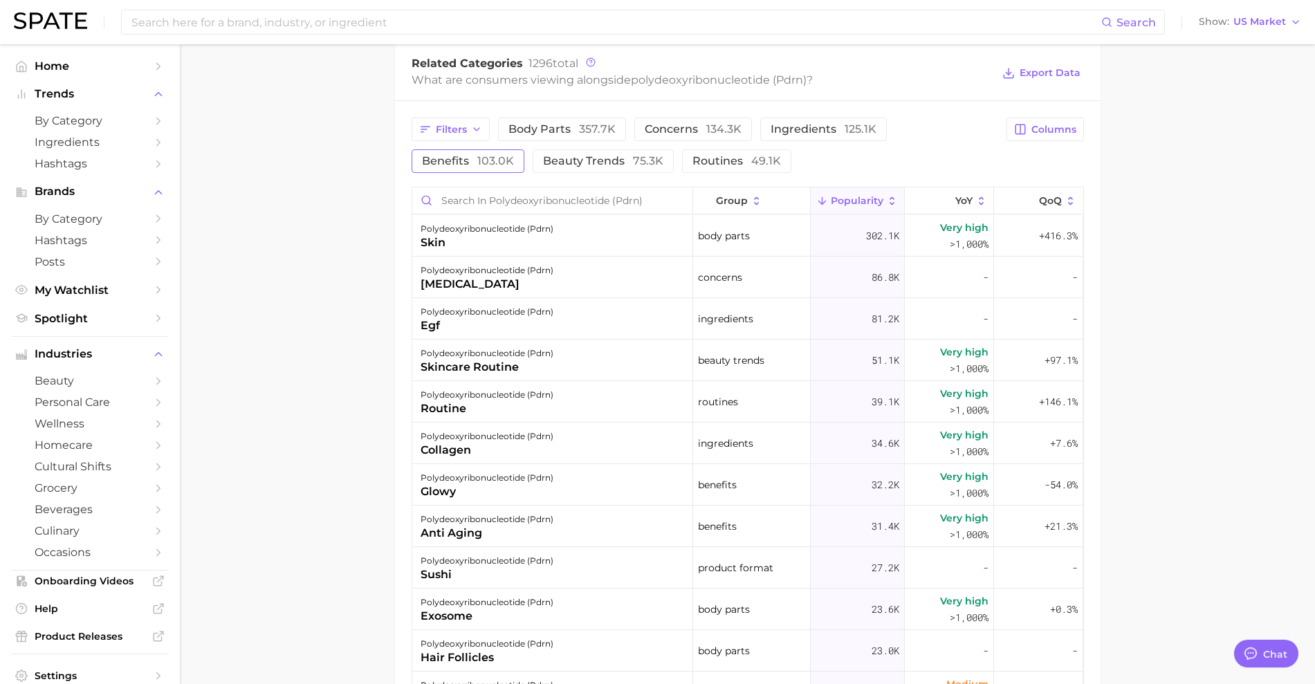
click at [486, 158] on span "103.0k" at bounding box center [495, 160] width 37 height 13
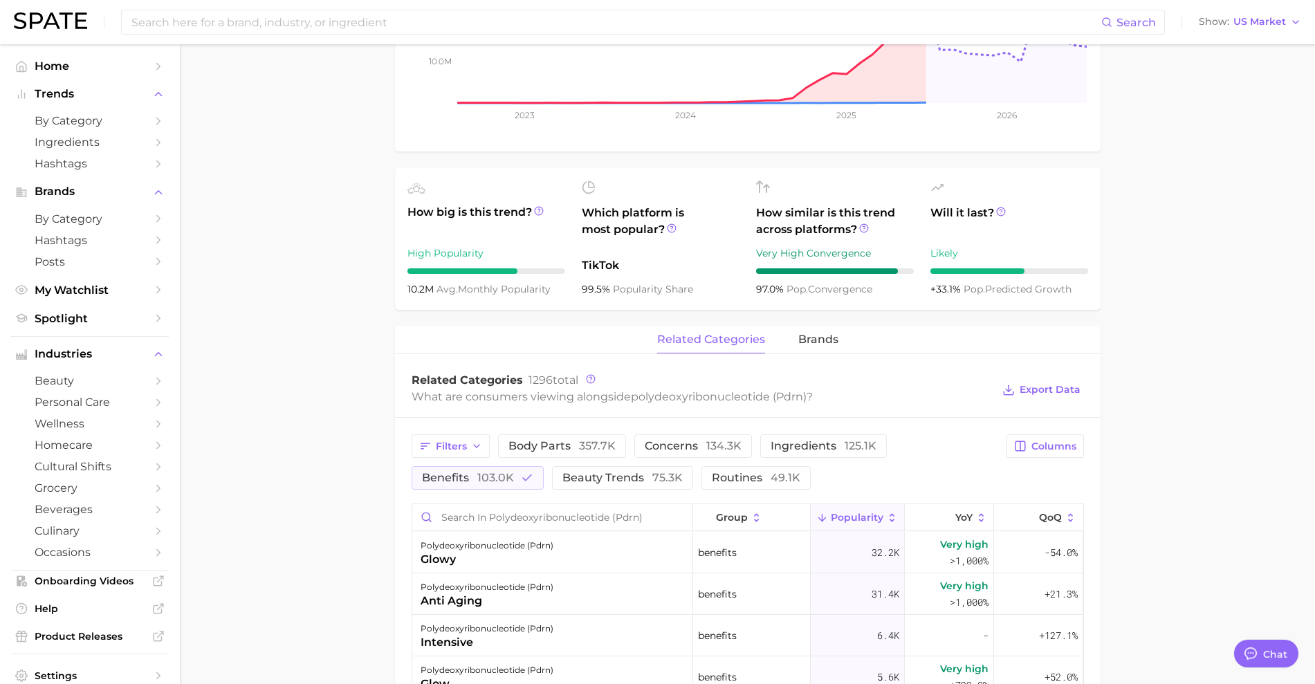
scroll to position [346, 0]
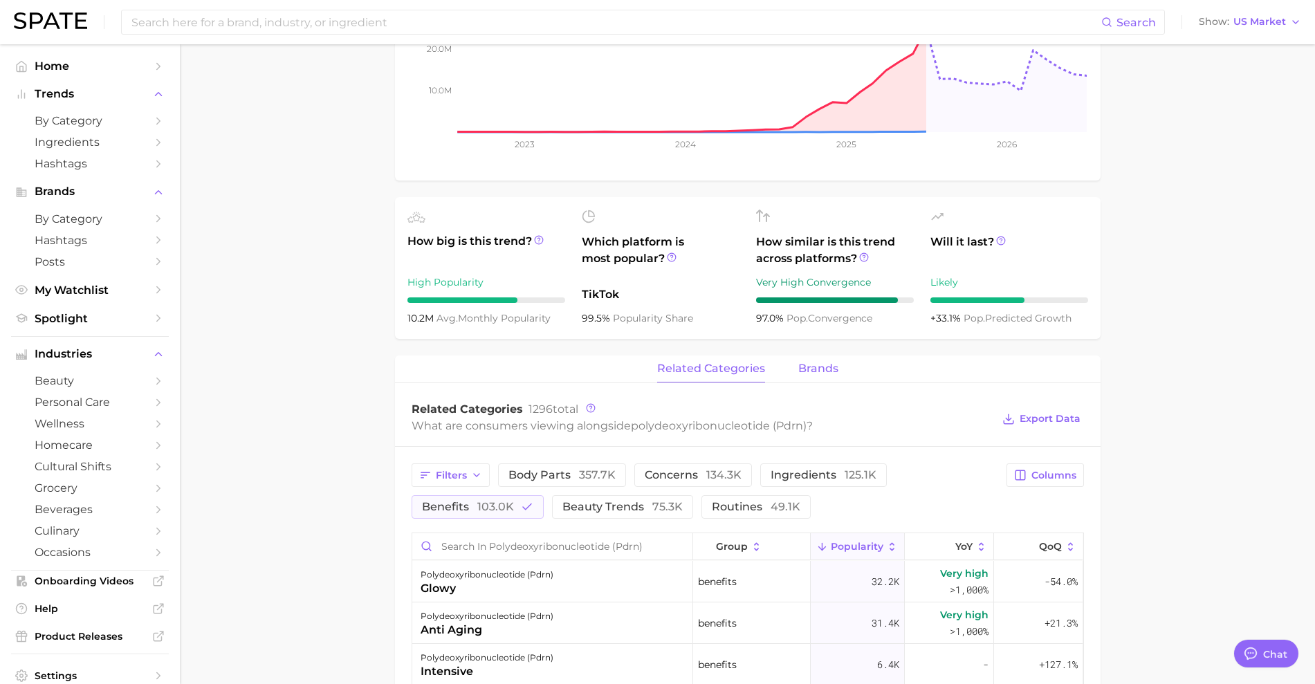
click at [822, 365] on span "brands" at bounding box center [818, 369] width 40 height 12
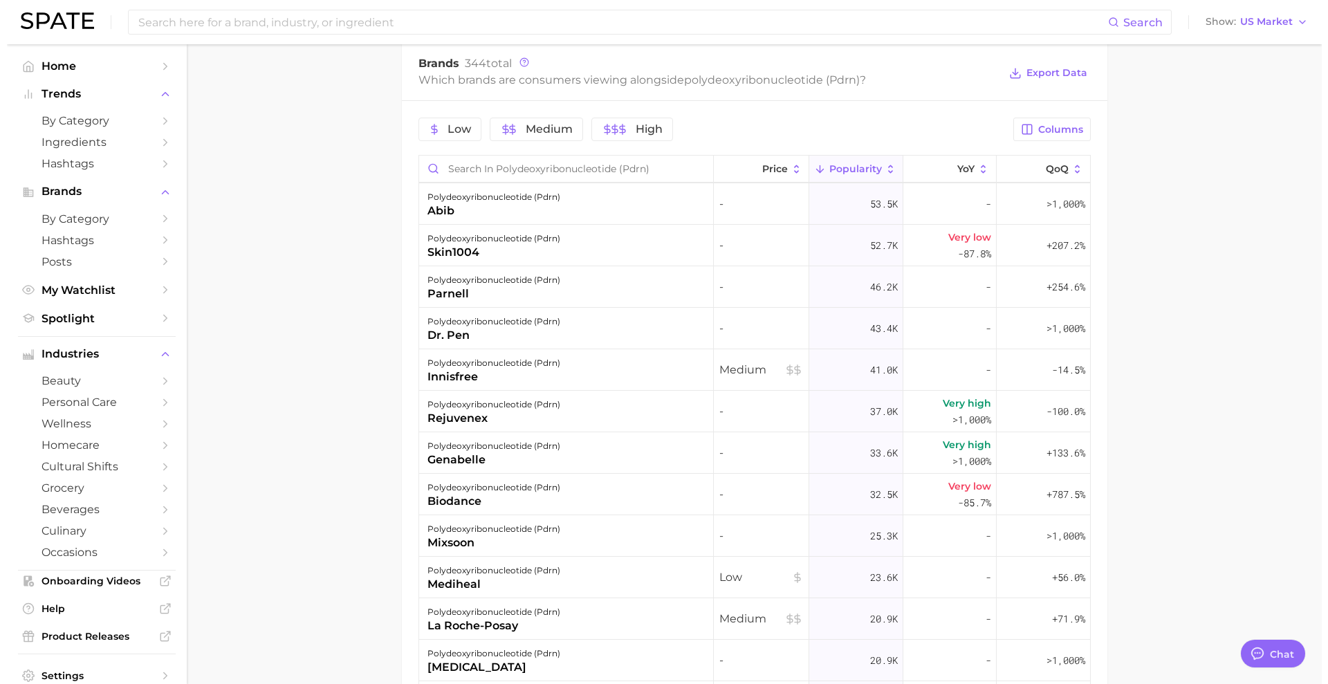
scroll to position [1211, 0]
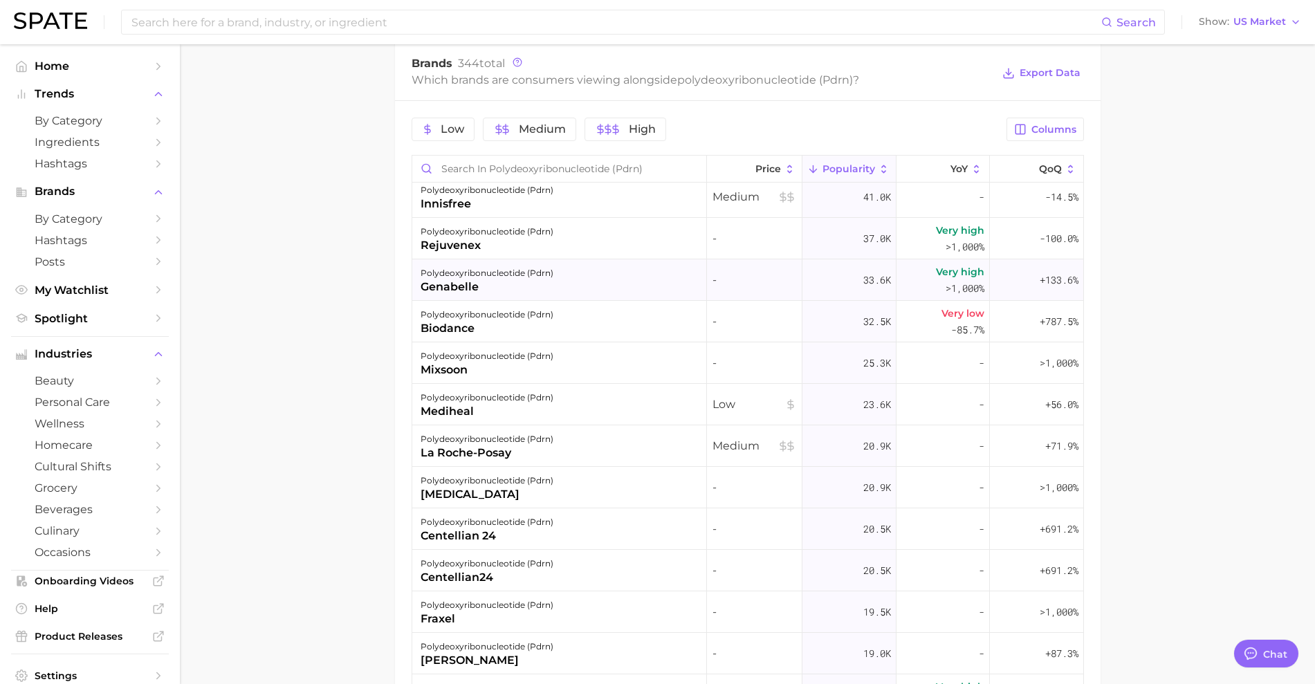
click at [444, 293] on div "genabelle" at bounding box center [487, 287] width 133 height 17
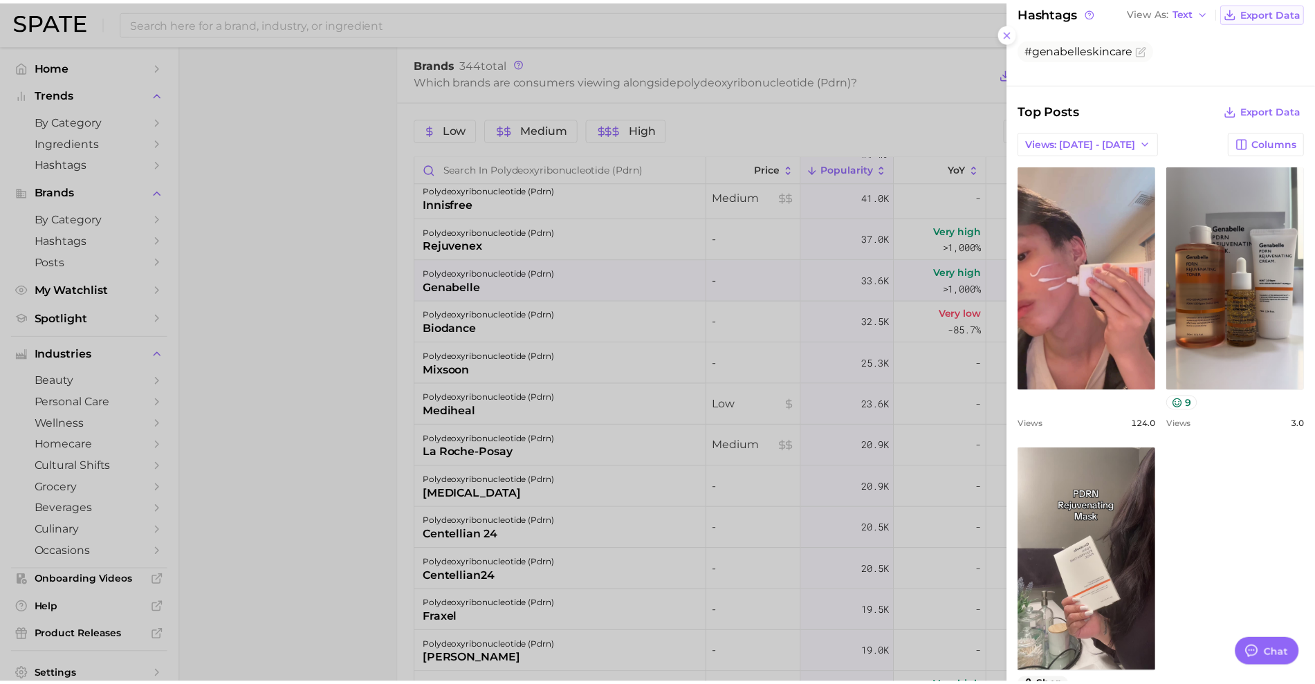
scroll to position [0, 0]
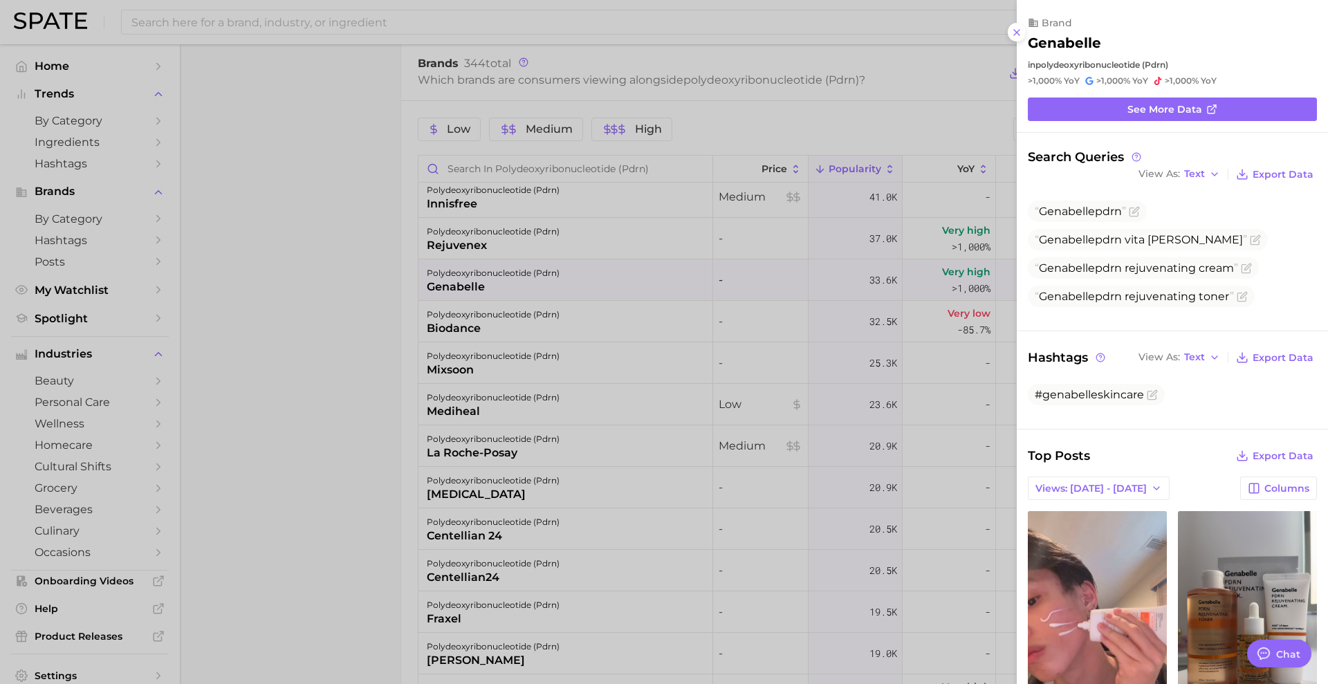
click at [316, 260] on div at bounding box center [664, 342] width 1328 height 684
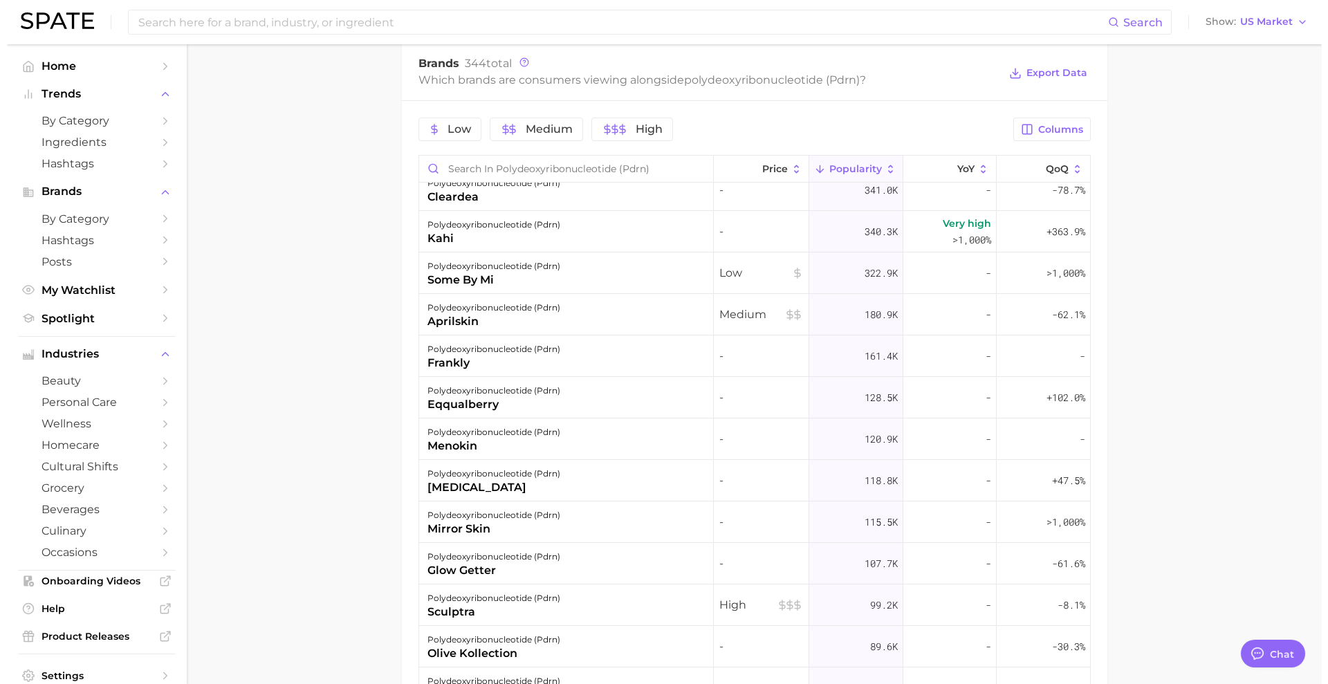
scroll to position [173, 0]
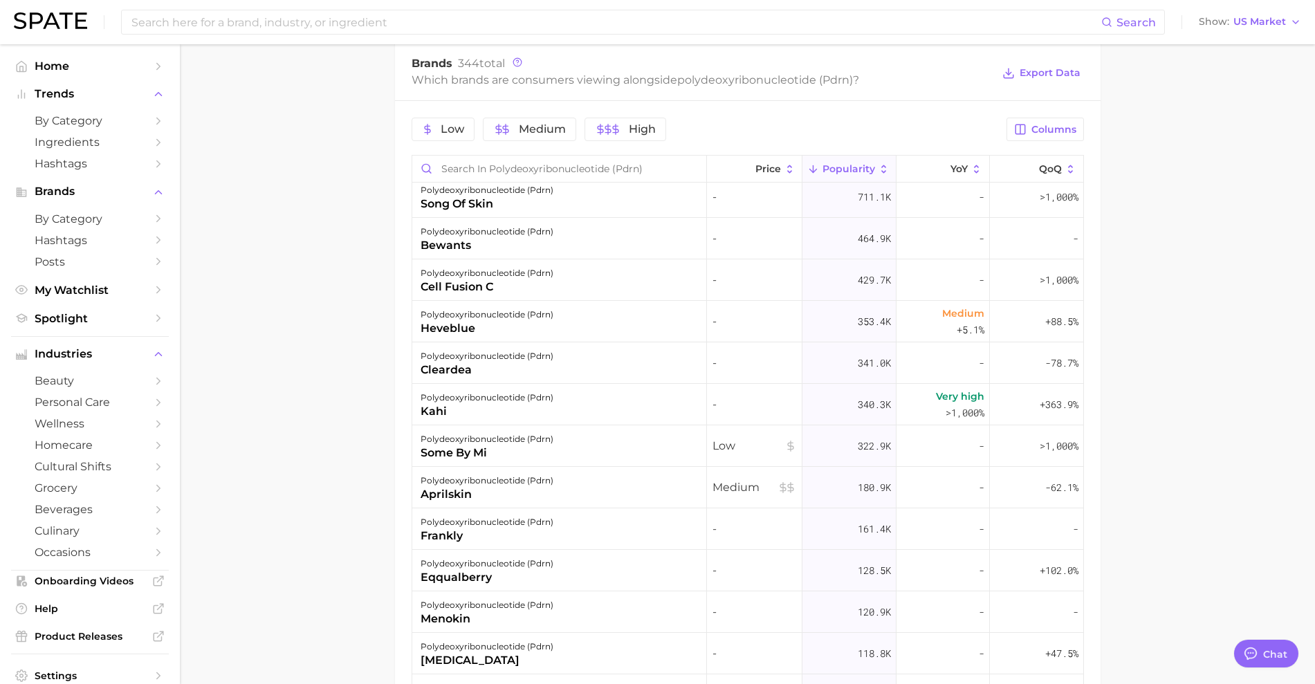
click at [612, 309] on div "polydeoxyribonucleotide (pdrn) heveblue" at bounding box center [559, 322] width 295 height 42
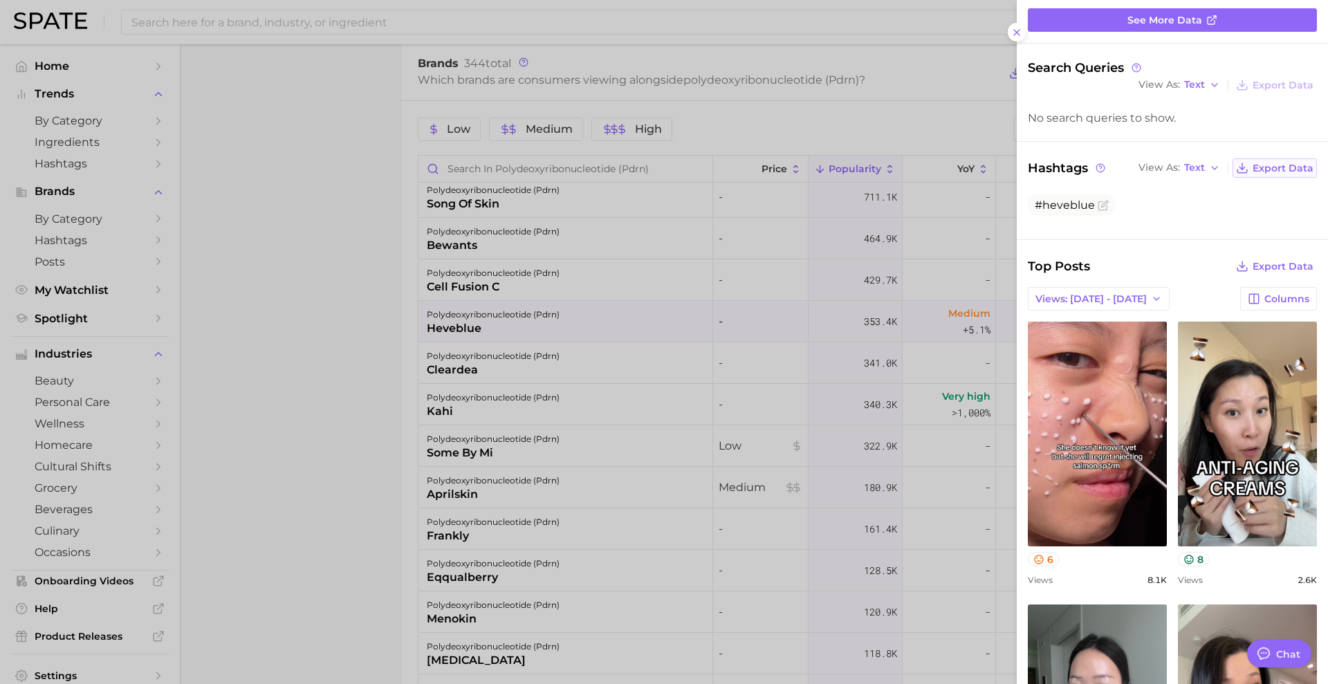
scroll to position [0, 0]
